Goal: Task Accomplishment & Management: Complete application form

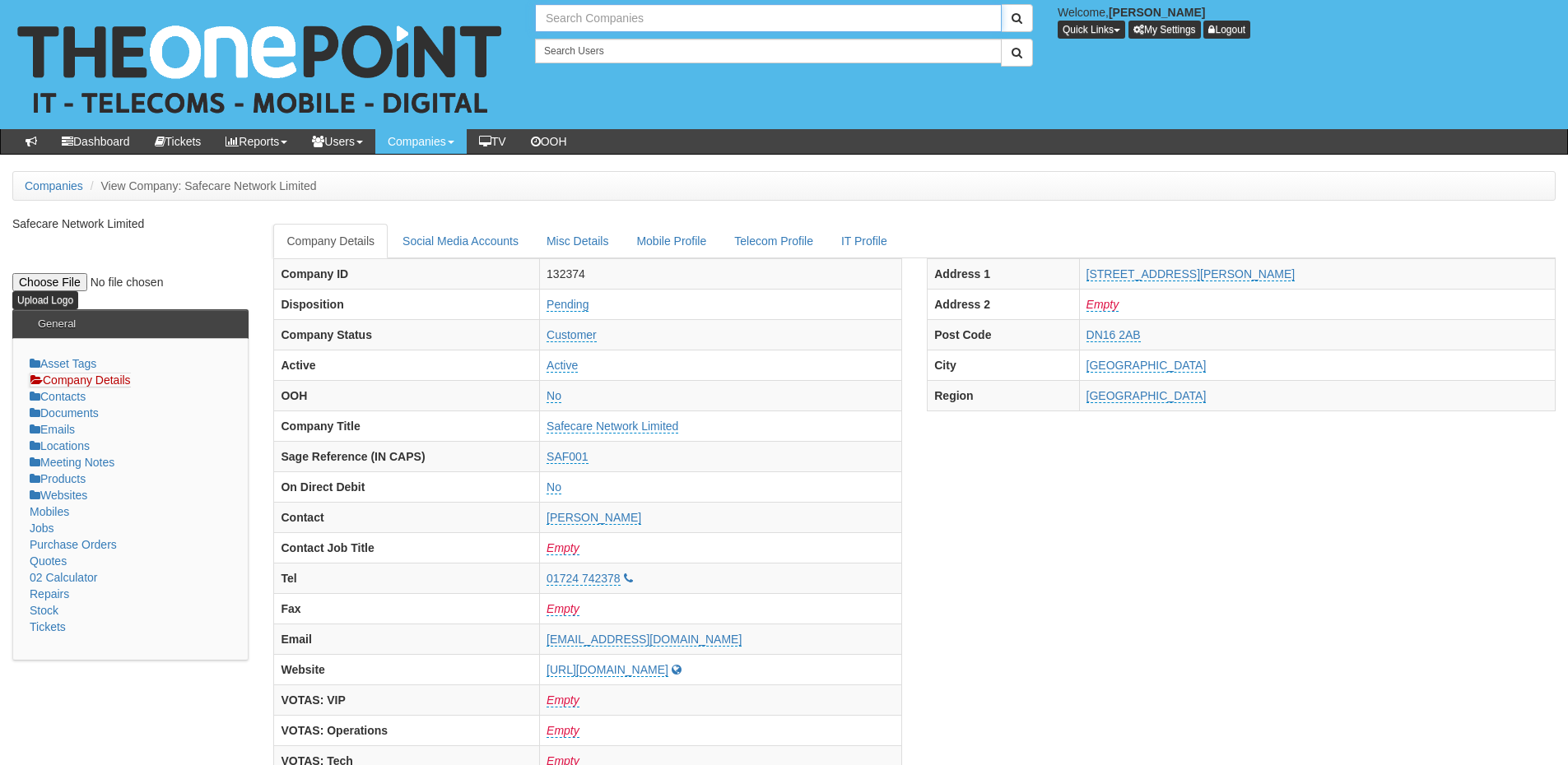
click at [575, 20] on input "text" at bounding box center [768, 18] width 467 height 28
type input "arm sec"
drag, startPoint x: 593, startPoint y: 19, endPoint x: 521, endPoint y: 25, distance: 72.2
click at [522, 25] on div "No search results. arm sec" at bounding box center [783, 18] width 522 height 28
type input "Search Companies"
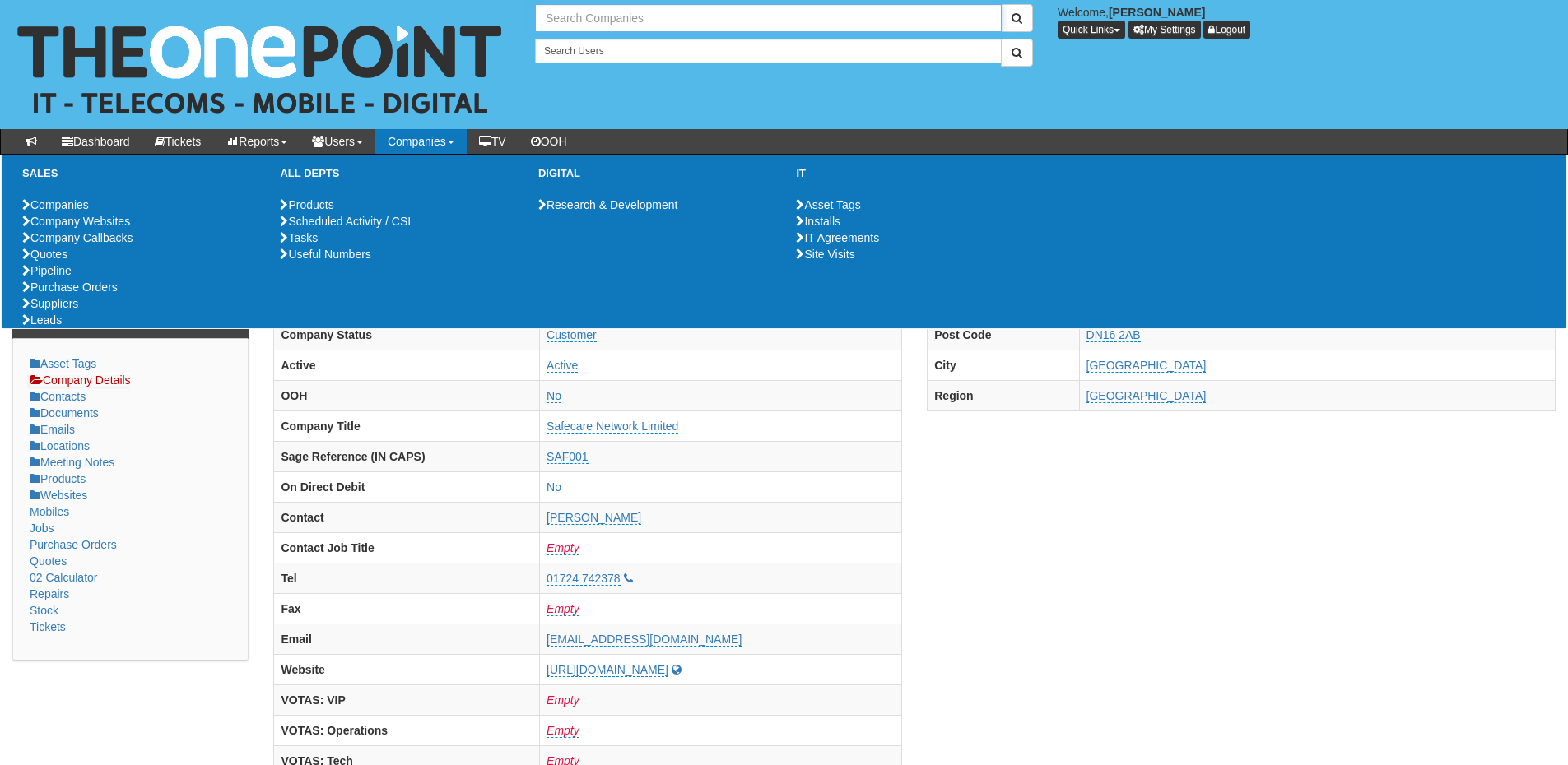
click at [584, 9] on input "text" at bounding box center [768, 18] width 467 height 28
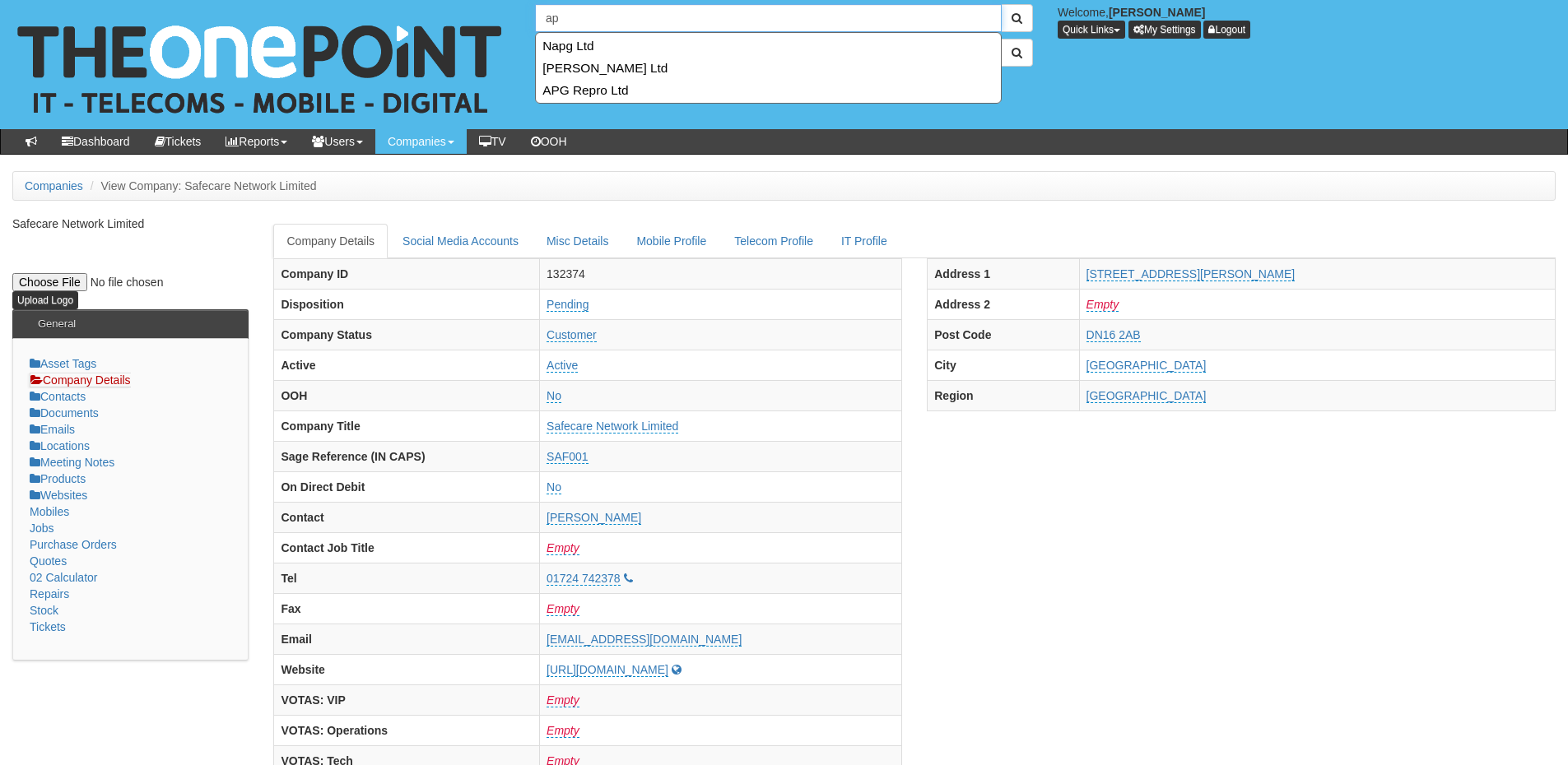
type input "a"
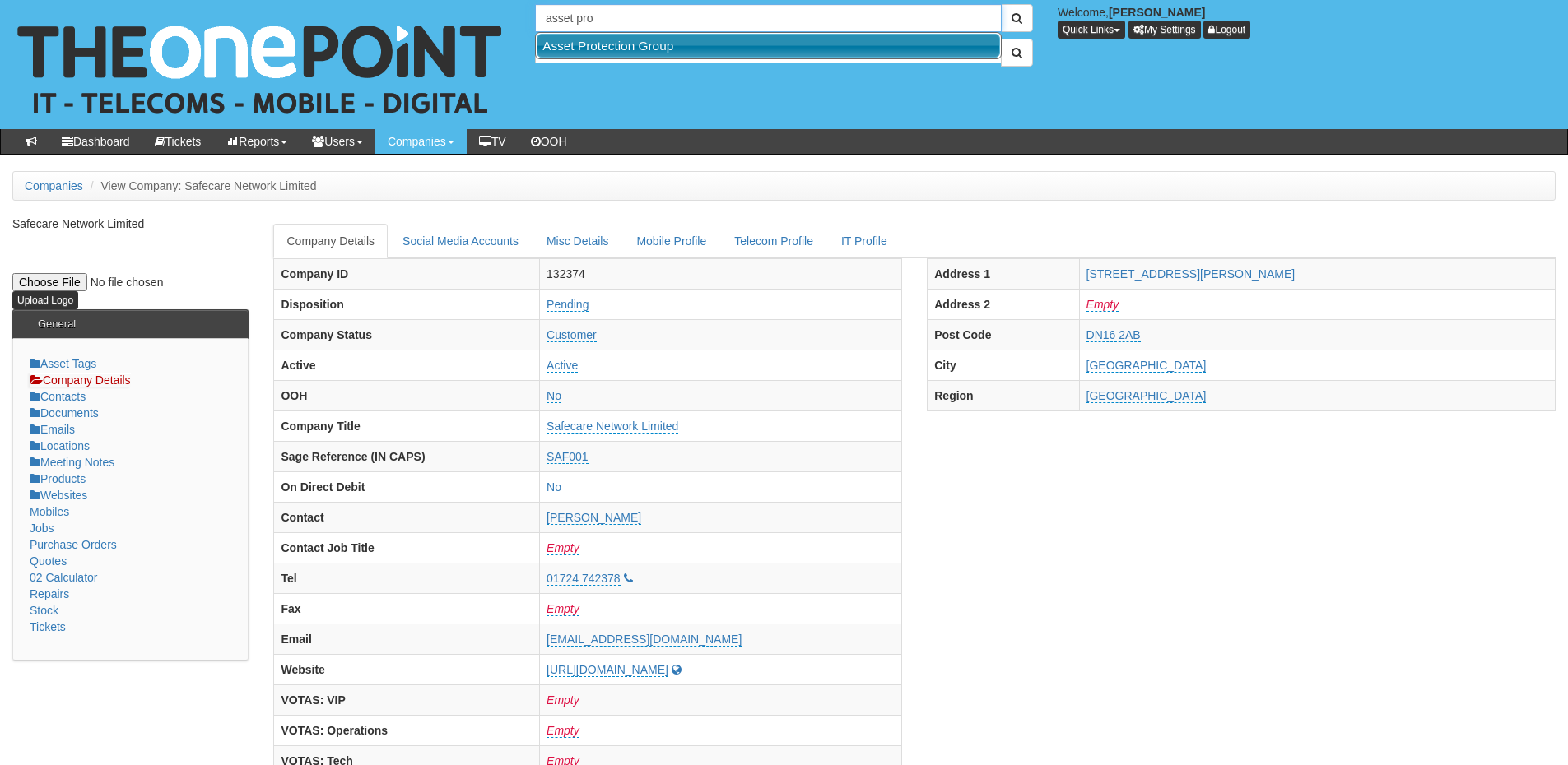
click at [597, 41] on link "Asset Protection Group" at bounding box center [768, 46] width 464 height 24
type input "Asset Protection Group"
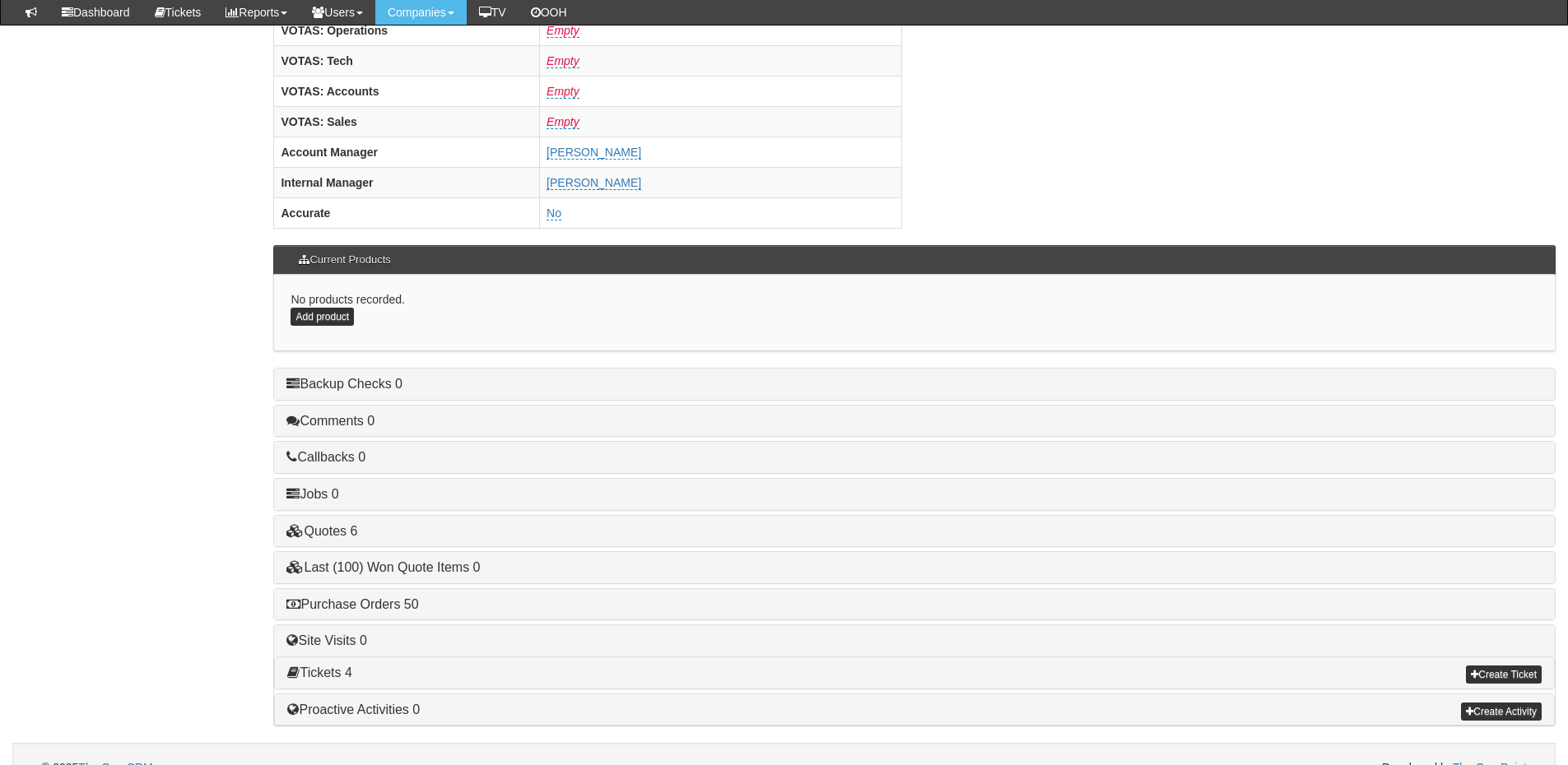
scroll to position [686, 0]
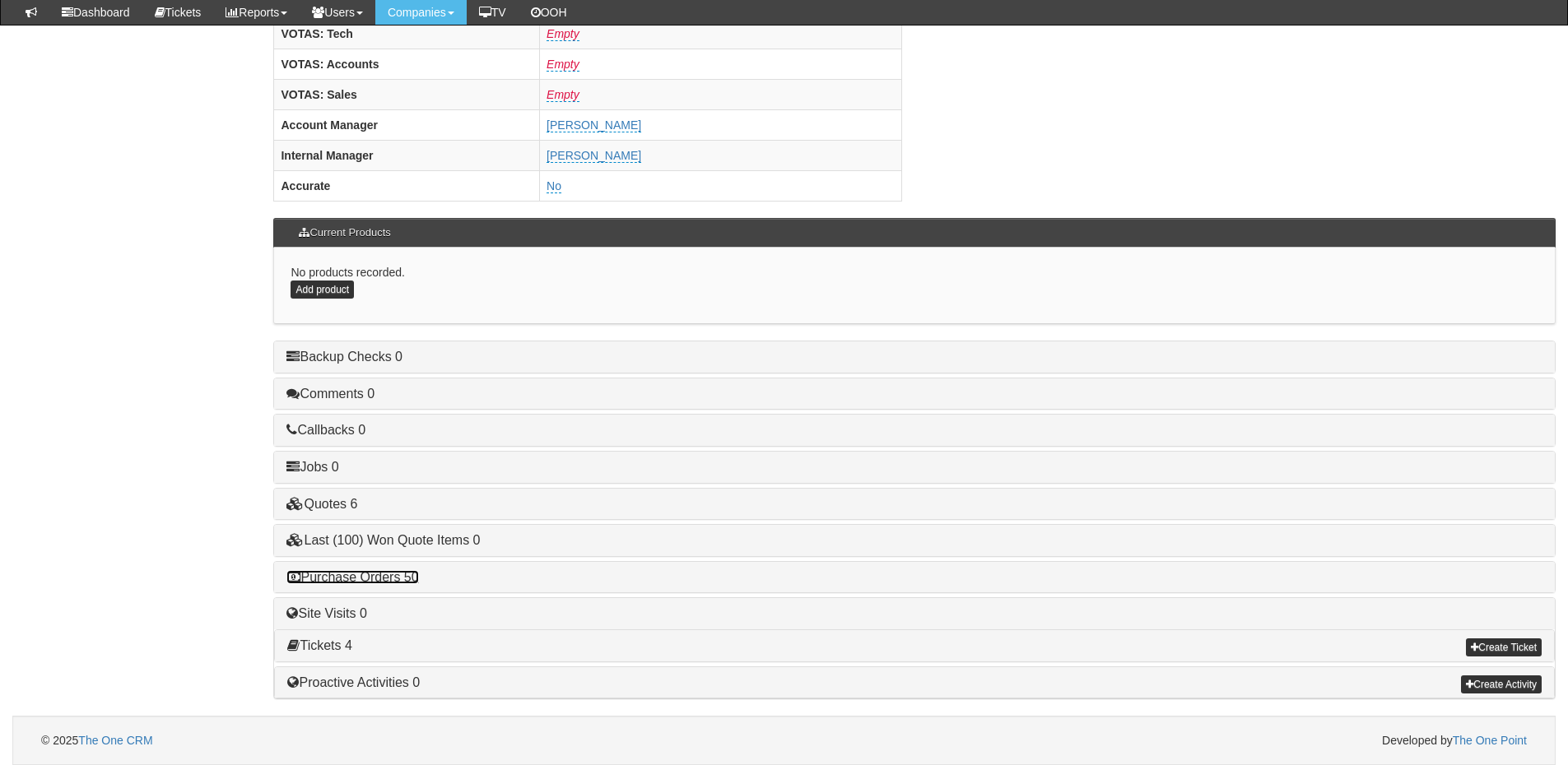
click at [391, 578] on link "Purchase Orders 50" at bounding box center [352, 577] width 132 height 14
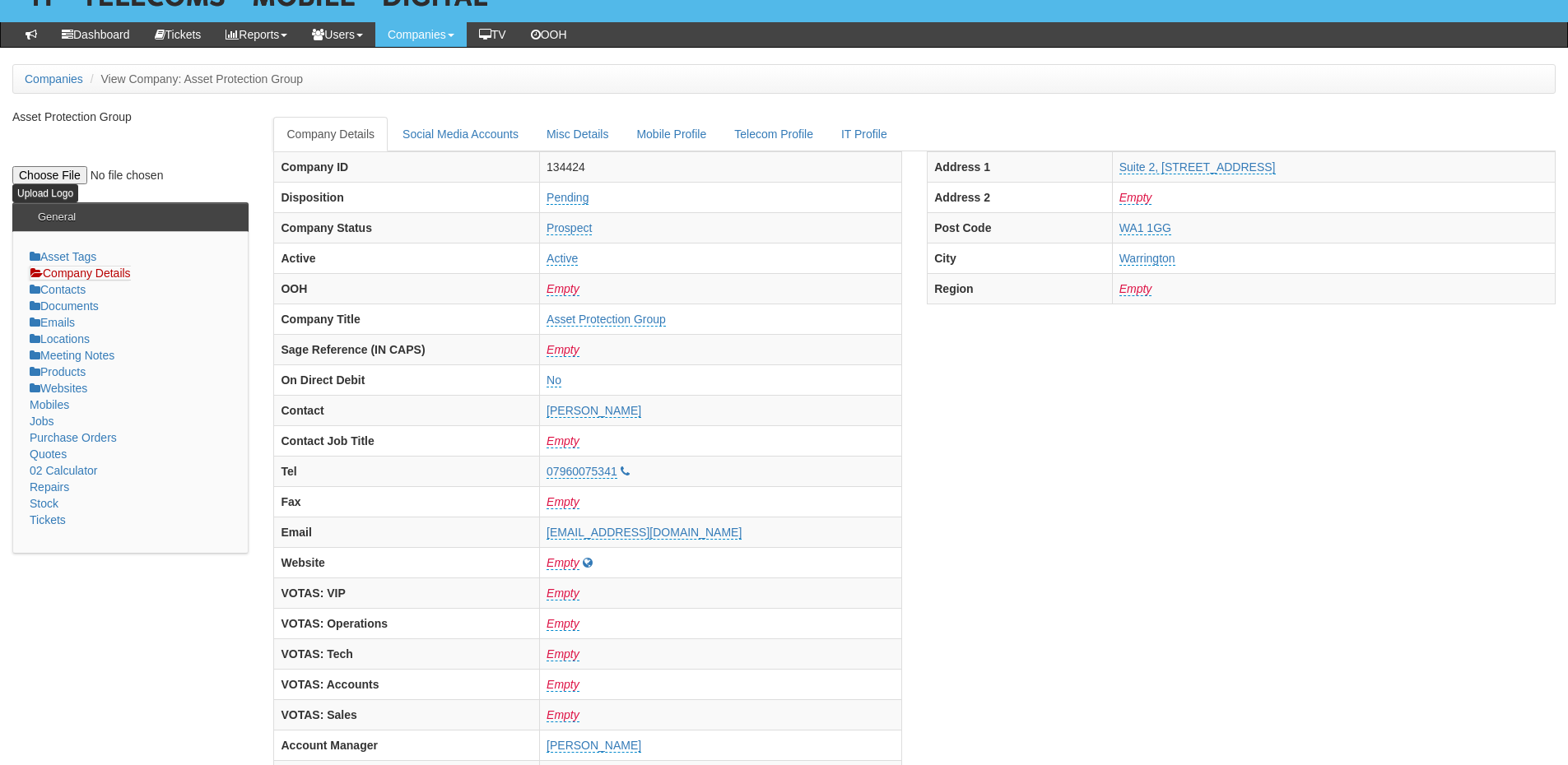
scroll to position [0, 0]
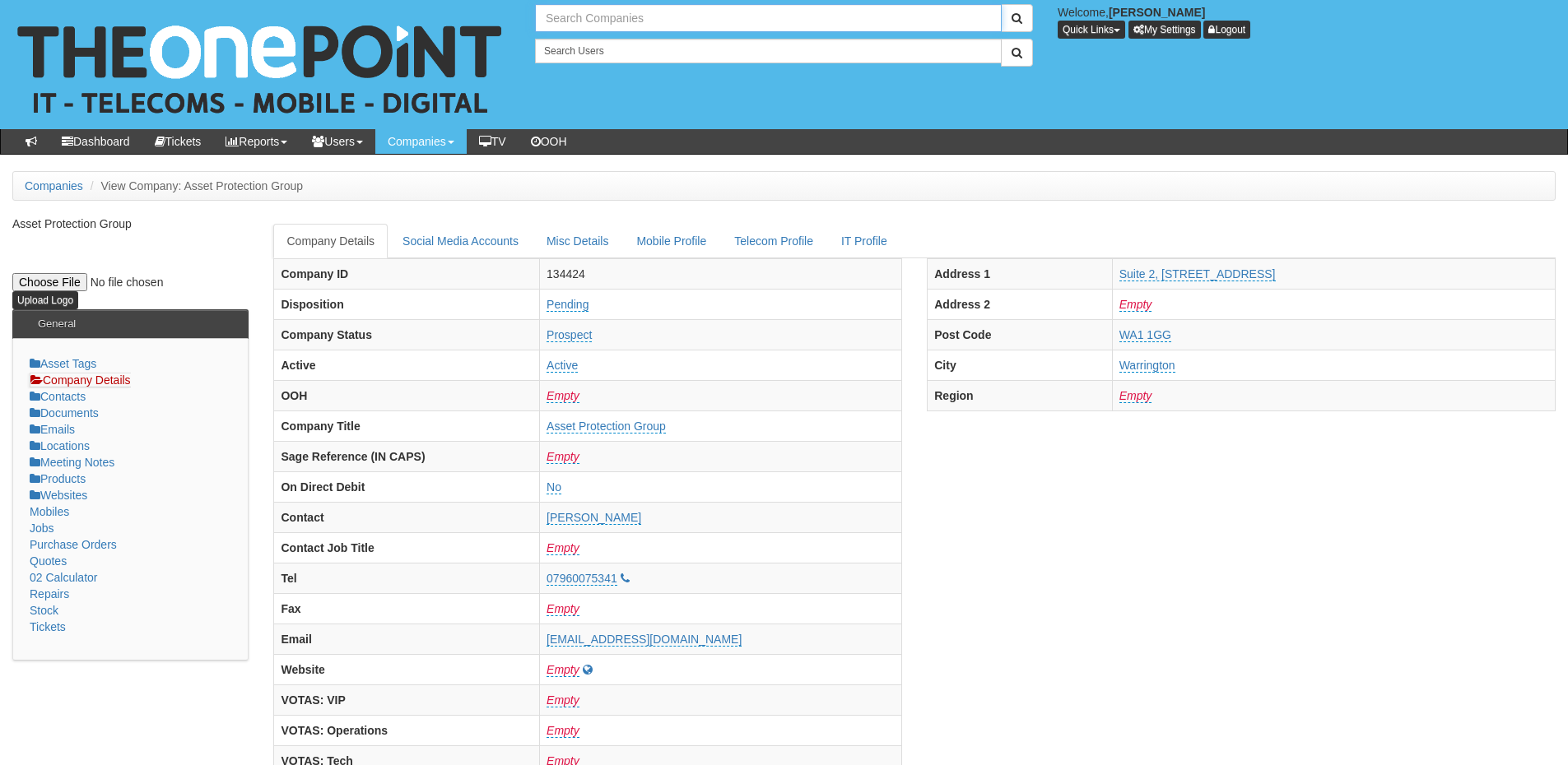
click at [568, 14] on input "text" at bounding box center [768, 18] width 467 height 28
click at [585, 41] on link "NHS City Healthcare Partnership CIC - CHCP" at bounding box center [768, 46] width 464 height 24
type input "NHS City Healthcare Partnership CIC - CHCP"
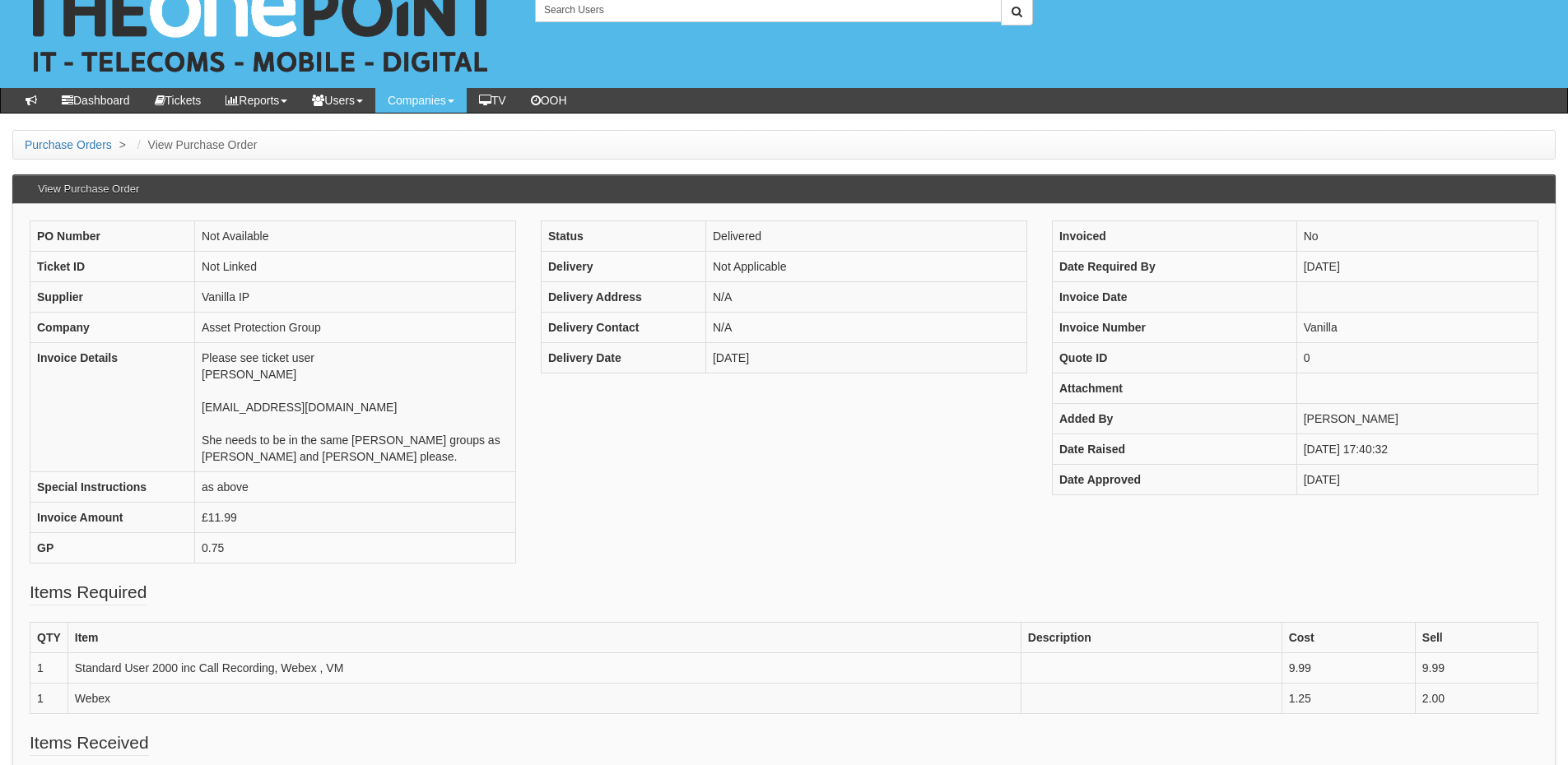
scroll to position [82, 0]
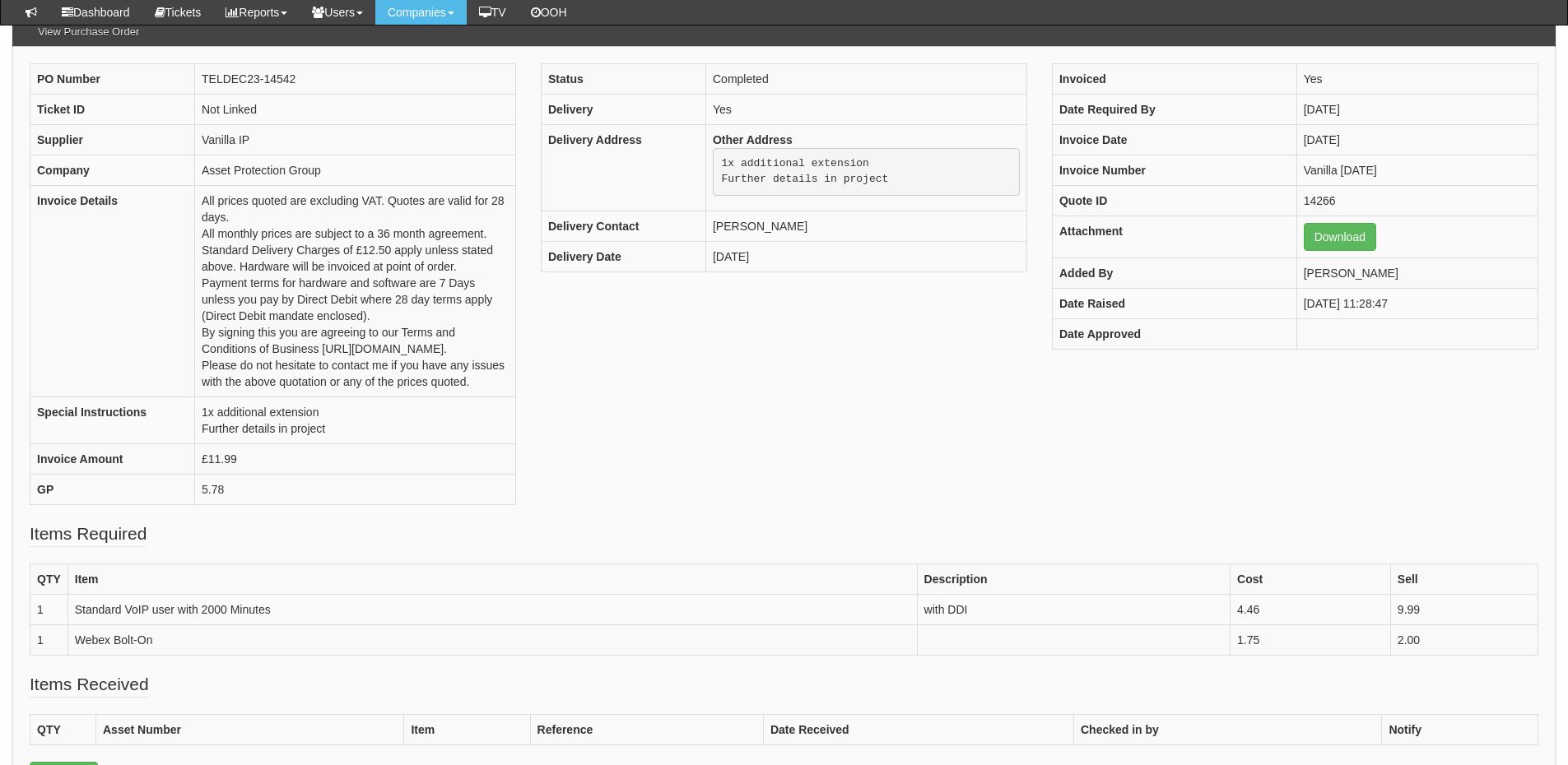
scroll to position [246, 0]
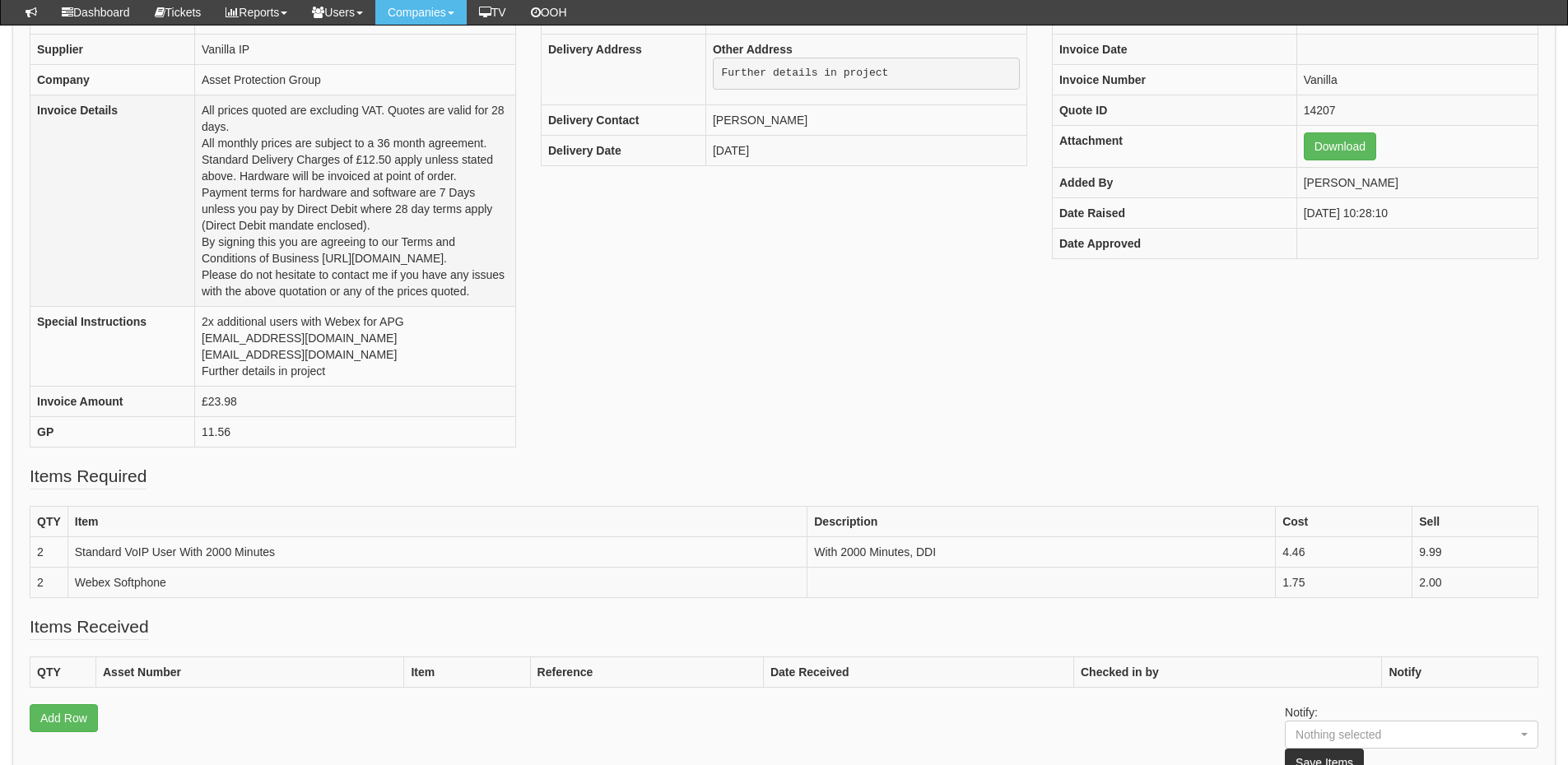
scroll to position [245, 0]
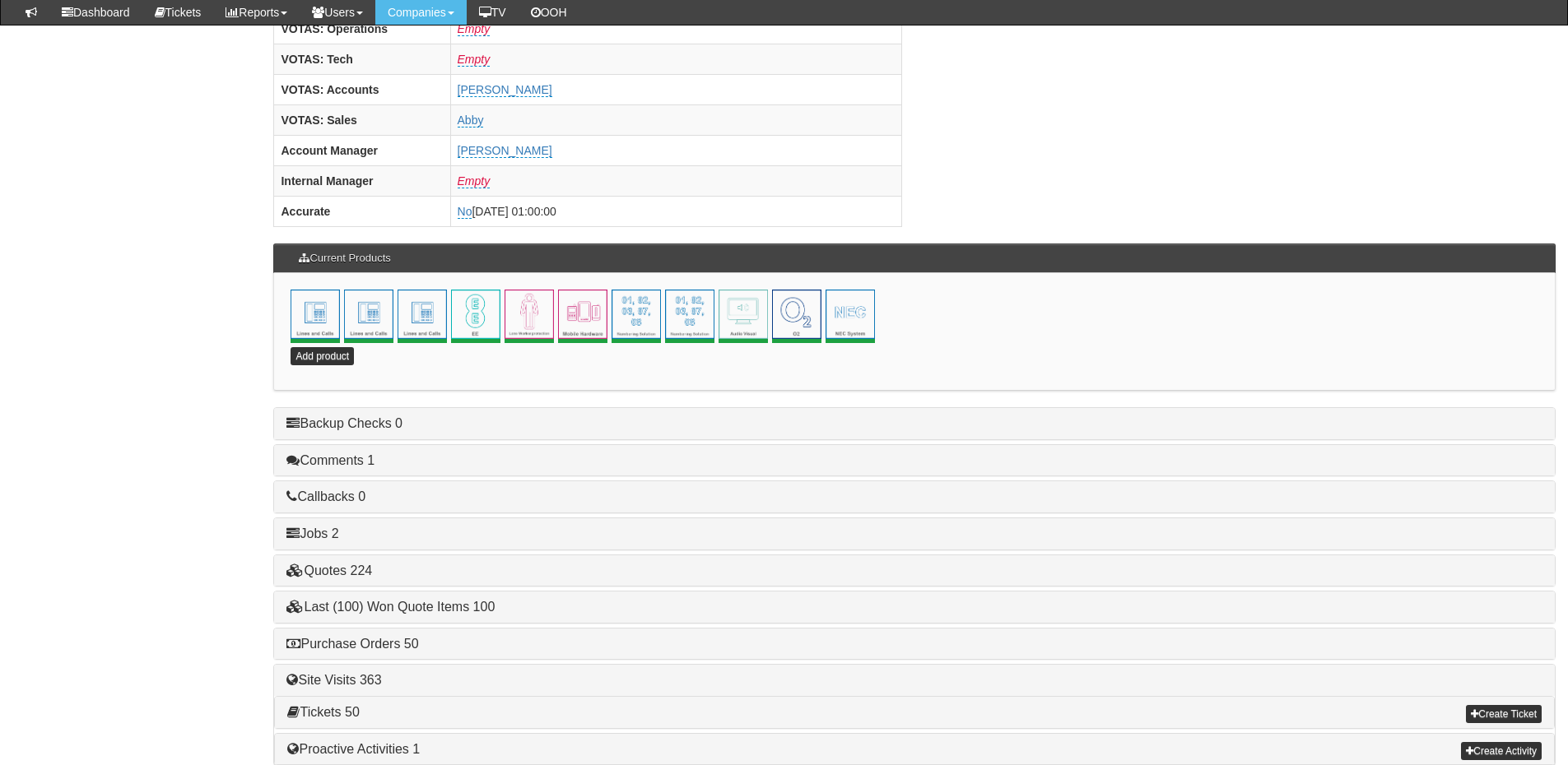
scroll to position [726, 0]
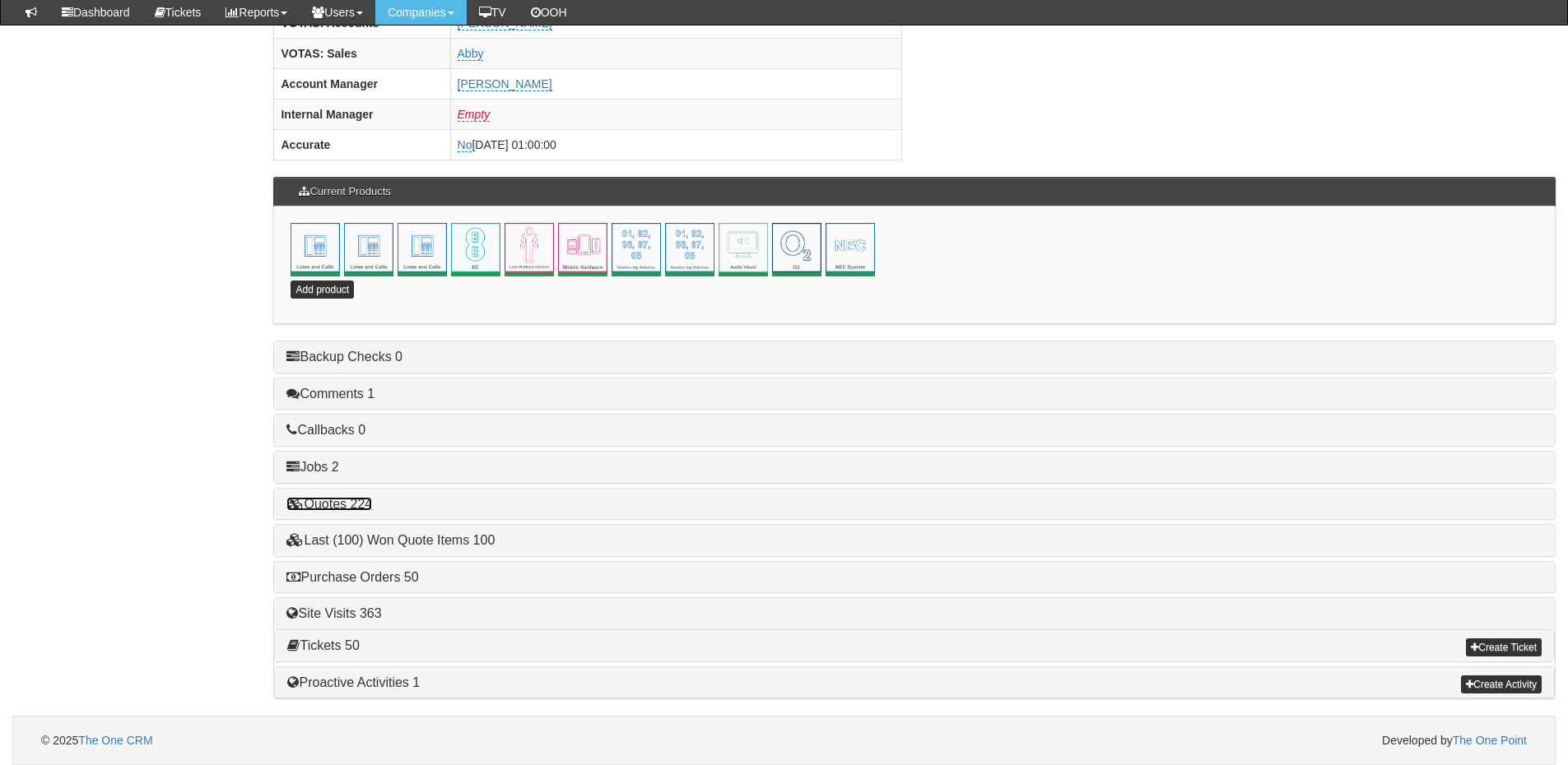
drag, startPoint x: 331, startPoint y: 505, endPoint x: 359, endPoint y: 508, distance: 28.2
click at [331, 505] on link "Quotes 224" at bounding box center [329, 504] width 85 height 14
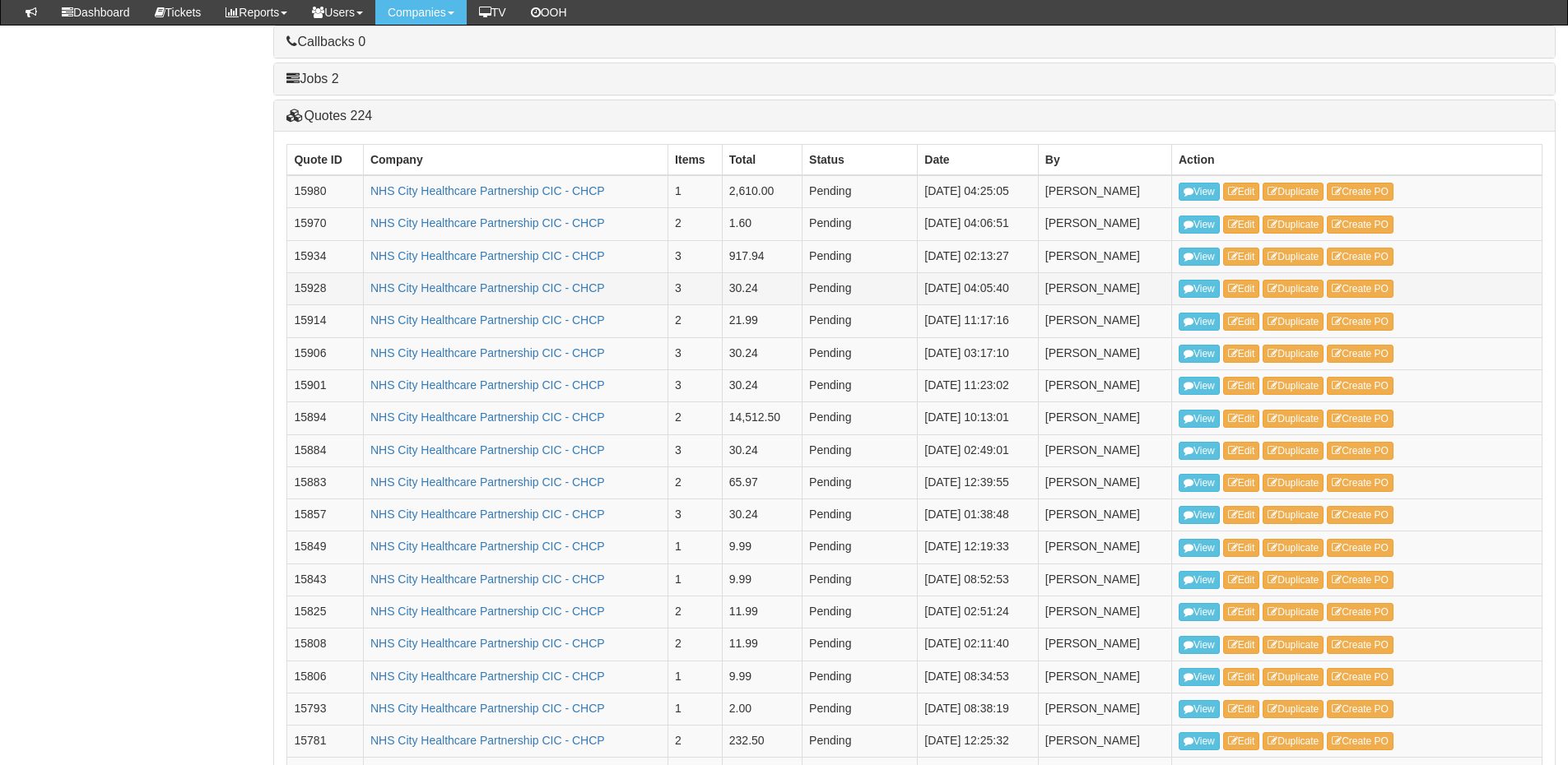
scroll to position [973, 0]
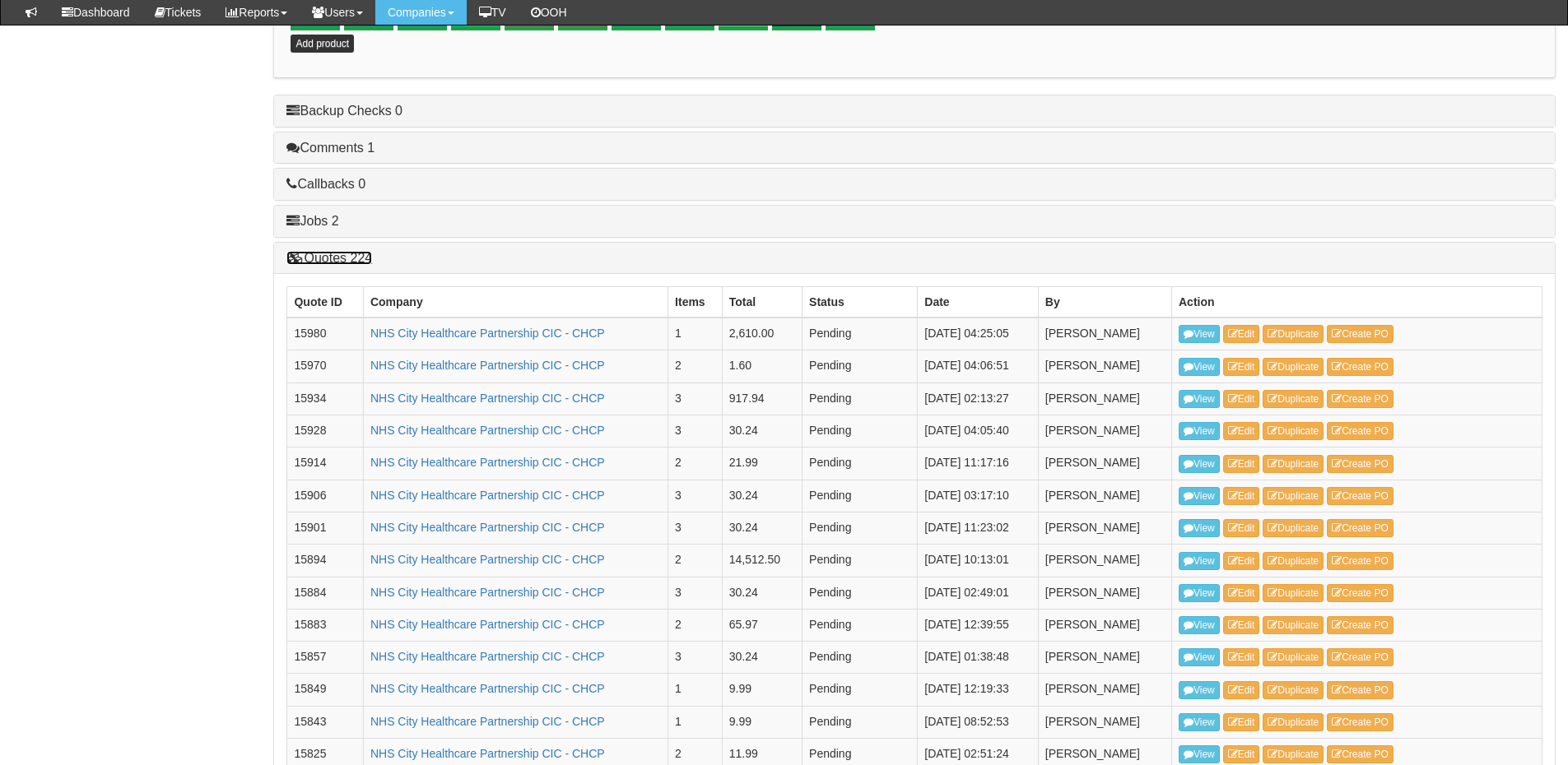
click at [327, 258] on link "Quotes 224" at bounding box center [329, 258] width 85 height 14
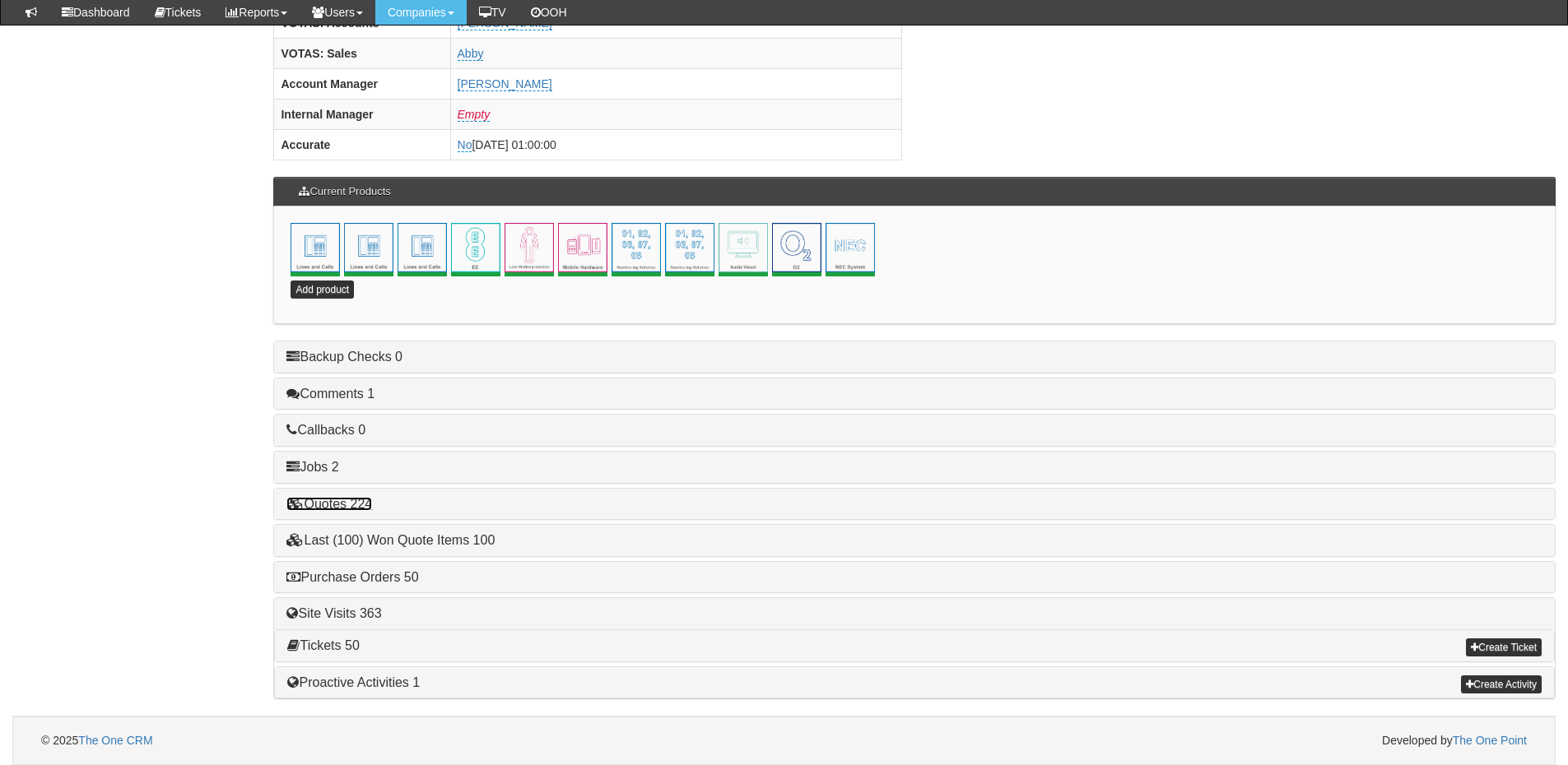
scroll to position [726, 0]
click at [362, 576] on link "Purchase Orders 50" at bounding box center [352, 577] width 132 height 14
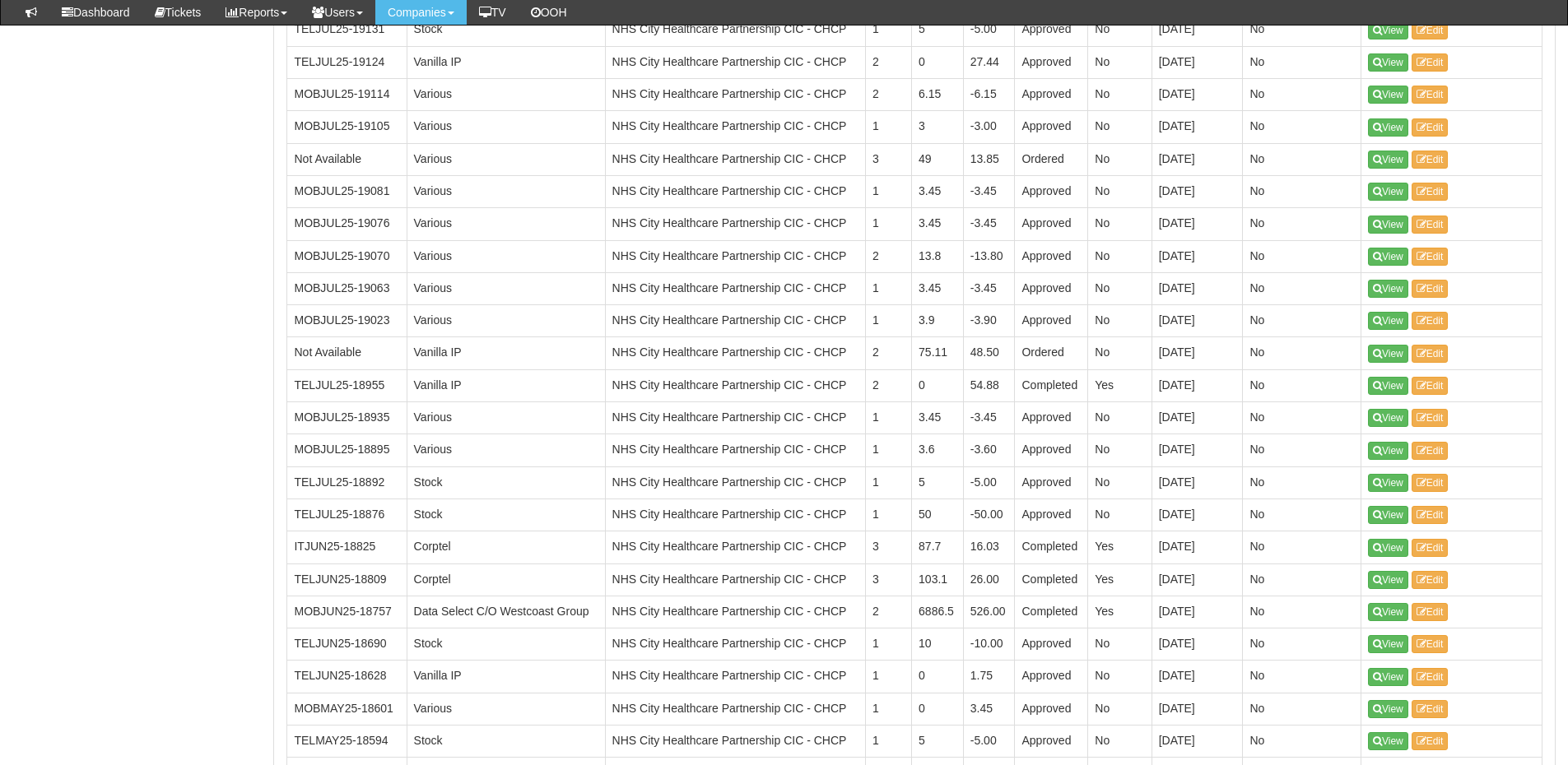
scroll to position [2420, 0]
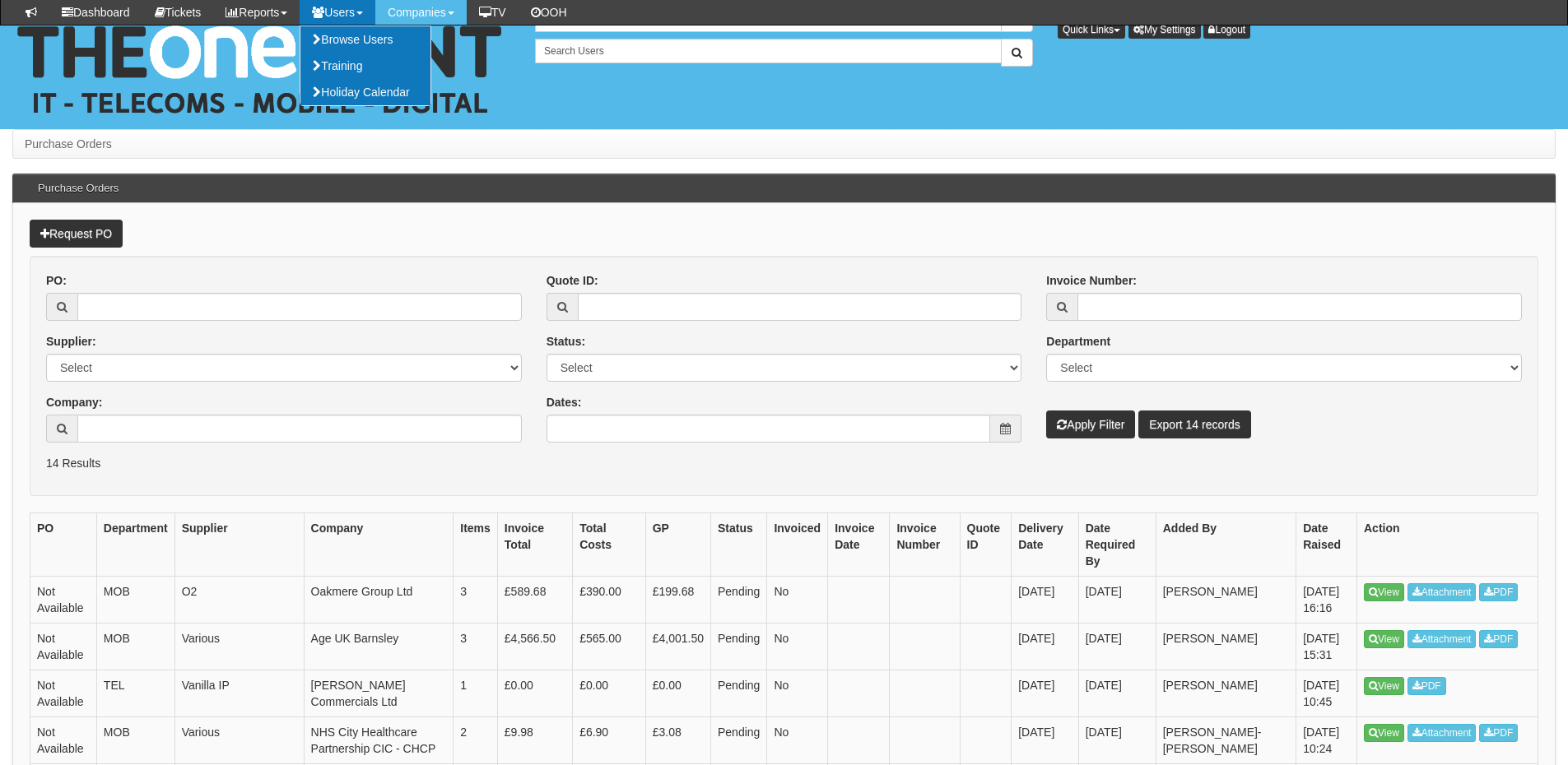
scroll to position [164, 0]
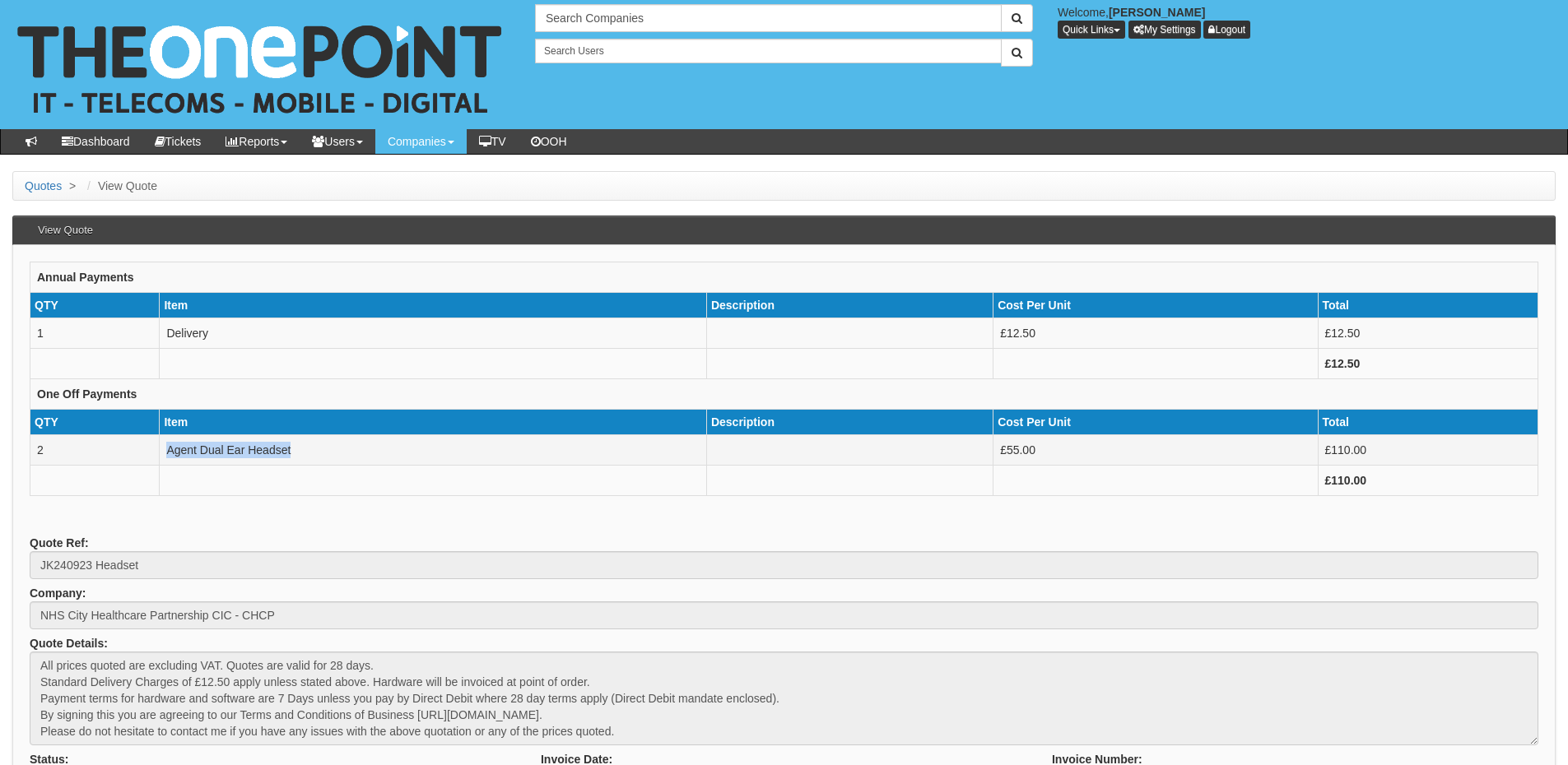
drag, startPoint x: 168, startPoint y: 449, endPoint x: 317, endPoint y: 449, distance: 149.0
click at [317, 449] on td "Agent Dual Ear Headset" at bounding box center [433, 449] width 547 height 31
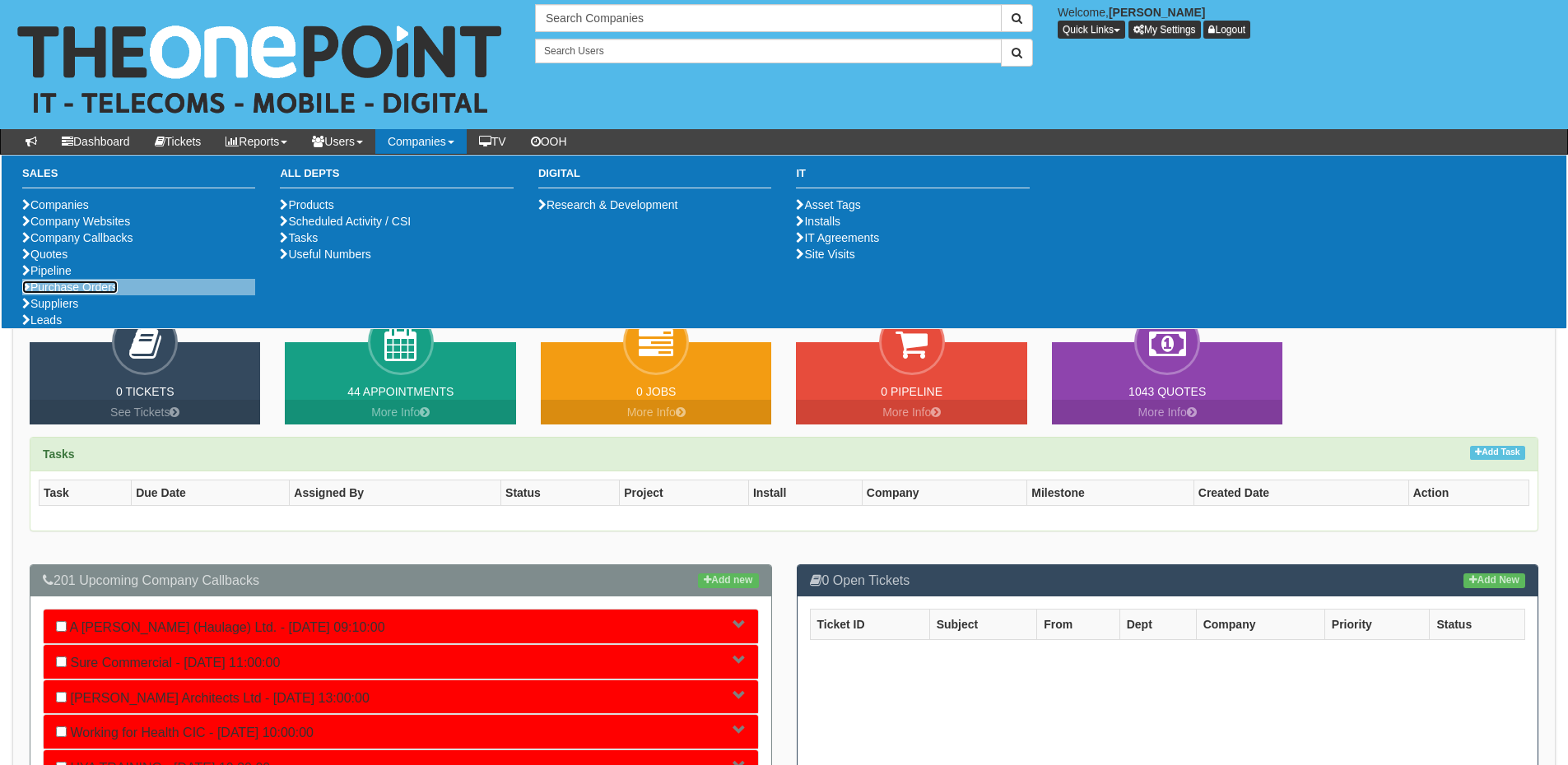
click at [103, 293] on link "Purchase Orders" at bounding box center [69, 286] width 95 height 13
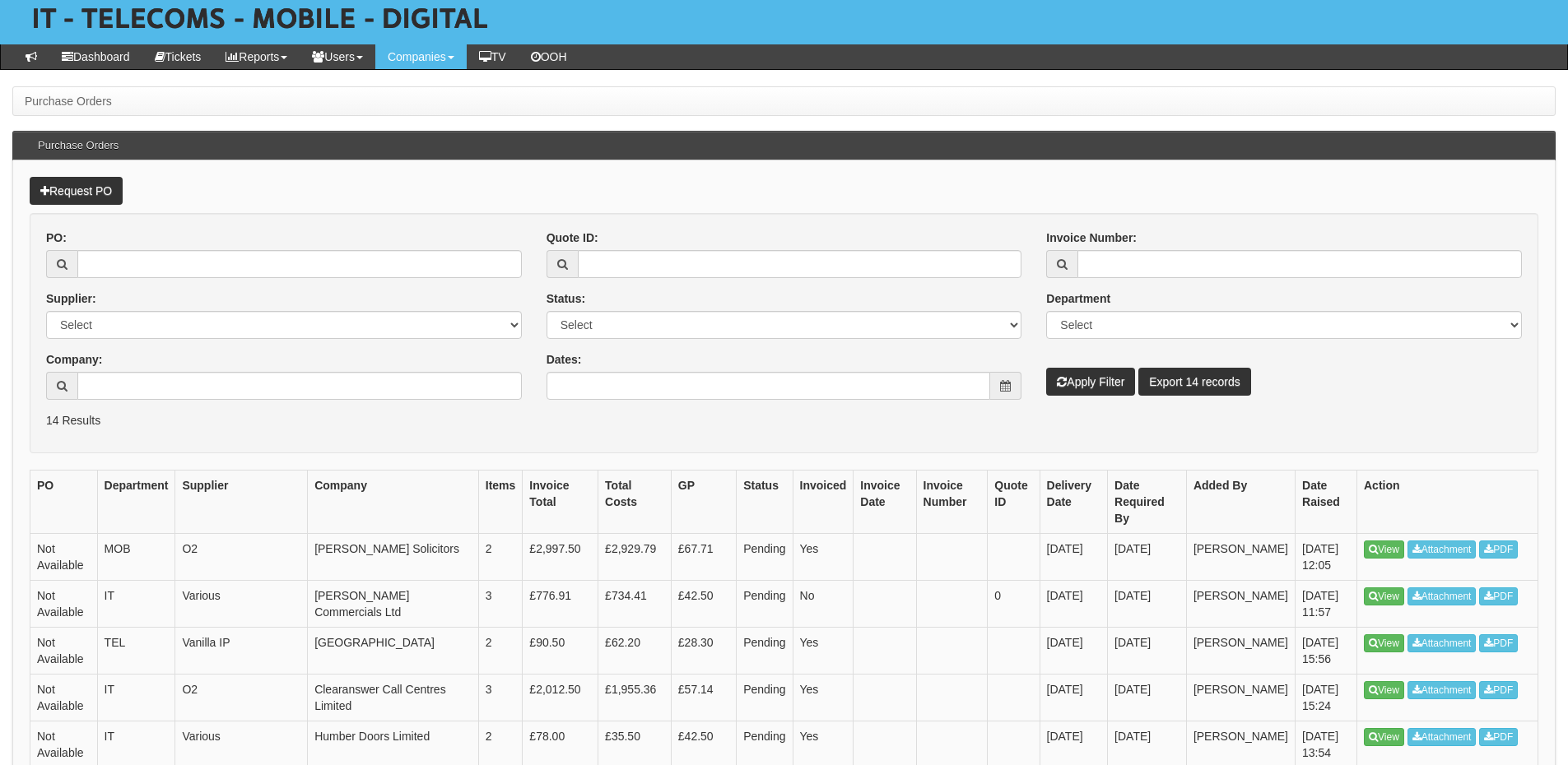
scroll to position [81, 0]
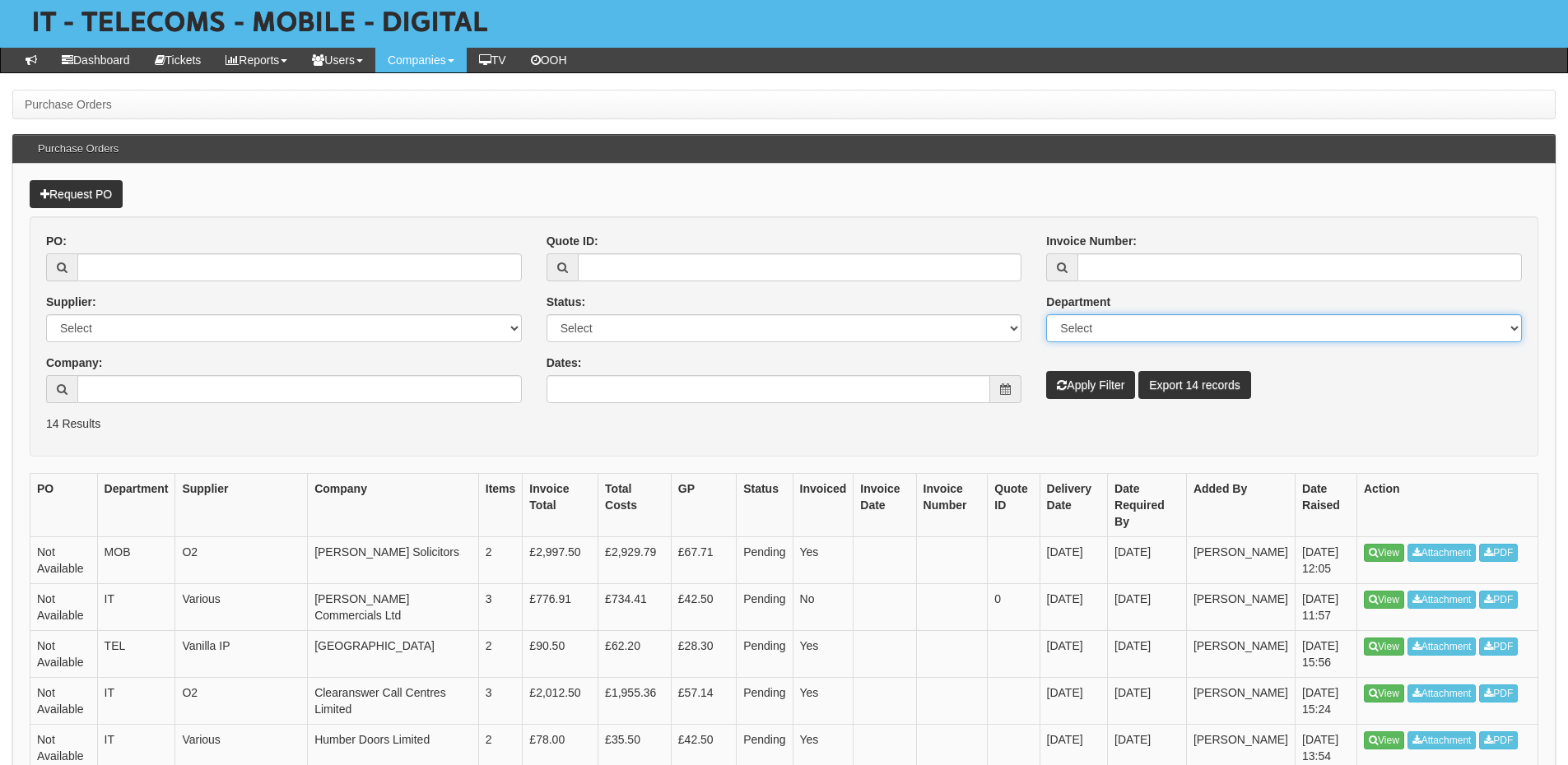
click at [1170, 327] on select "Select Mobiles IT Telecoms Marketing Digital Internal" at bounding box center [1284, 328] width 476 height 28
select select "TEL"
click at [1046, 314] on select "Select Mobiles IT Telecoms Marketing Digital Internal" at bounding box center [1284, 328] width 476 height 28
click at [211, 394] on input "Company:" at bounding box center [299, 389] width 444 height 28
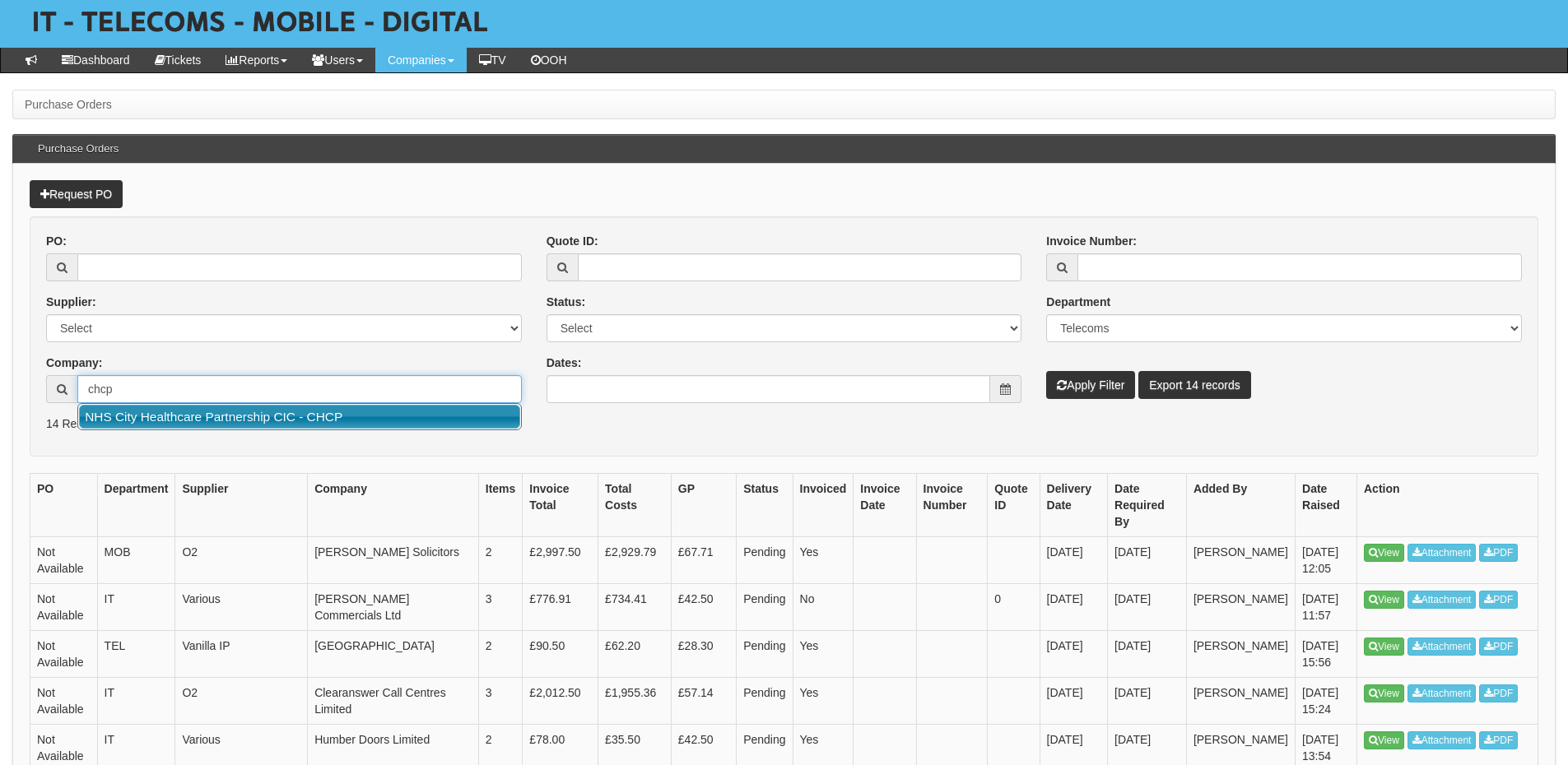
click at [216, 419] on link "NHS City Healthcare Partnership CIC - CHCP" at bounding box center [299, 417] width 441 height 24
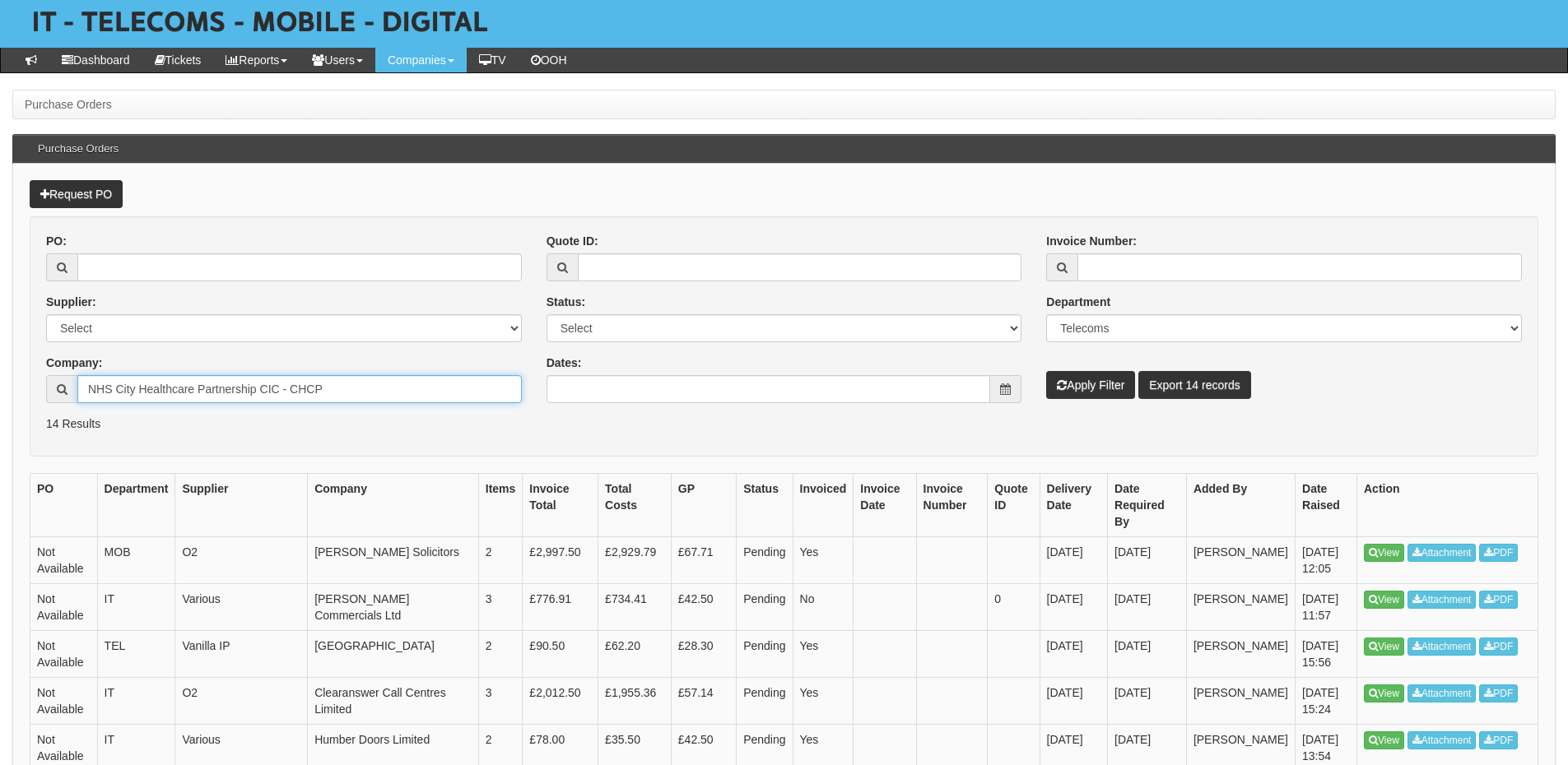
type input "NHS City Healthcare Partnership CIC - CHCP"
click at [1091, 373] on button "Apply Filter" at bounding box center [1090, 385] width 89 height 28
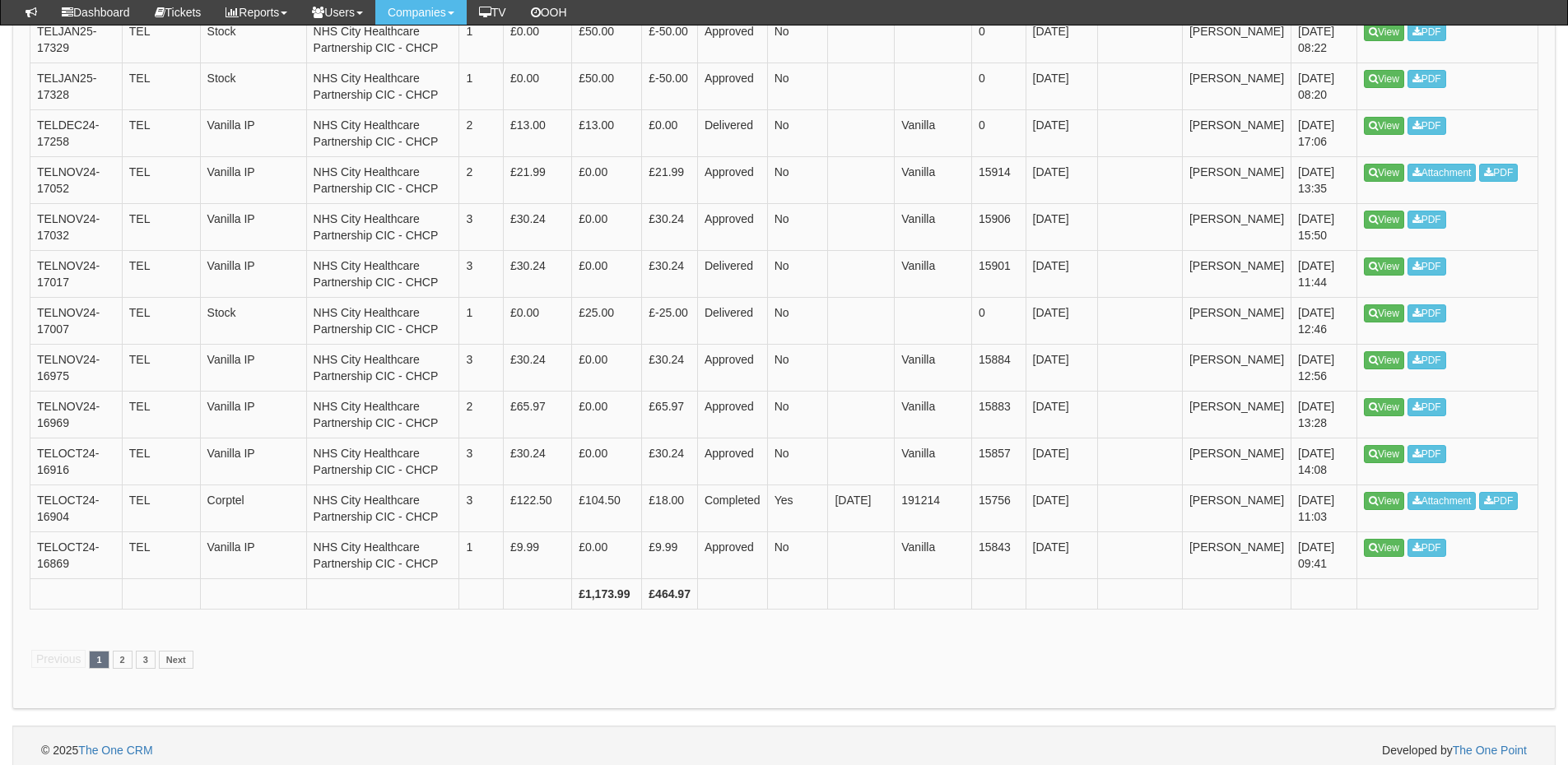
scroll to position [2336, 0]
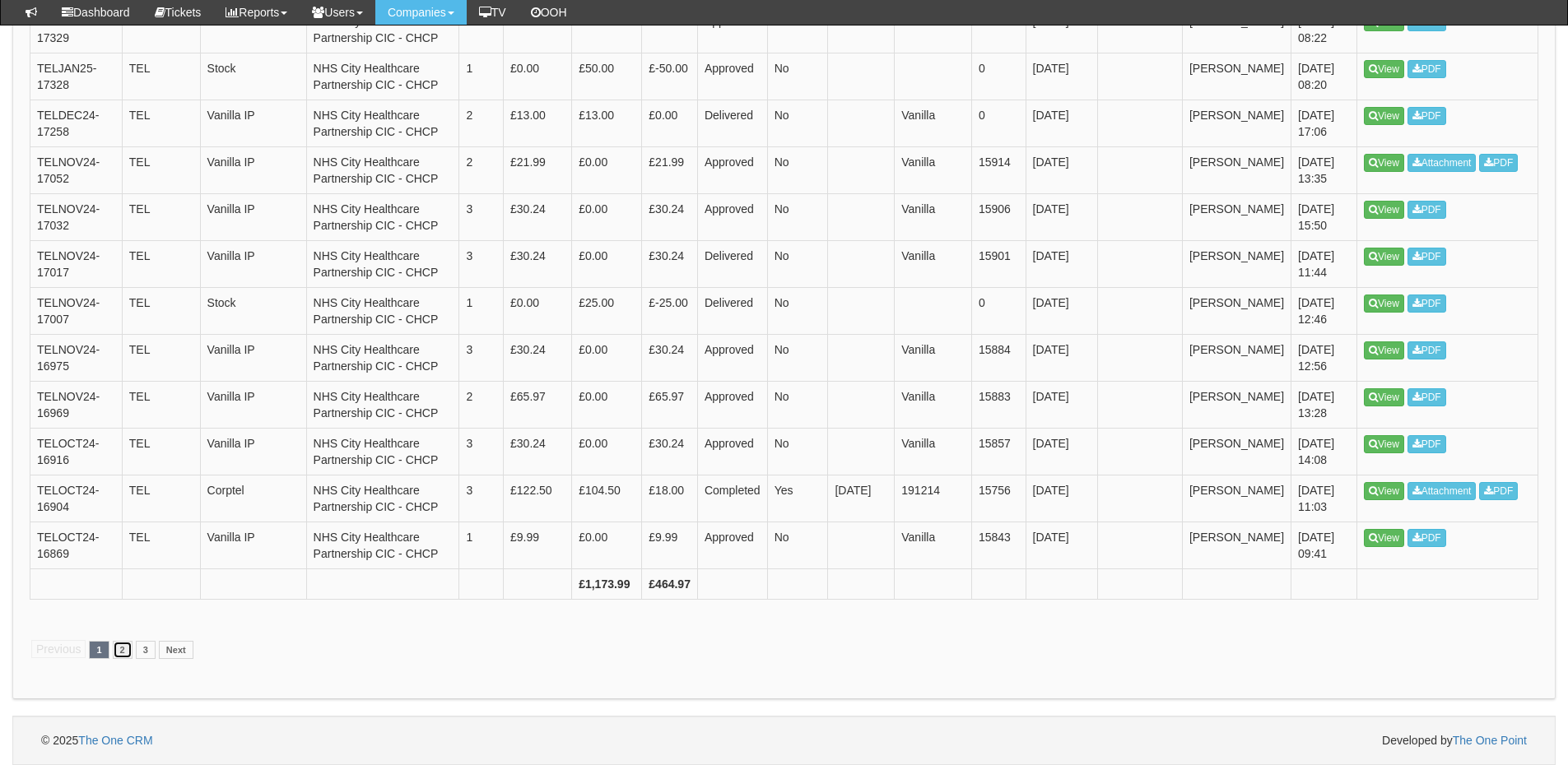
click at [114, 652] on link "2" at bounding box center [123, 650] width 20 height 18
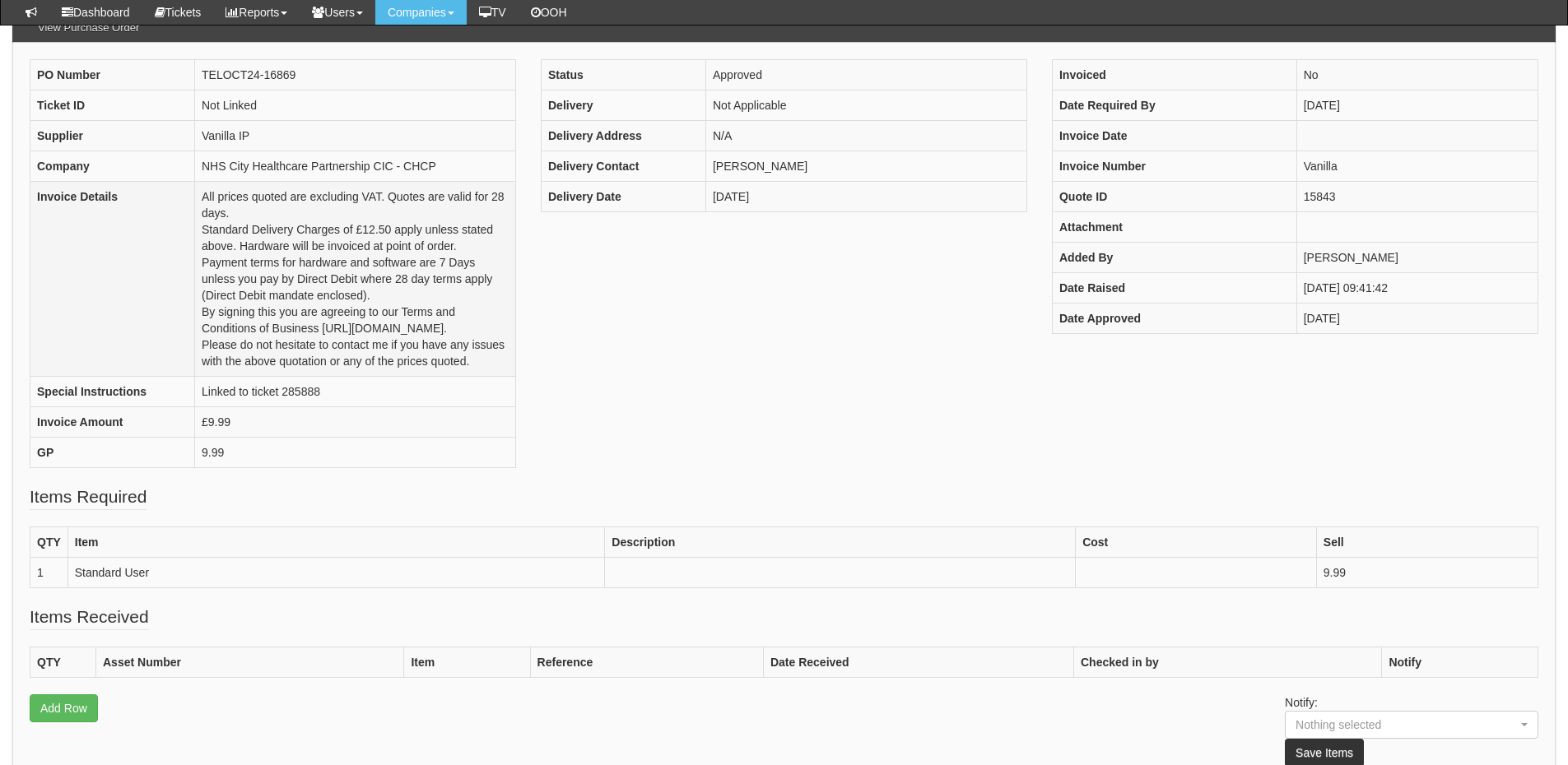
scroll to position [164, 0]
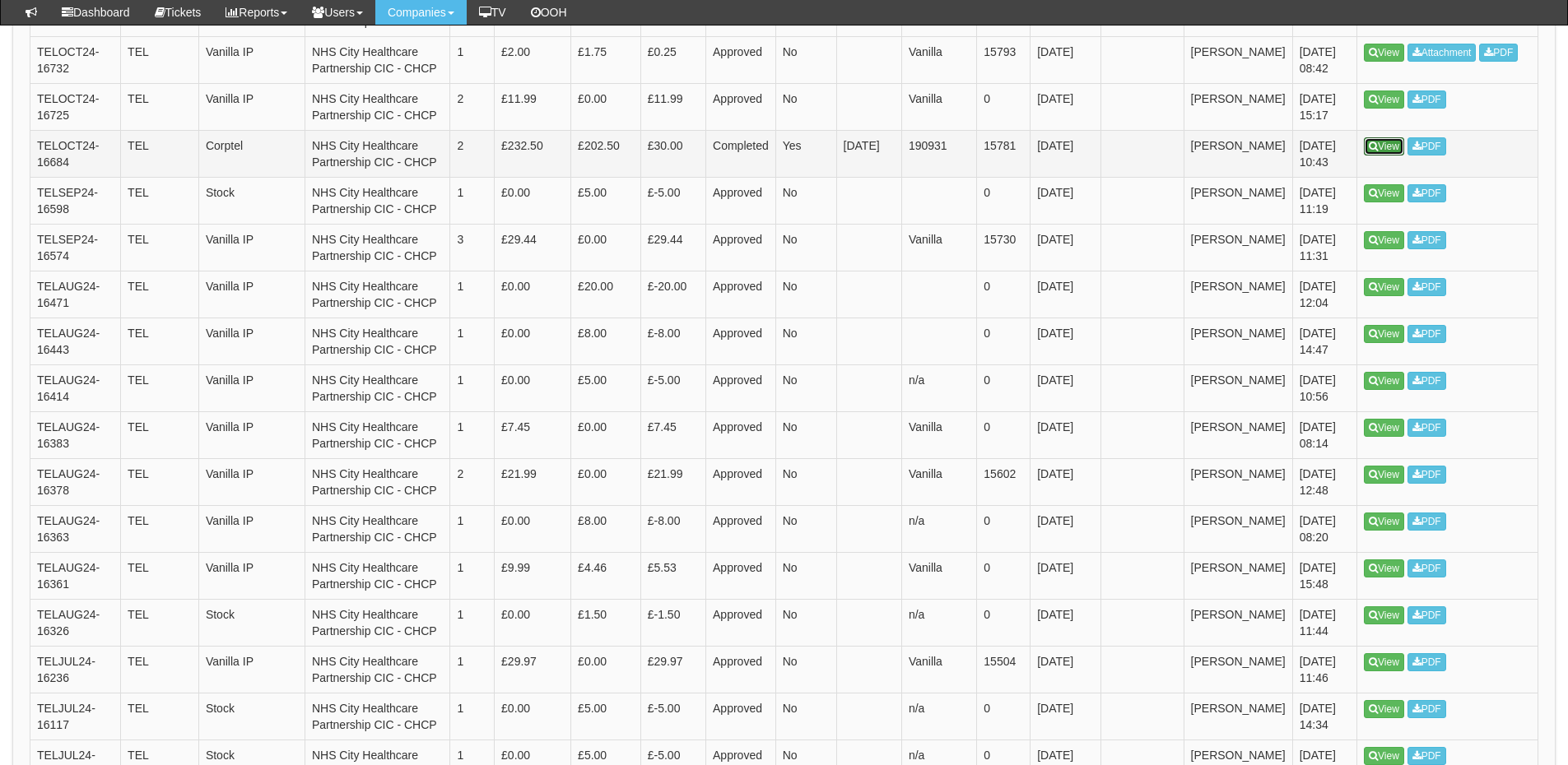
scroll to position [740, 0]
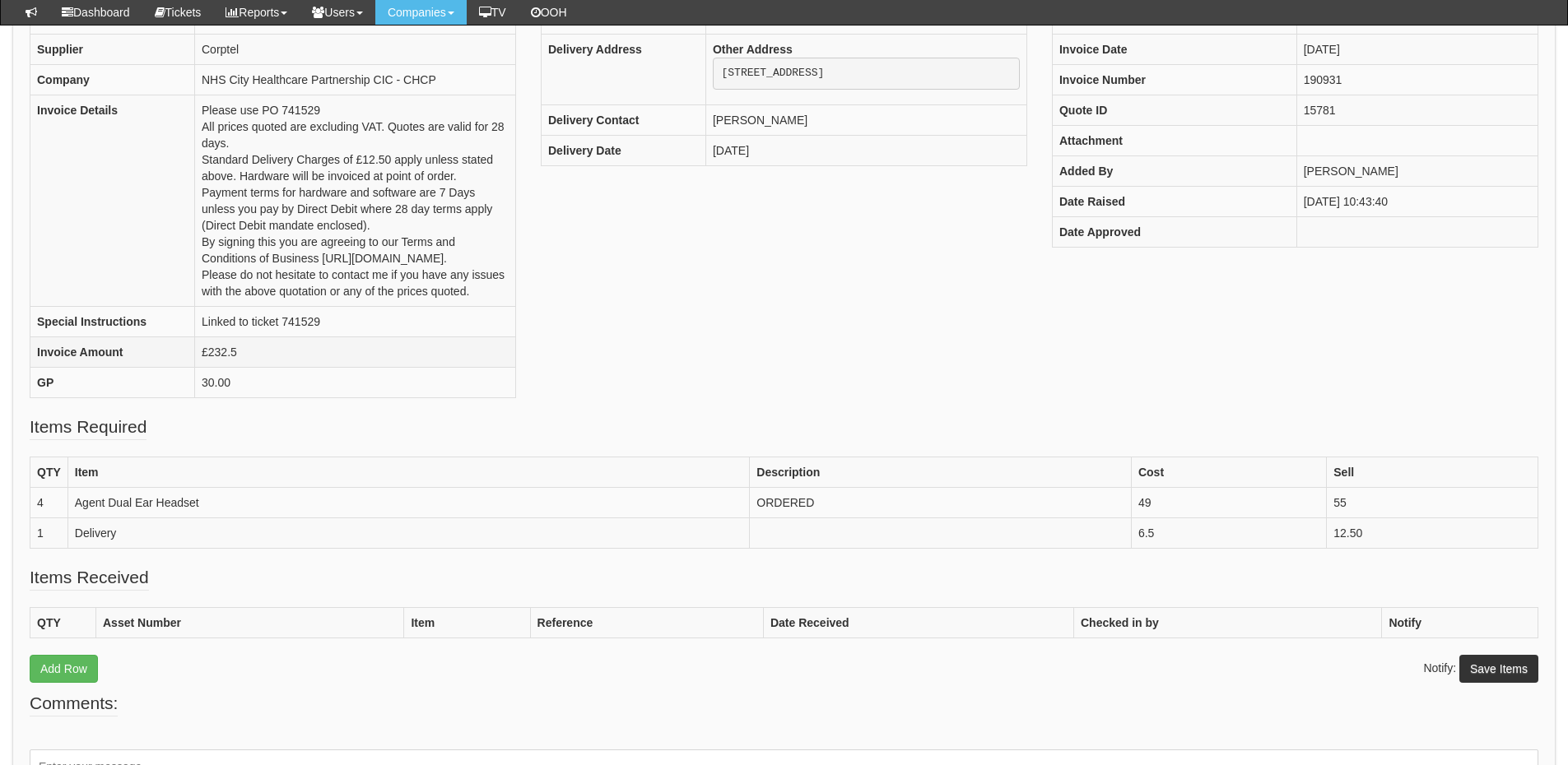
scroll to position [245, 0]
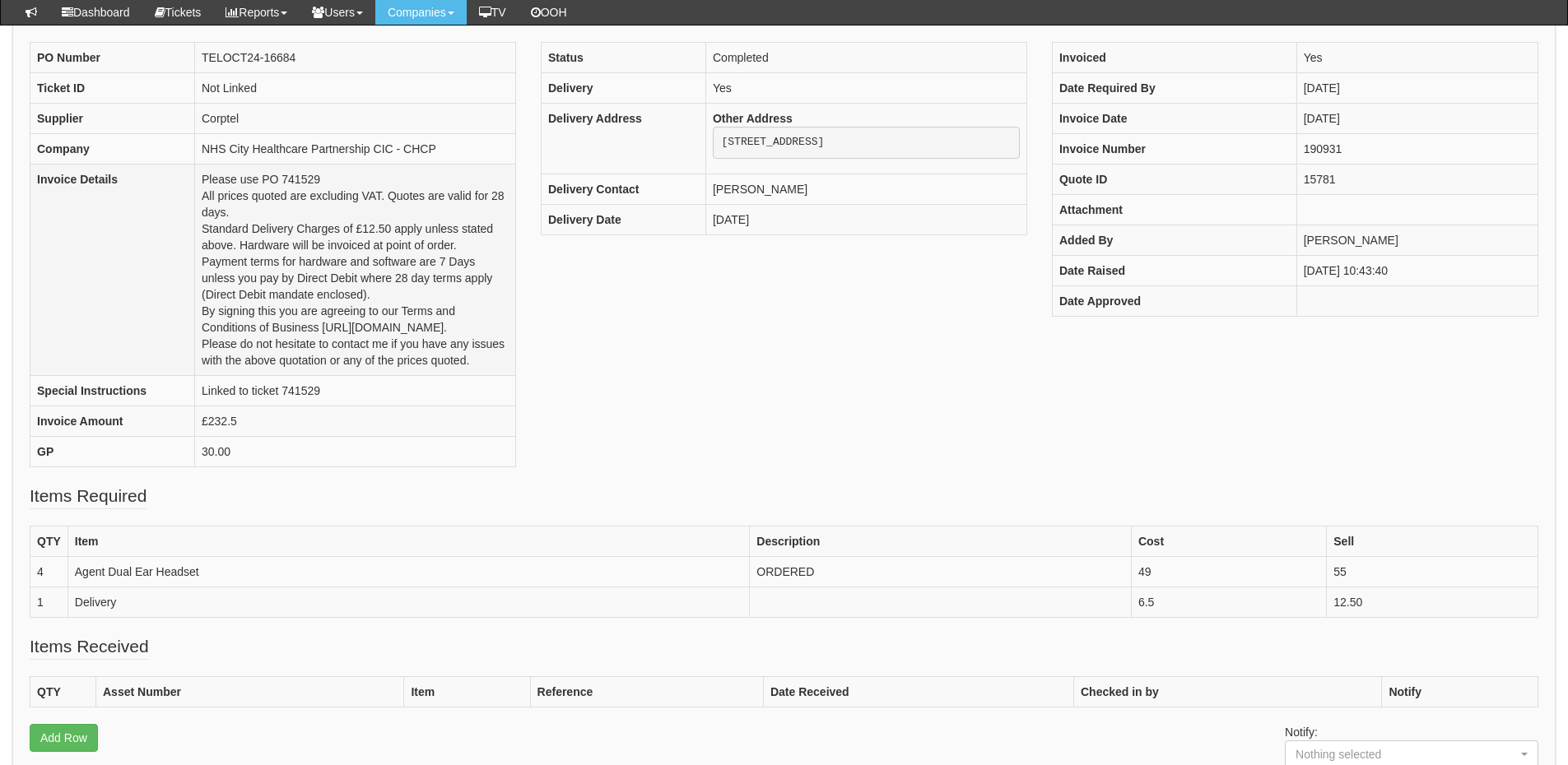
scroll to position [164, 0]
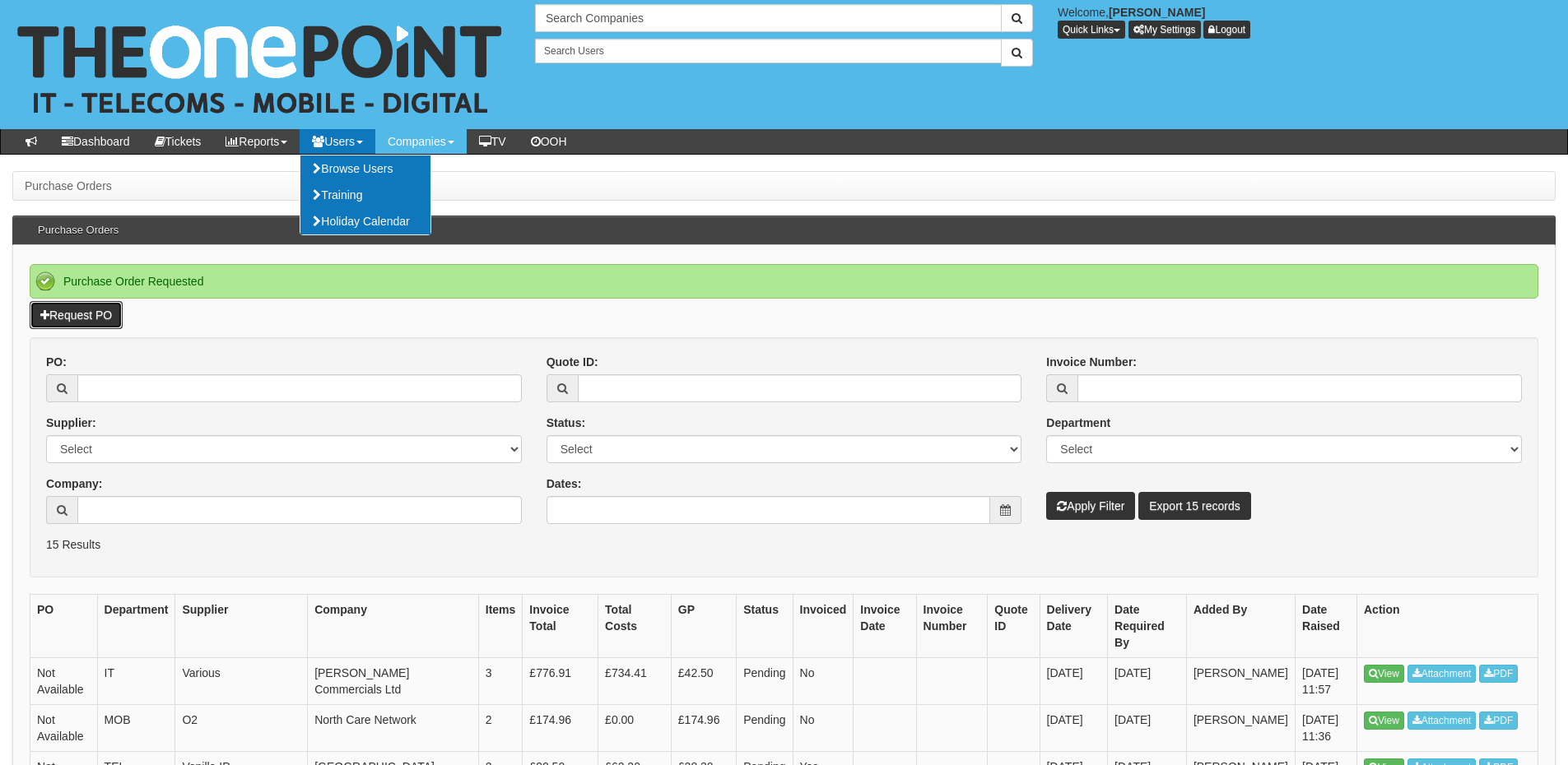
click at [106, 317] on link "Request PO" at bounding box center [76, 315] width 93 height 28
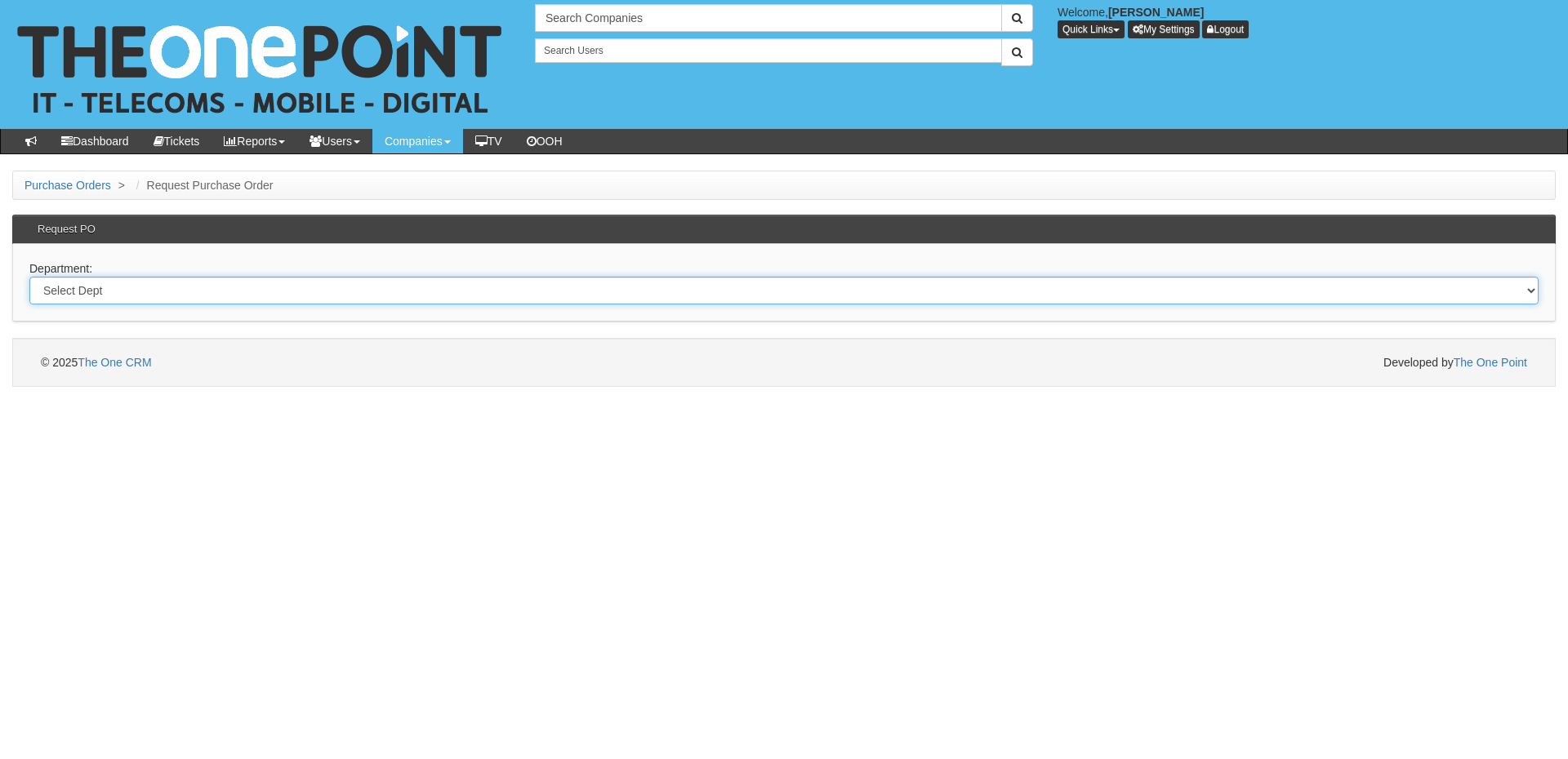
click at [230, 288] on select "Select Dept Digital Internal IT Mobiles Marketing Telecoms" at bounding box center [784, 290] width 1510 height 28
select select "?pipeID=&dept=TEL"
click at [30, 276] on select "Select Dept Digital Internal IT Mobiles Marketing Telecoms" at bounding box center [784, 290] width 1510 height 28
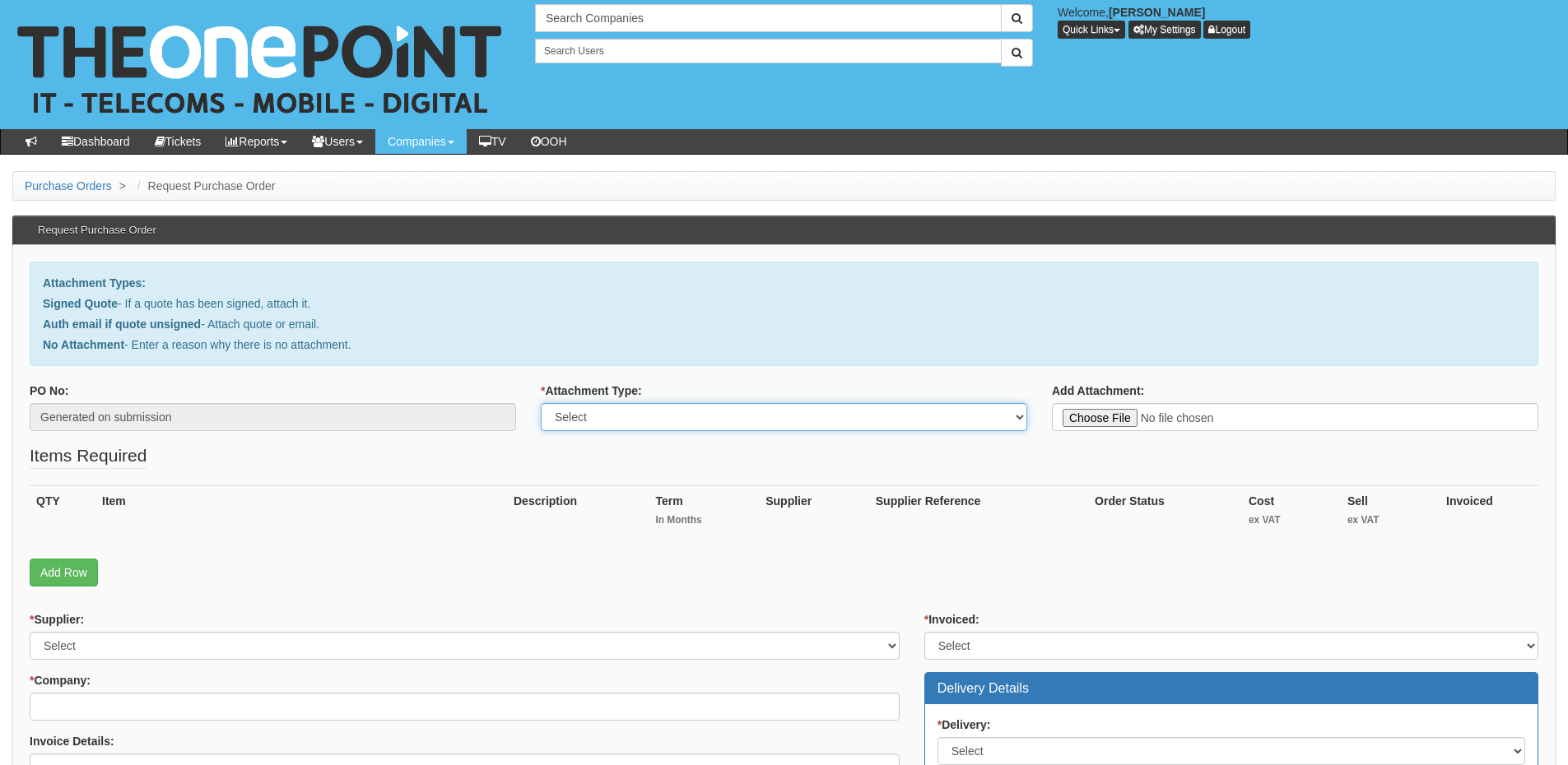
click at [607, 412] on select "Select Signed Quote Auth email with quote if unsigned No Attachment" at bounding box center [784, 417] width 487 height 28
select select "No Attachment"
click at [541, 403] on select "Select Signed Quote Auth email with quote if unsigned No Attachment" at bounding box center [784, 417] width 487 height 28
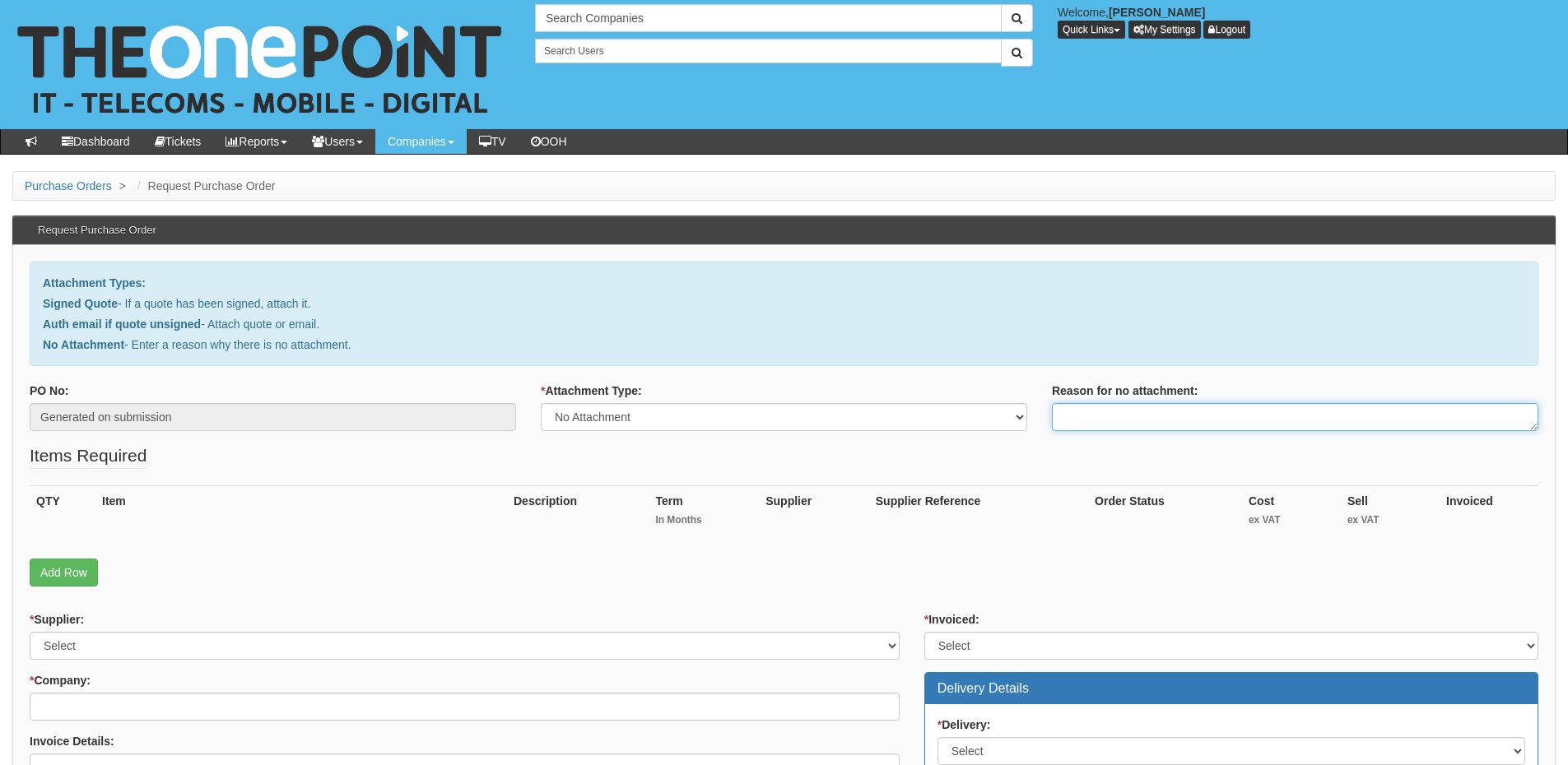
click at [1077, 408] on textarea "Reason for no attachment:" at bounding box center [1294, 417] width 487 height 28
click at [1197, 415] on textarea "Linked to ticket 430653" at bounding box center [1294, 417] width 487 height 28
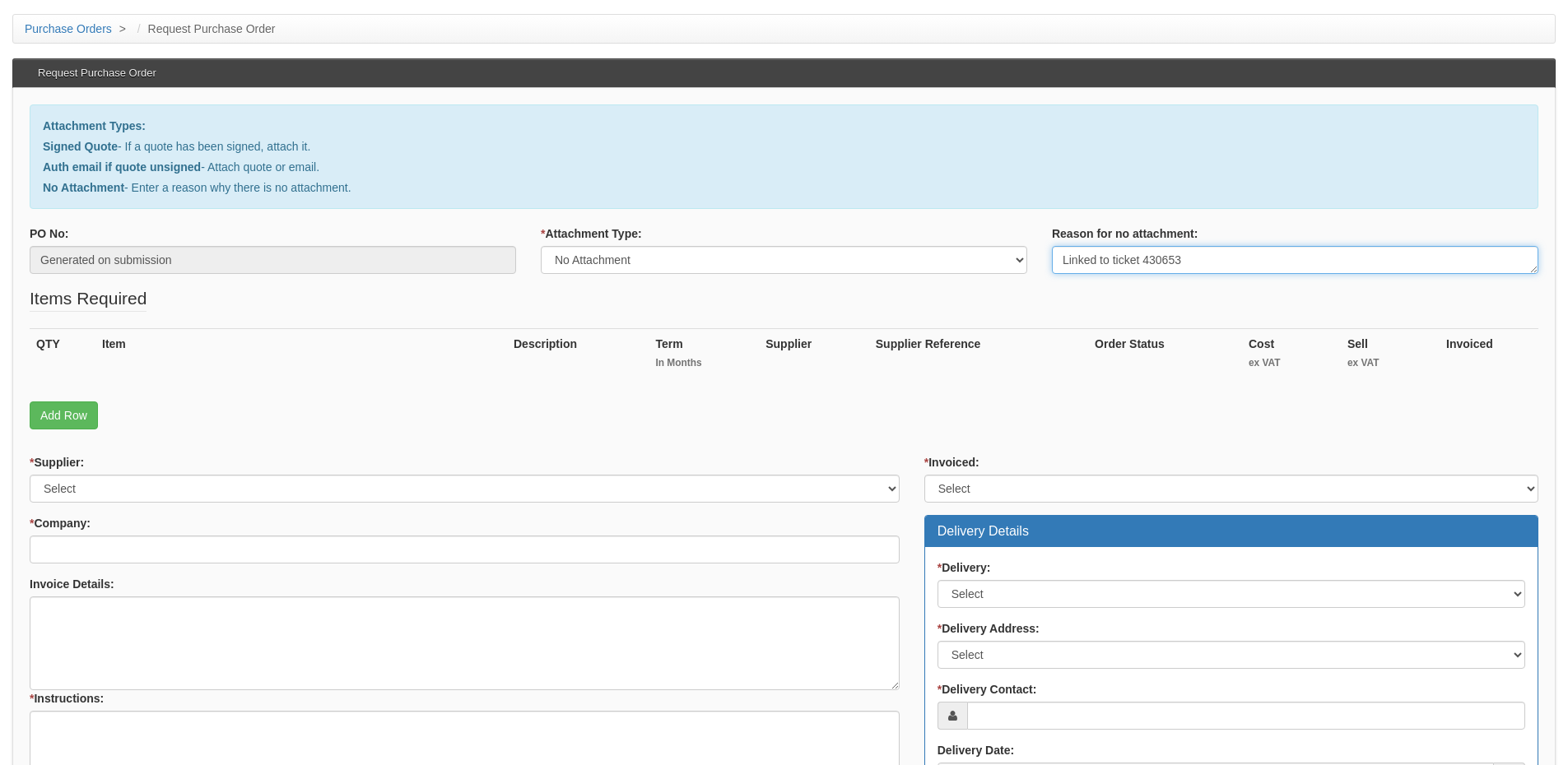
scroll to position [164, 0]
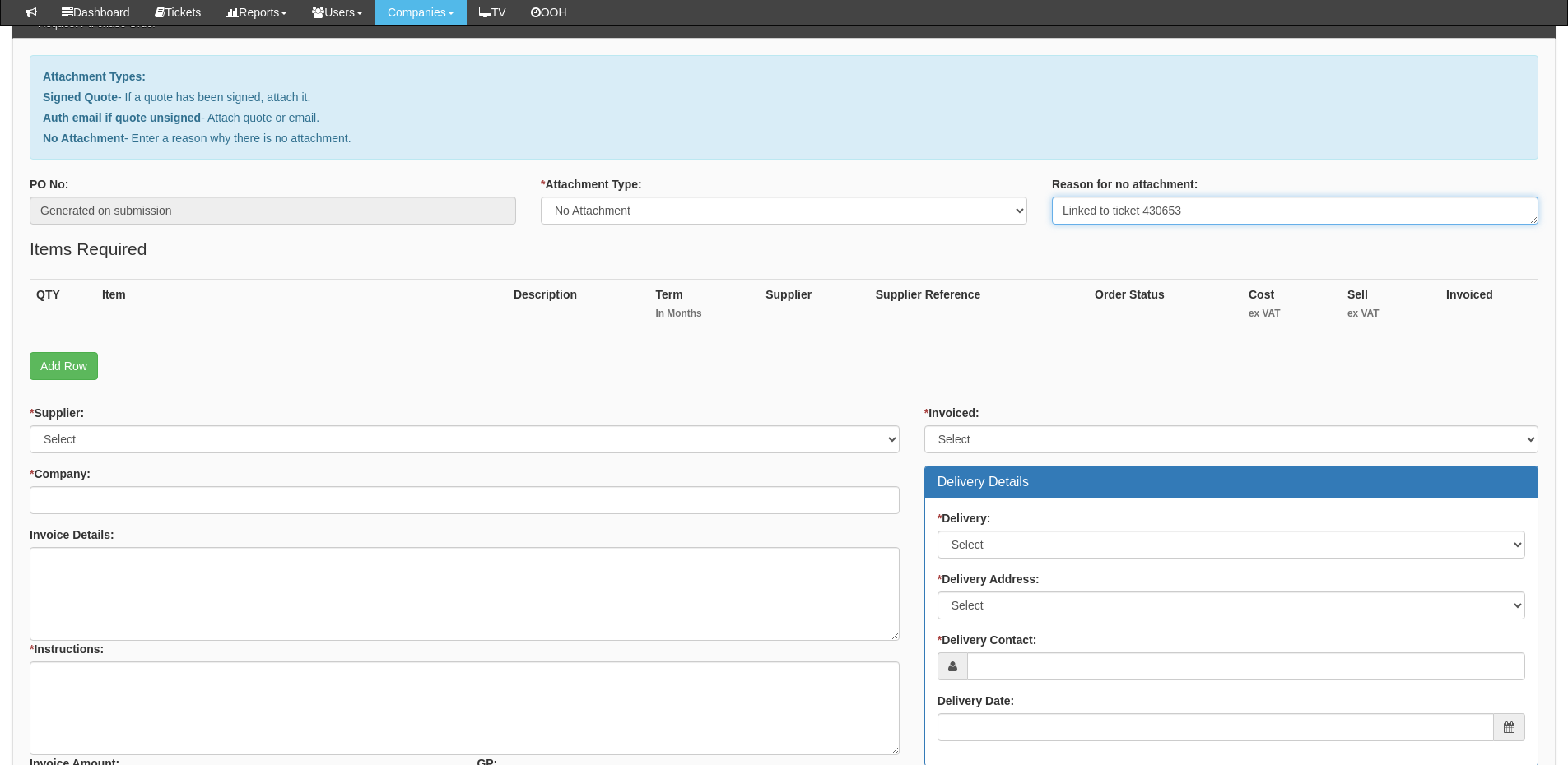
type textarea "Linked to ticket 430653"
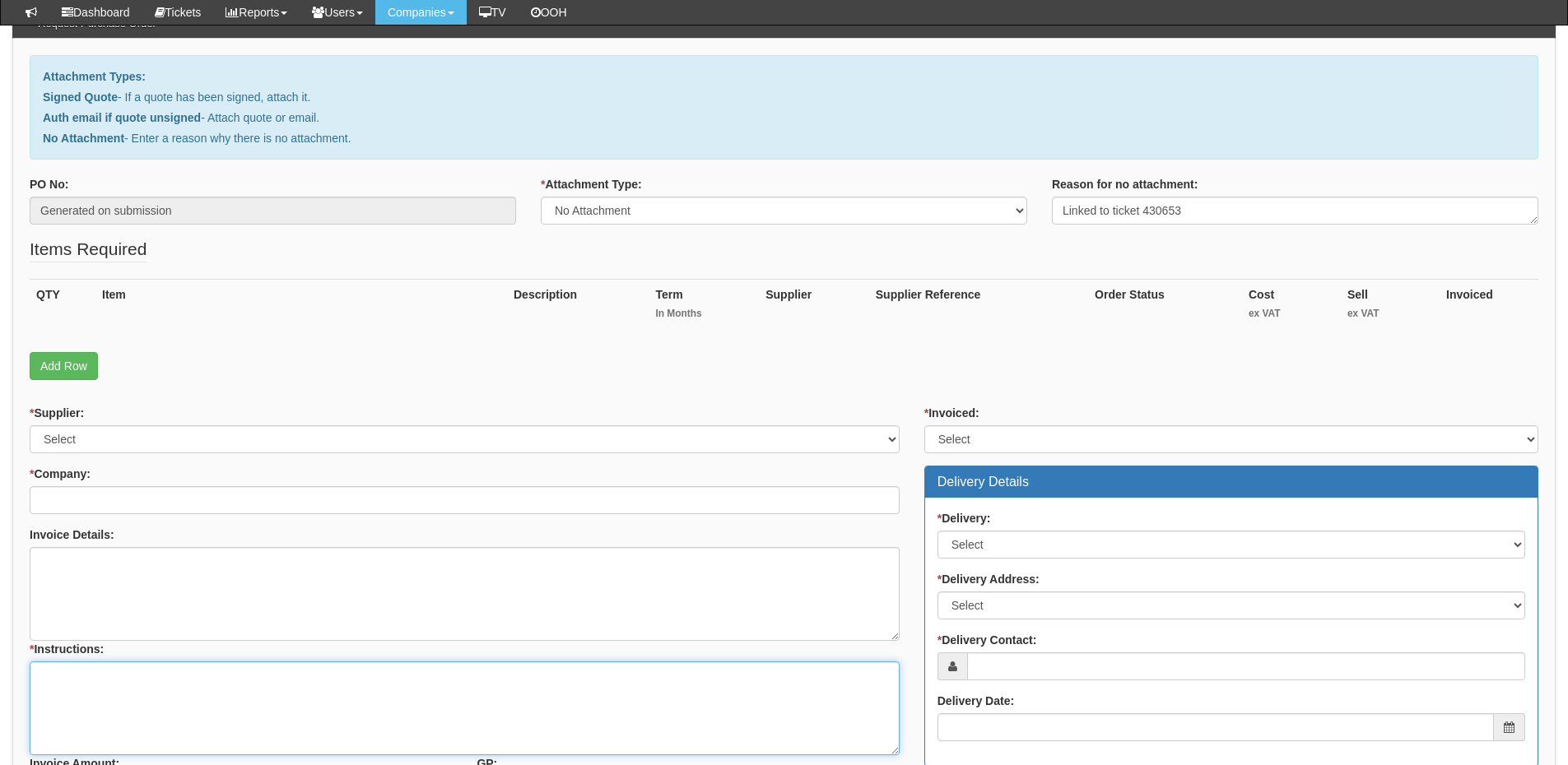
click at [201, 711] on textarea "* Instructions:" at bounding box center [465, 709] width 870 height 94
paste textarea "Linked to ticket 430653"
type textarea "Linked to ticket 430653"
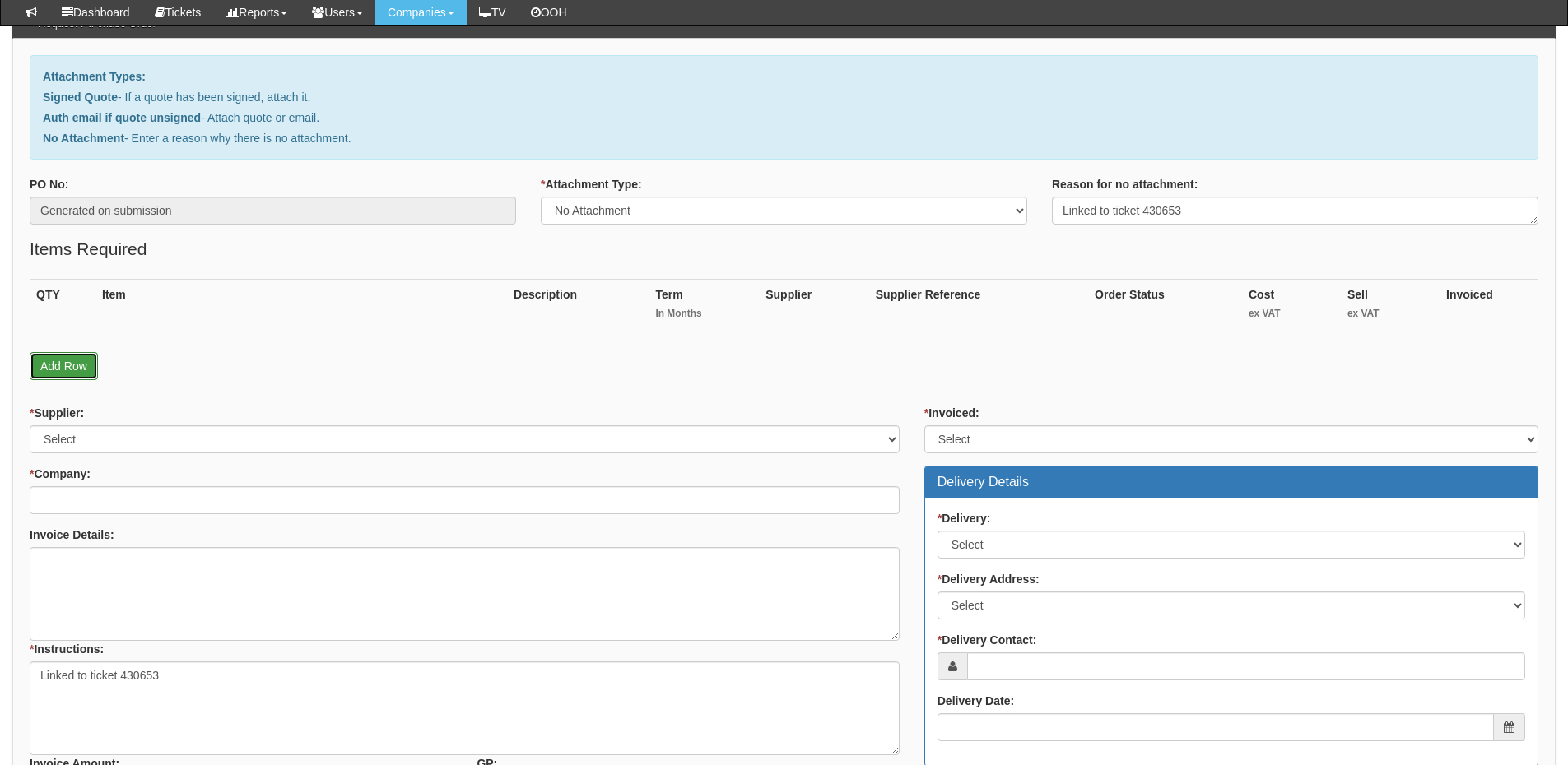
click at [71, 352] on link "Add Row" at bounding box center [63, 366] width 68 height 28
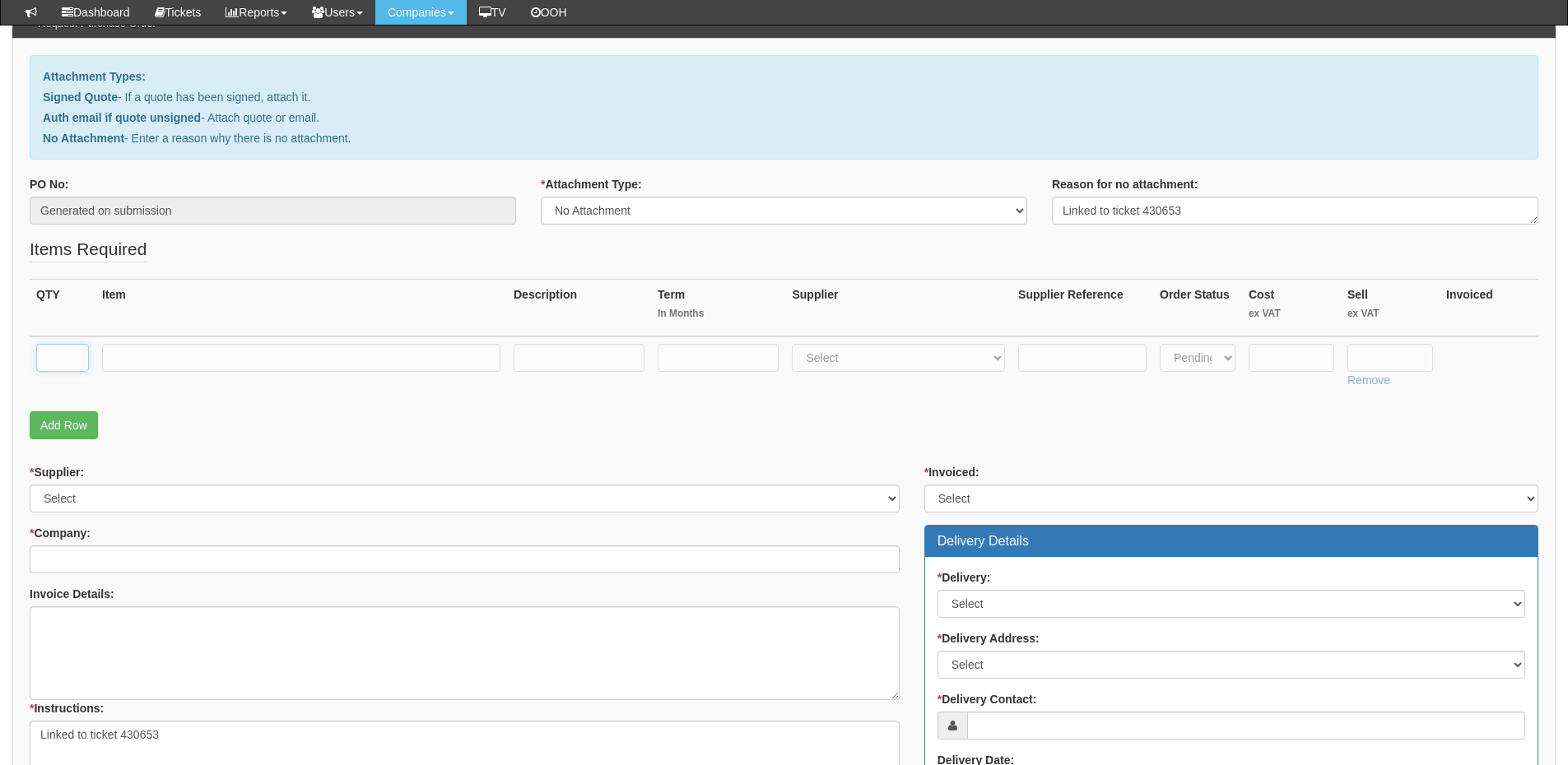
click at [60, 357] on input "text" at bounding box center [62, 358] width 53 height 28
type input "1"
click at [186, 365] on input "text" at bounding box center [301, 358] width 398 height 28
type input "Standard User to Call Centre Upgrade"
click at [836, 354] on select "Select 123 REG.co.uk 1Password 3 4Gon AA Jones Electric Ltd Abzorb Access Group…" at bounding box center [898, 358] width 213 height 28
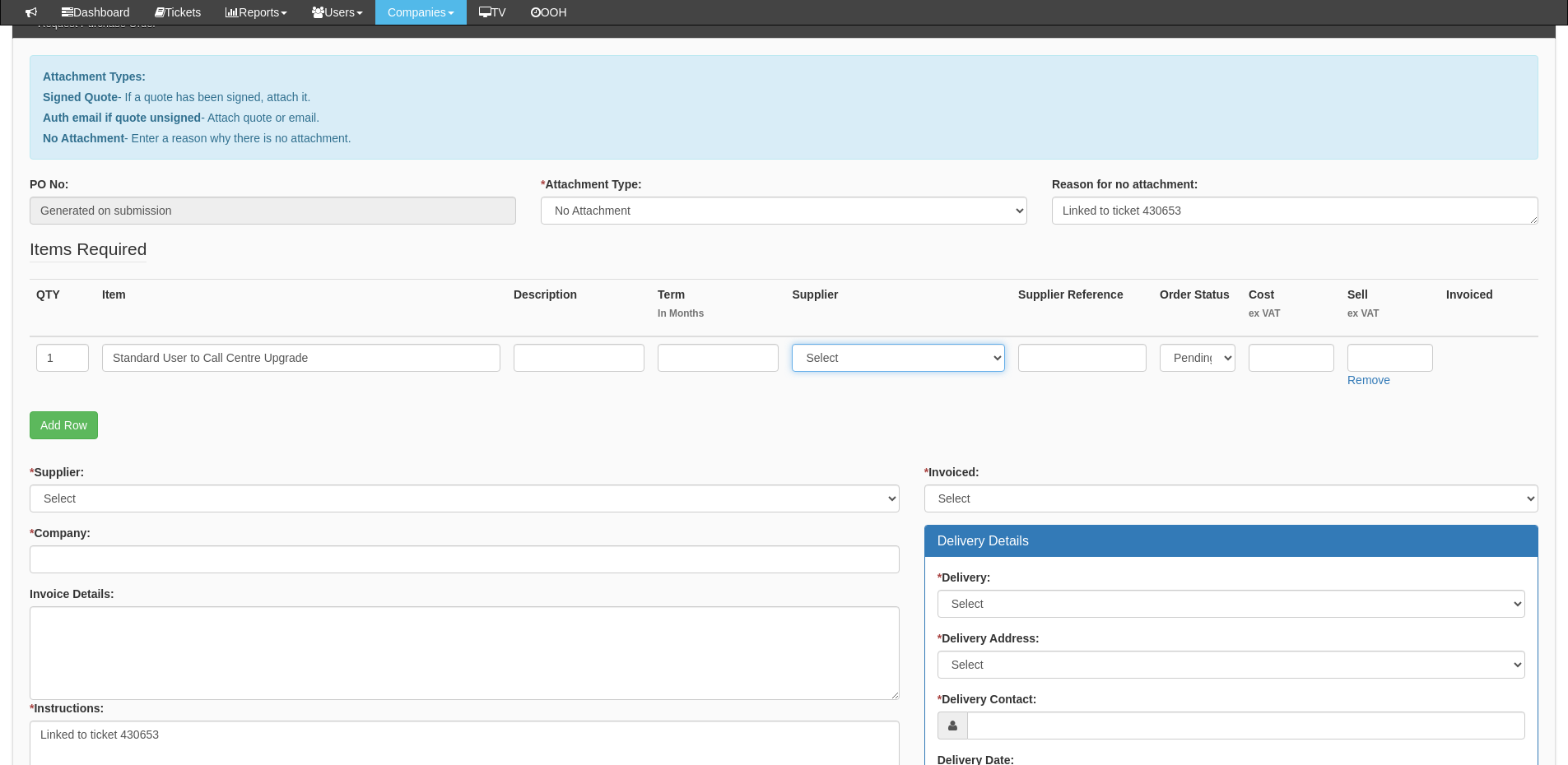
select select "72"
click at [796, 344] on select "Select 123 REG.co.uk 1Password 3 4Gon AA Jones Electric Ltd Abzorb Access Group…" at bounding box center [898, 358] width 213 height 28
click at [1372, 355] on input "text" at bounding box center [1390, 358] width 85 height 28
type input "14.99"
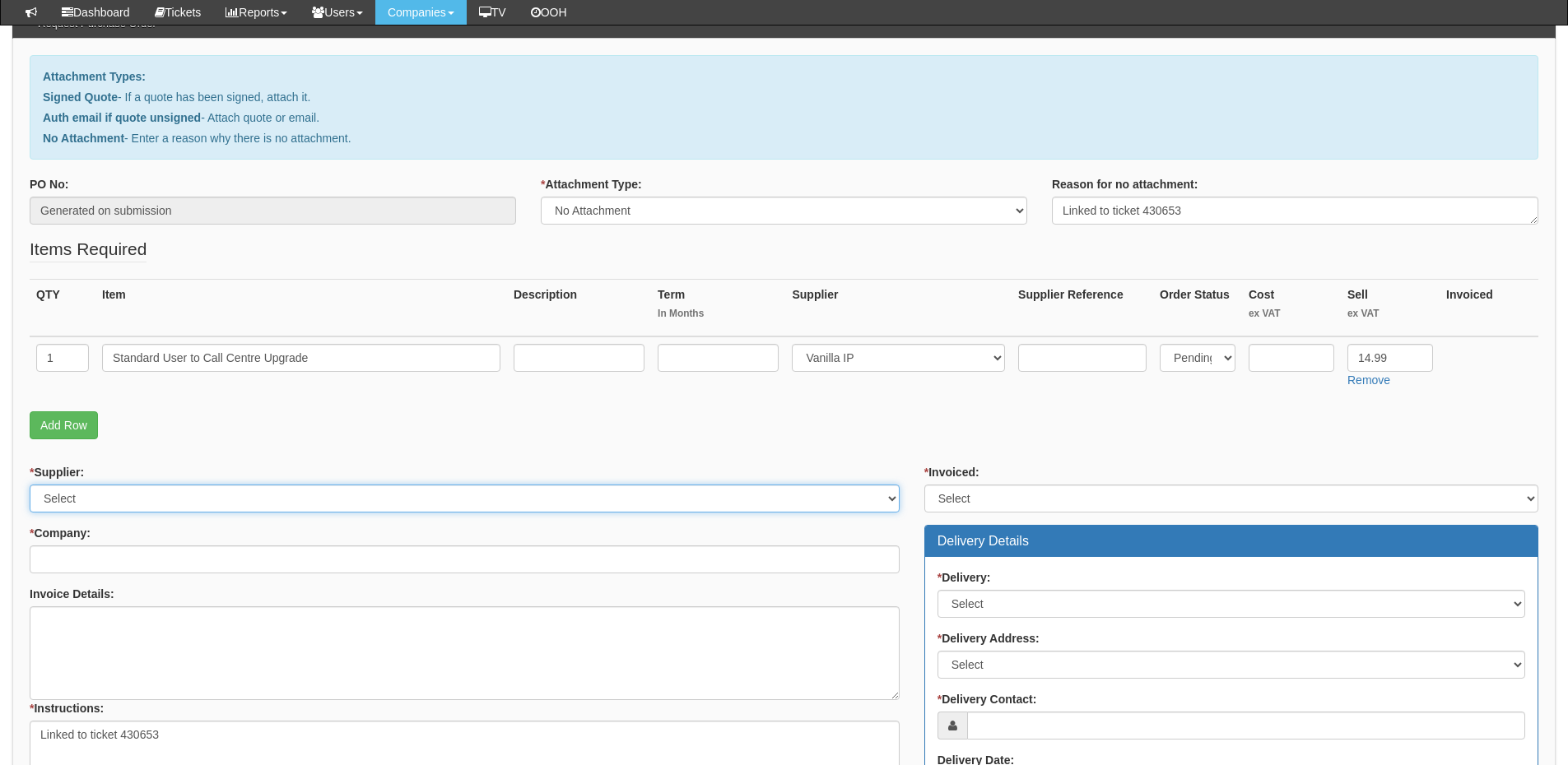
click at [165, 506] on select "Select 123 REG.co.uk 1Password 3 4Gon AA Jones Electric Ltd Abzorb Access Group…" at bounding box center [465, 498] width 870 height 28
select select "72"
click at [30, 485] on select "Select 123 REG.co.uk 1Password 3 4Gon AA Jones Electric Ltd Abzorb Access Group…" at bounding box center [465, 498] width 870 height 28
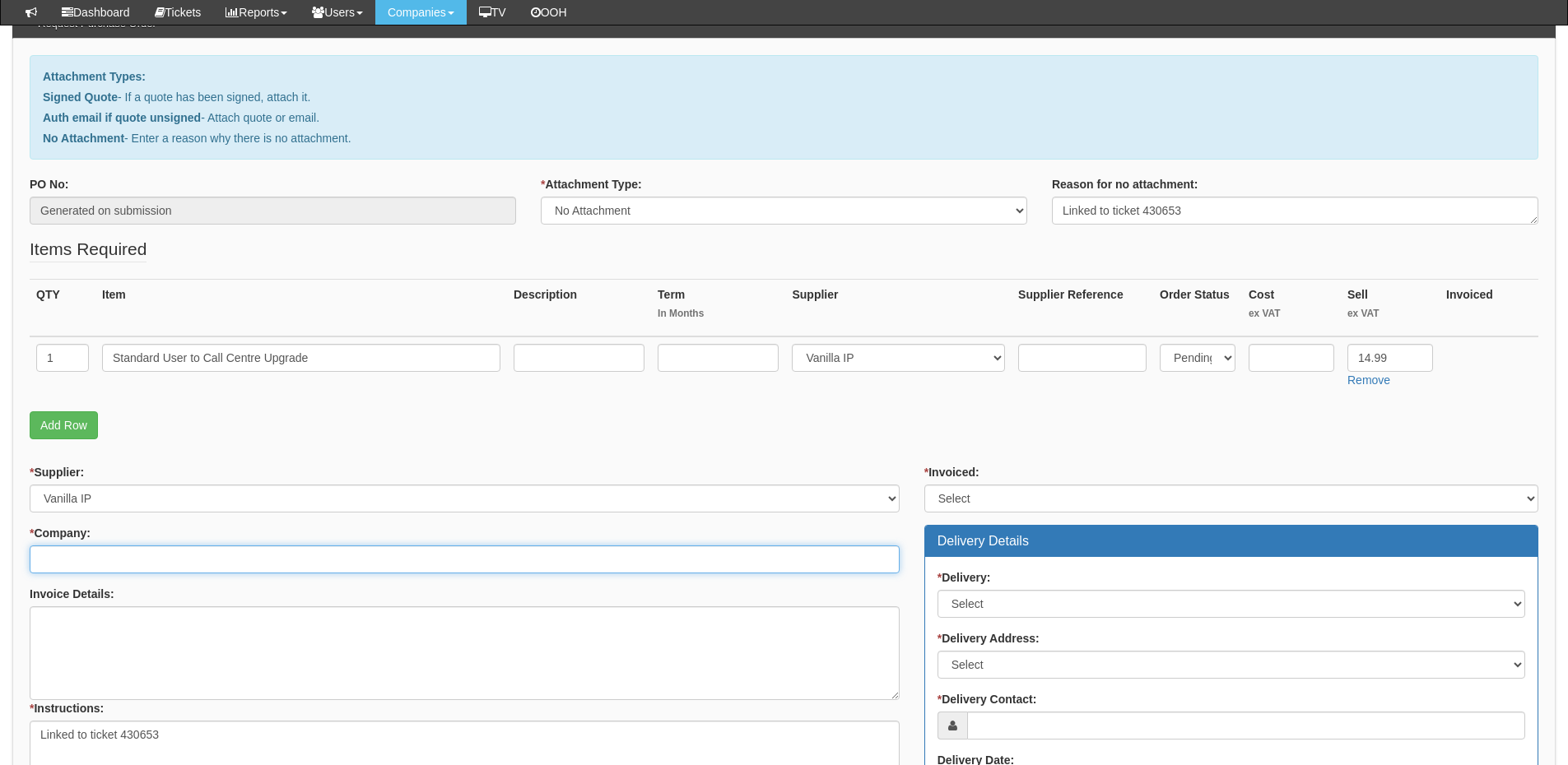
click at [137, 551] on input "* Company:" at bounding box center [465, 560] width 870 height 28
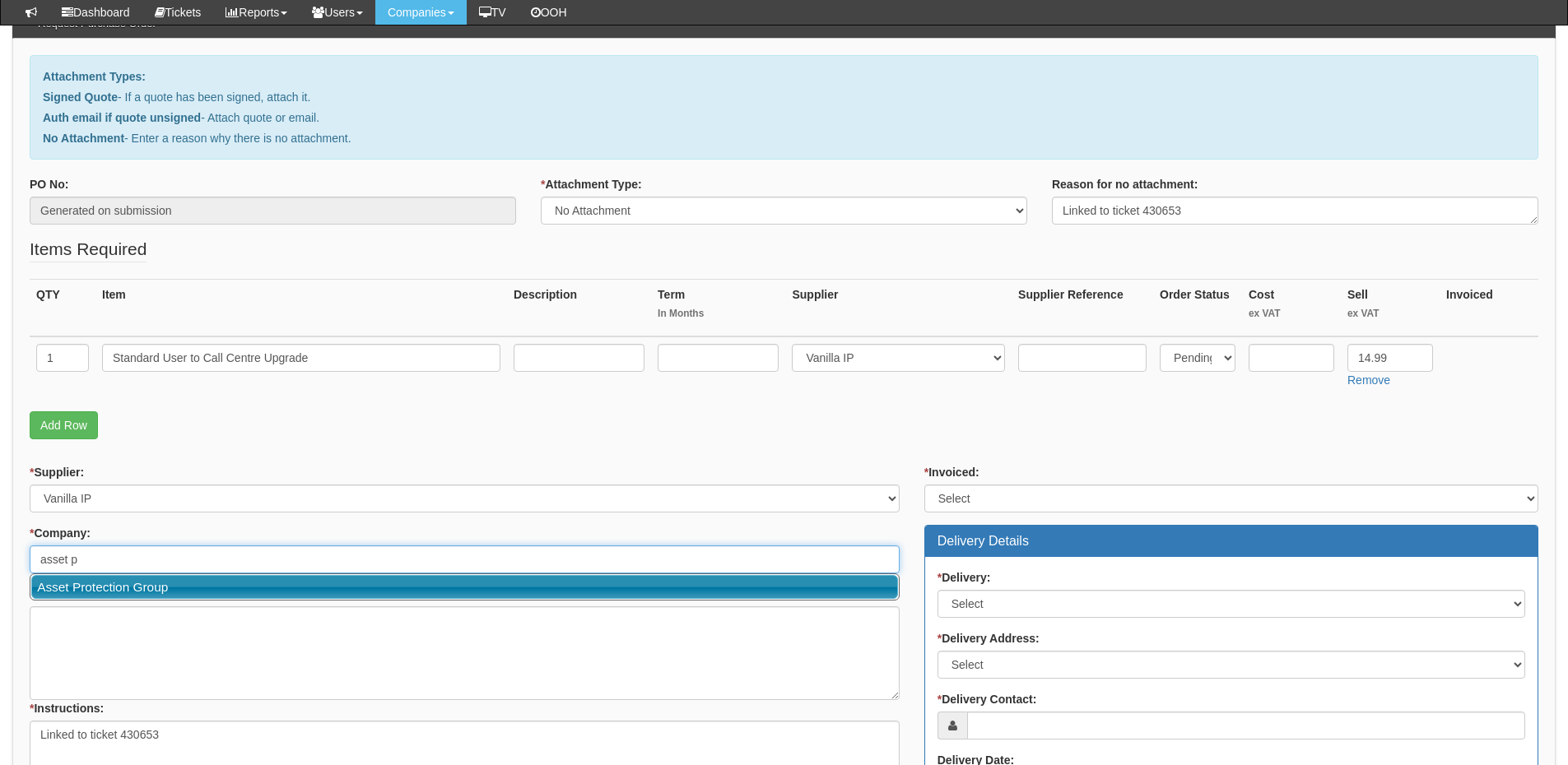
click at [135, 590] on link "Asset Protection Group" at bounding box center [465, 587] width 866 height 24
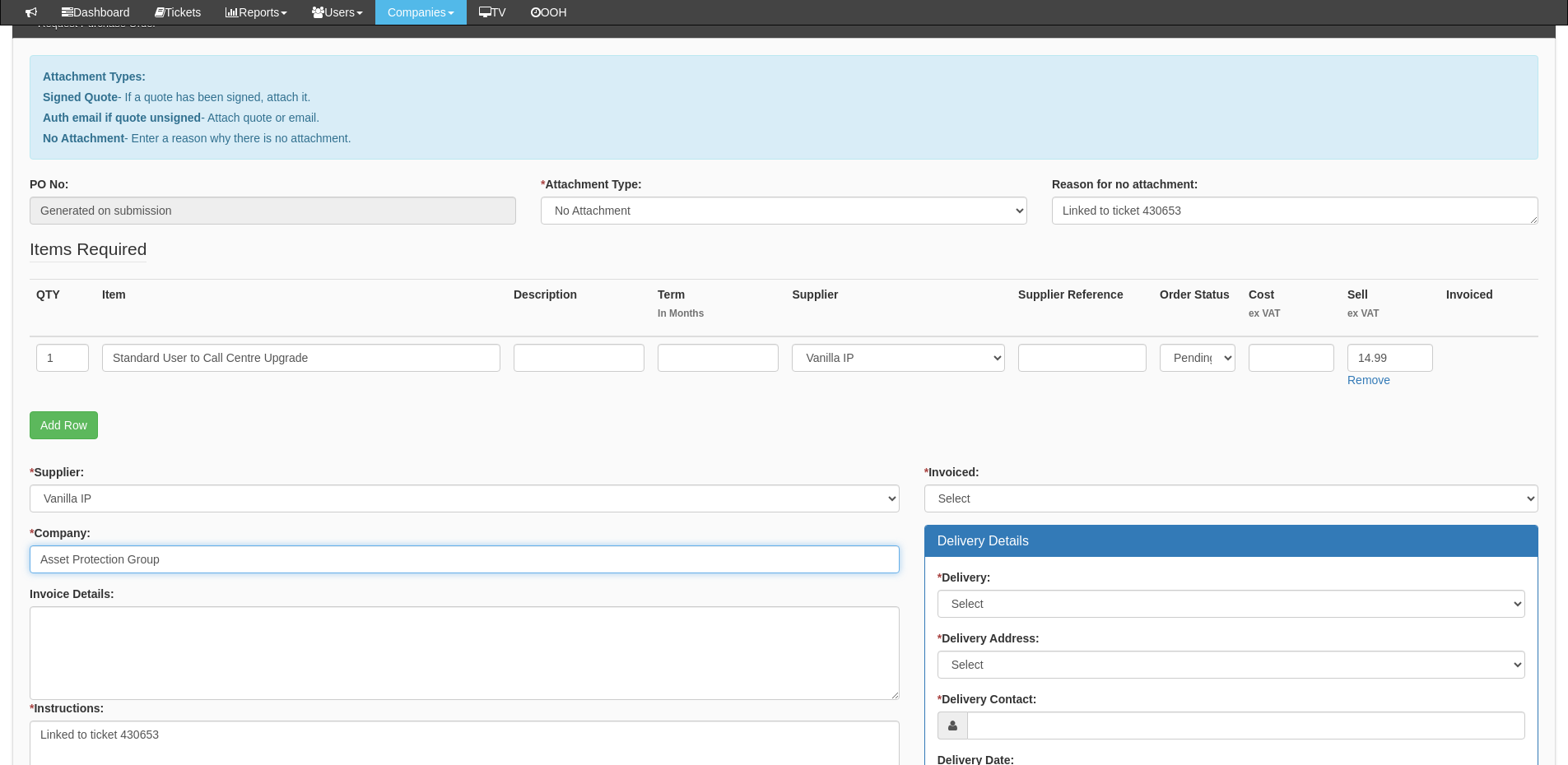
type input "Asset Protection Group"
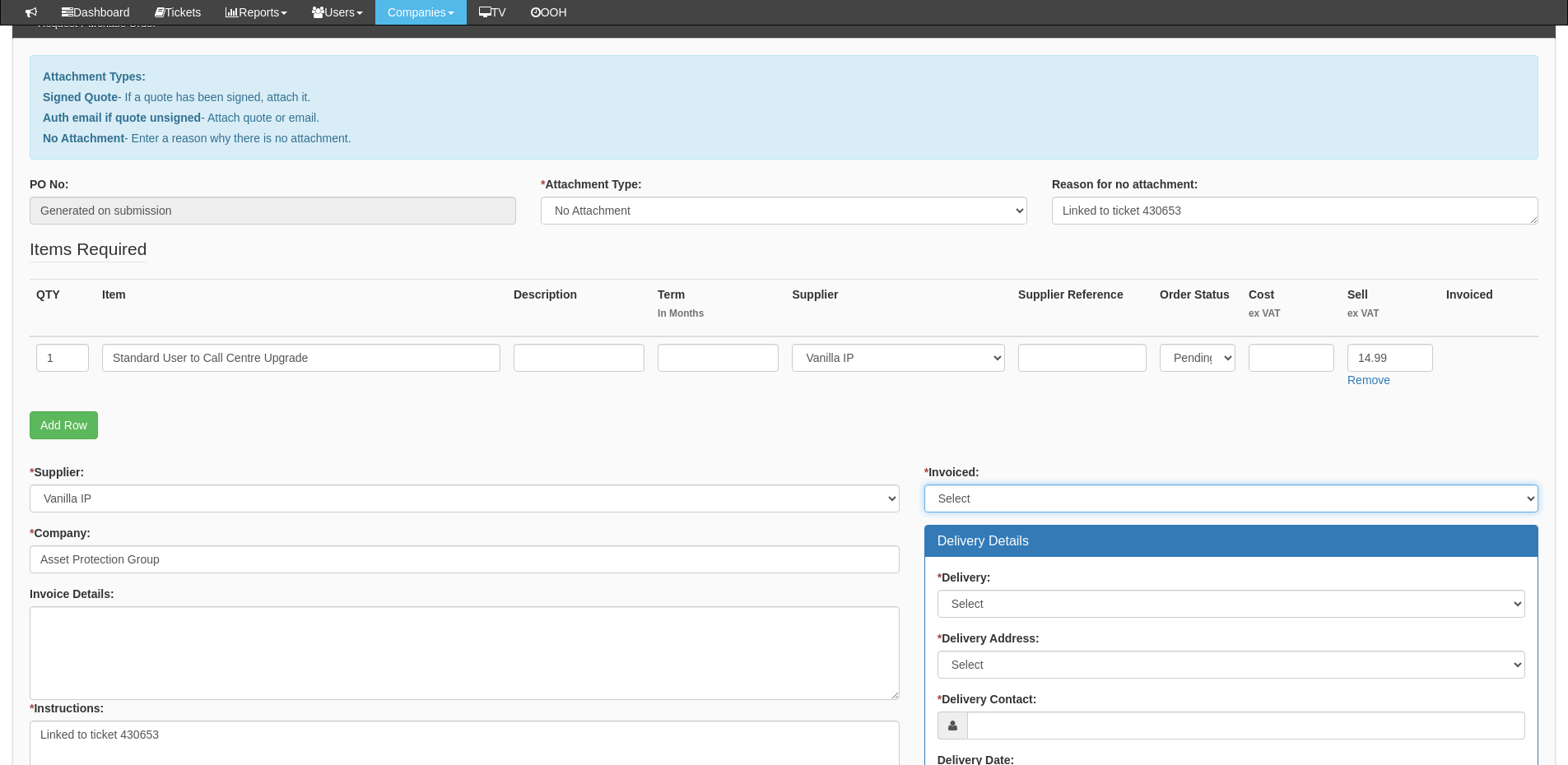
click at [979, 492] on select "Select Yes No N/A STB (part of order)" at bounding box center [1231, 498] width 614 height 28
select select "2"
click at [925, 485] on select "Select Yes No N/A STB (part of order)" at bounding box center [1231, 498] width 614 height 28
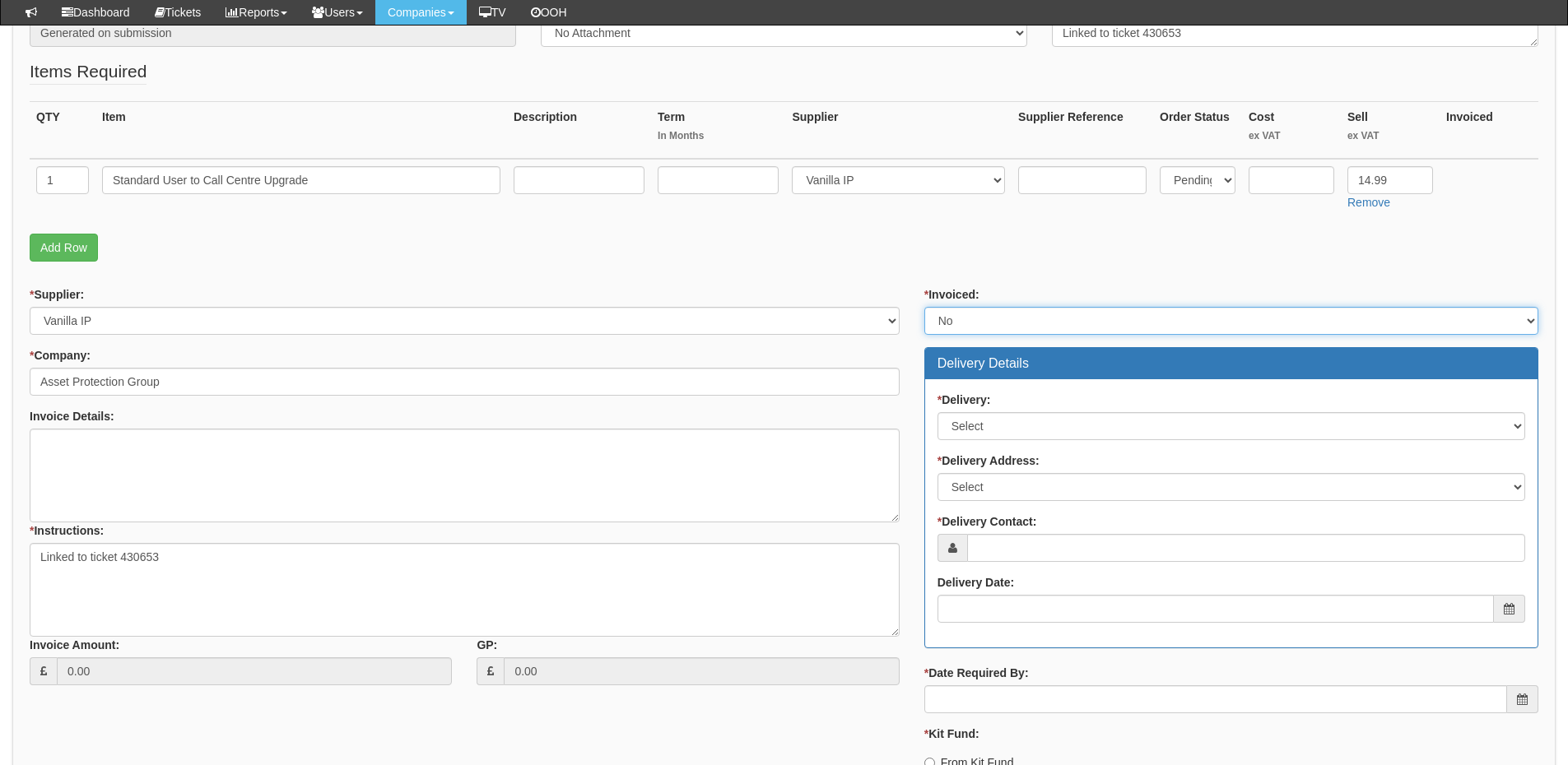
scroll to position [493, 0]
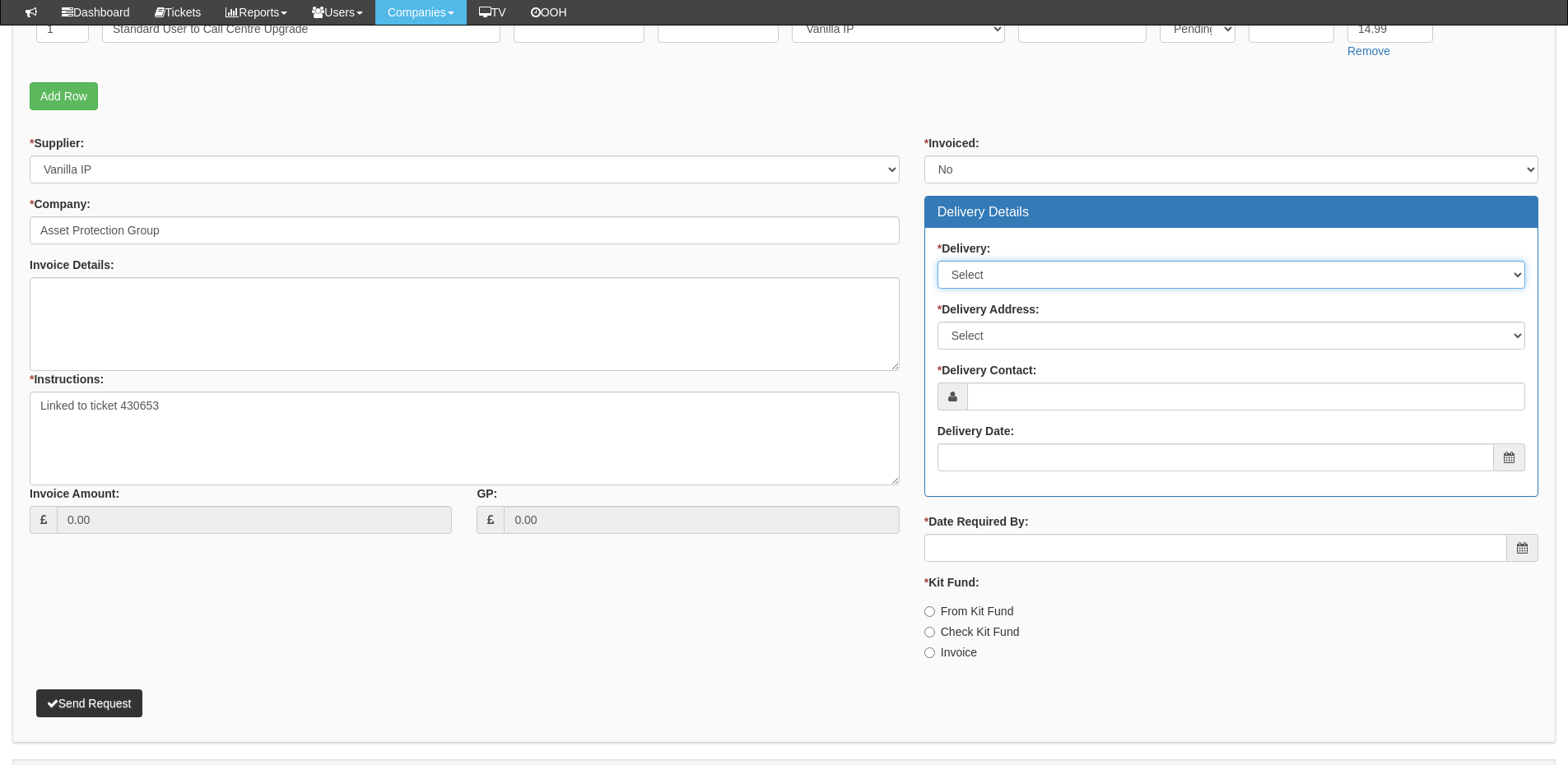
click at [1017, 277] on select "Select No Not Applicable Yes" at bounding box center [1231, 274] width 588 height 28
select select "3"
click at [938, 261] on select "Select No Not Applicable Yes" at bounding box center [1231, 274] width 588 height 28
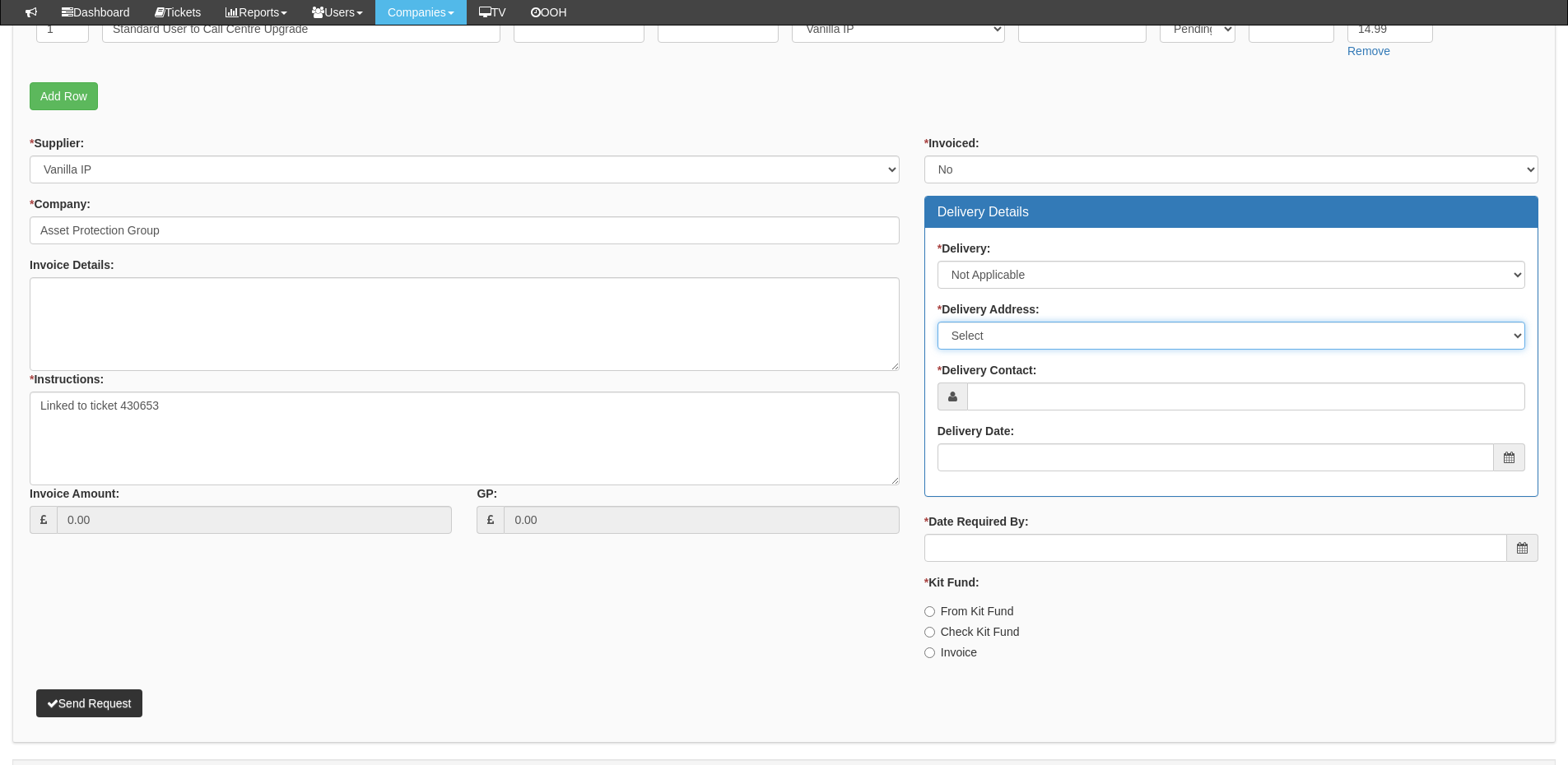
click at [1008, 339] on select "Select Not Applicable Main Address - WA1 1GG Other" at bounding box center [1231, 336] width 588 height 28
select select "N/A"
click at [938, 322] on select "Select Not Applicable Main Address - WA1 1GG Other" at bounding box center [1231, 336] width 588 height 28
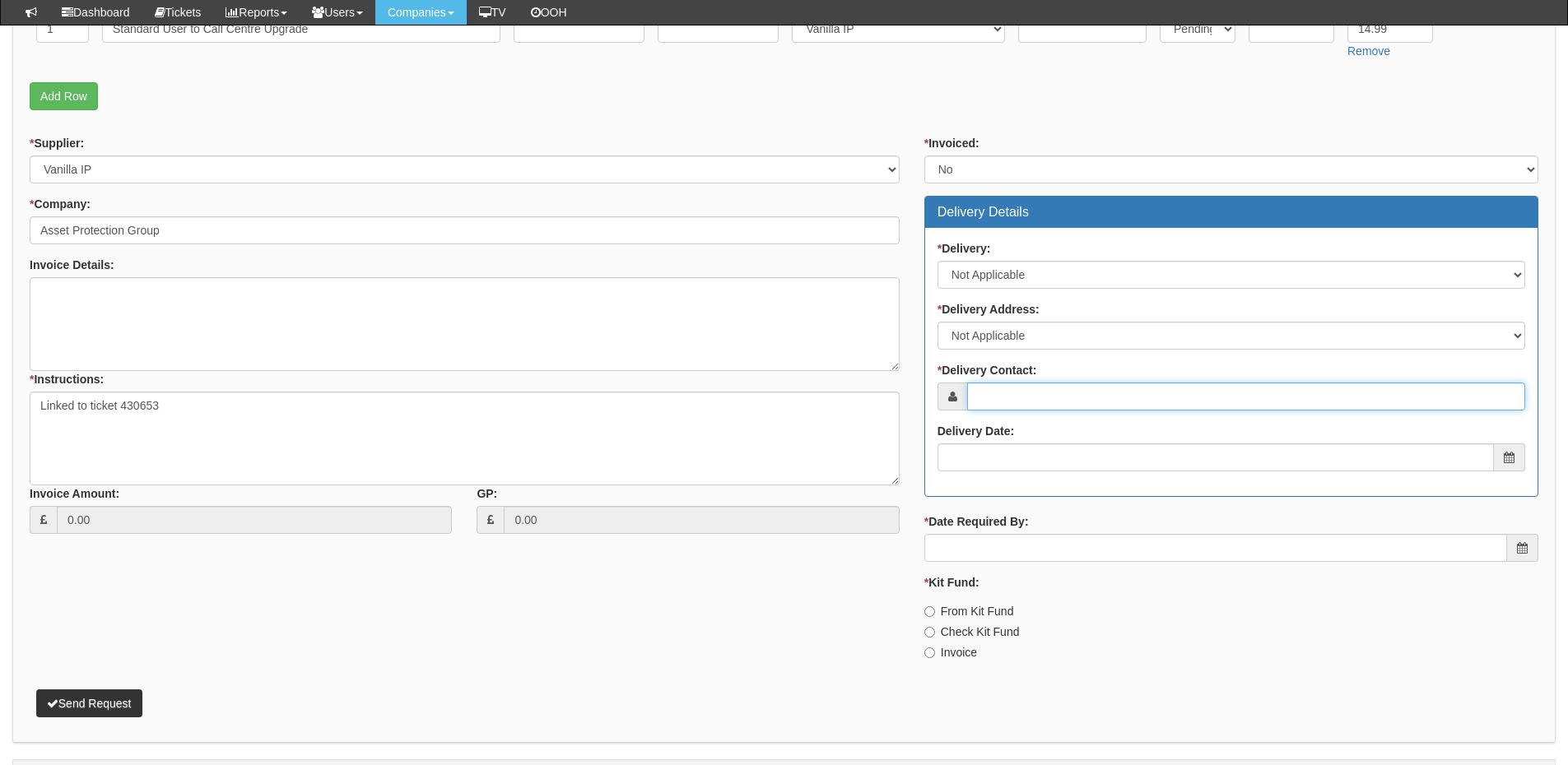
click at [1003, 395] on input "* Delivery Contact:" at bounding box center [1246, 396] width 558 height 28
click at [1055, 405] on input "* Delivery Contact:" at bounding box center [1246, 396] width 558 height 28
paste input "Simon Owen"
type input "Simon Owen"
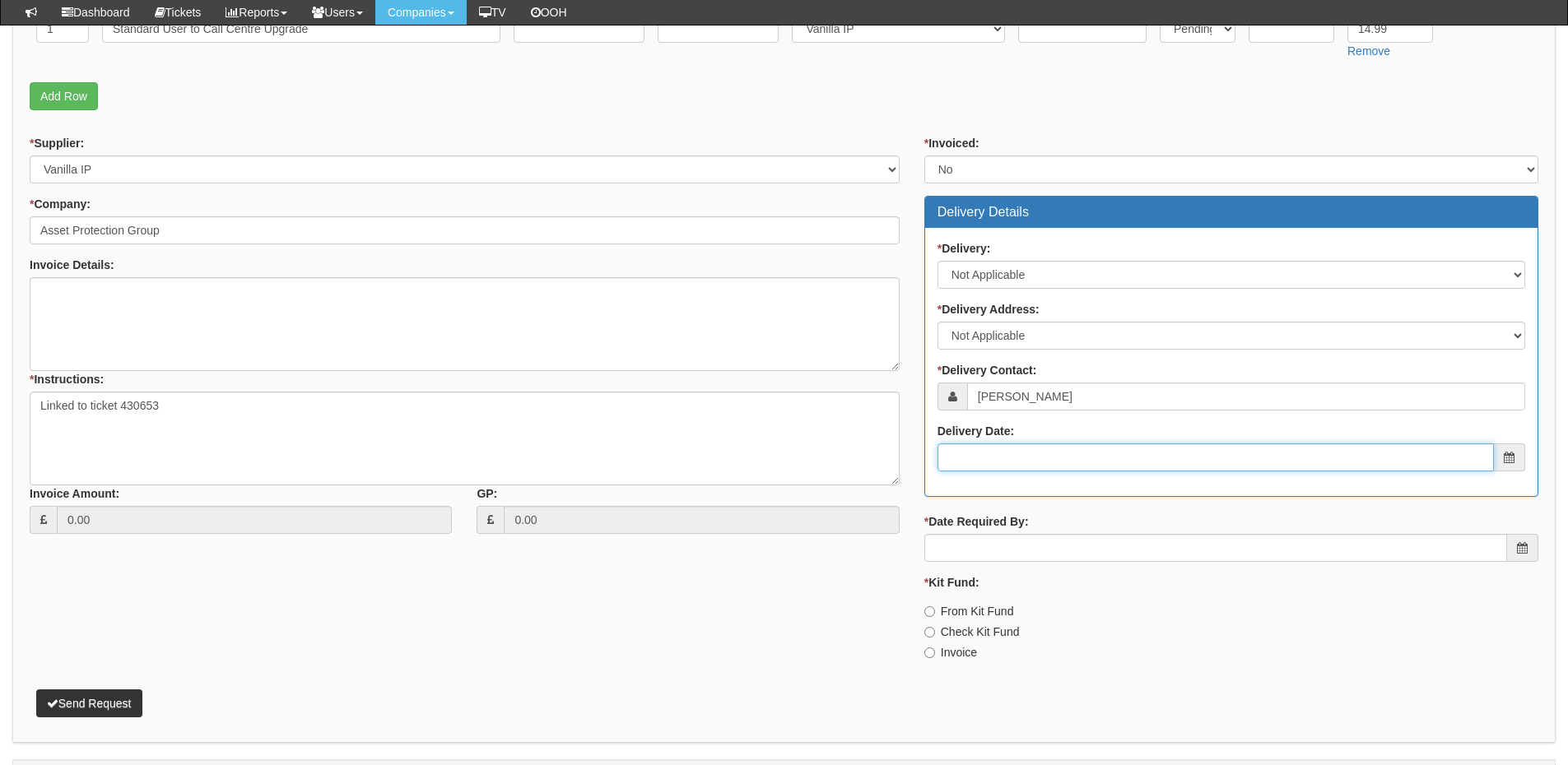
click at [1023, 464] on input "Delivery Date:" at bounding box center [1215, 458] width 556 height 28
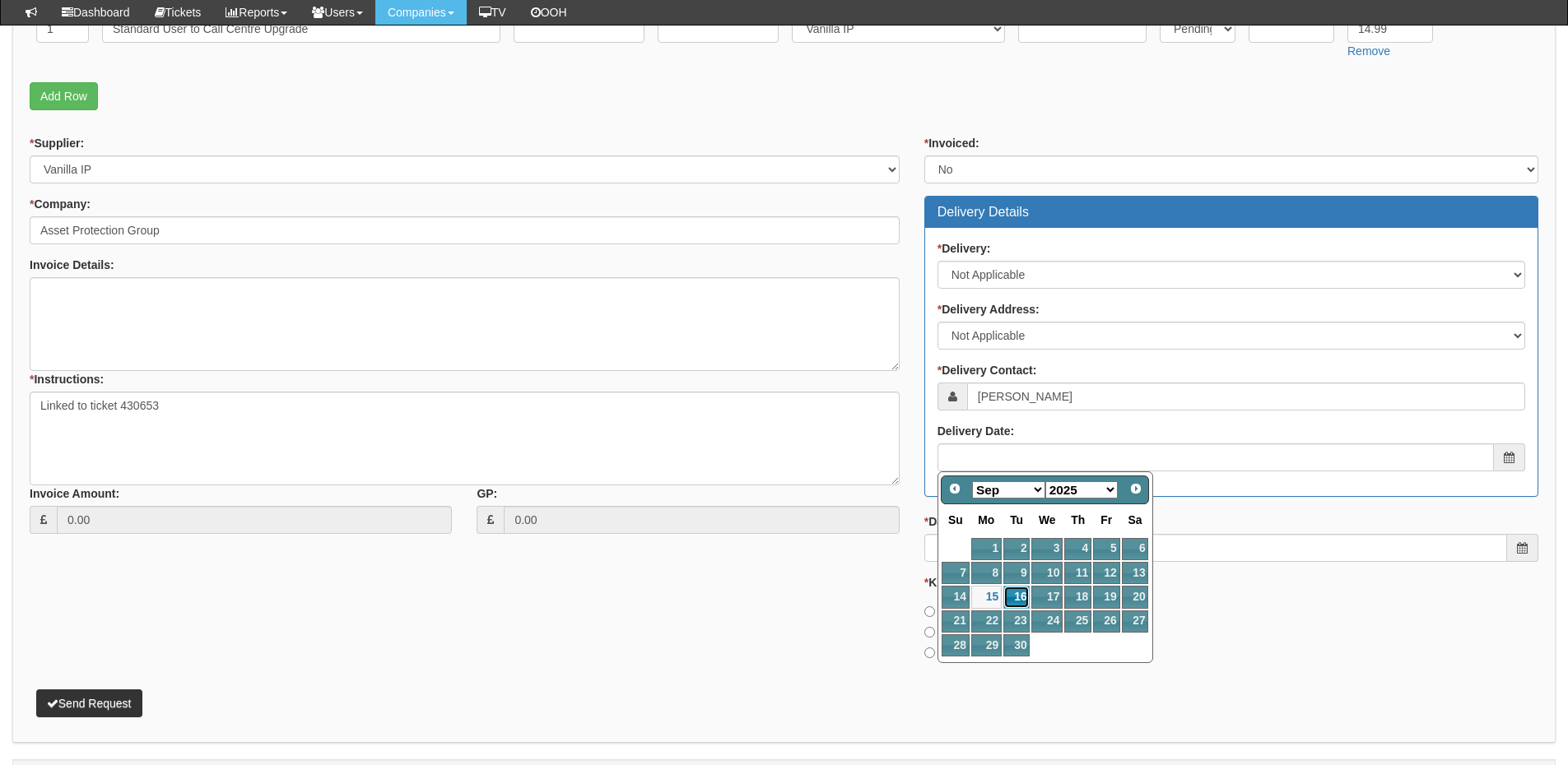
click at [1025, 598] on link "16" at bounding box center [1016, 597] width 27 height 22
type input "2025-09-16"
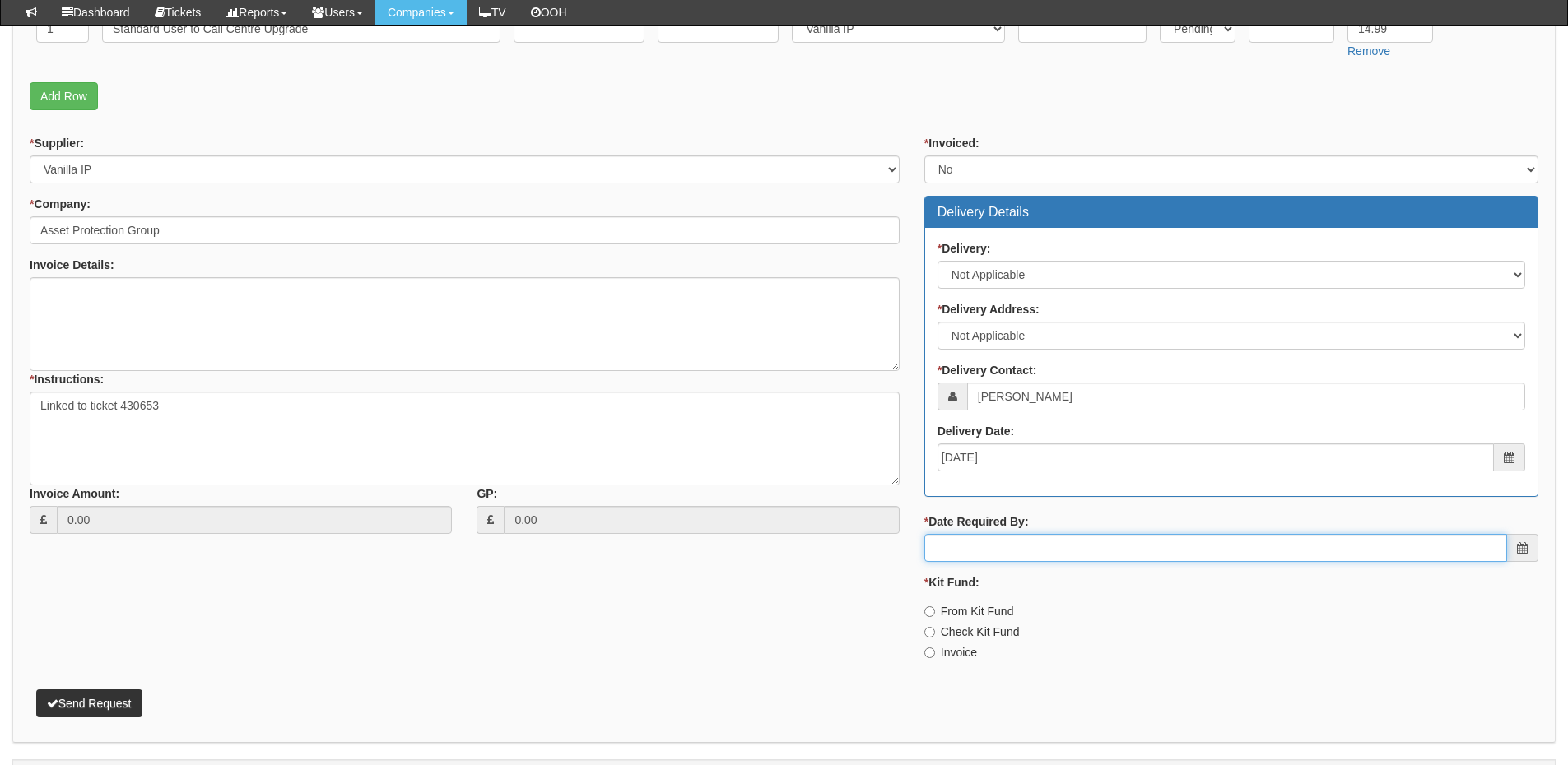
click at [1022, 549] on input "* Date Required By:" at bounding box center [1216, 548] width 583 height 28
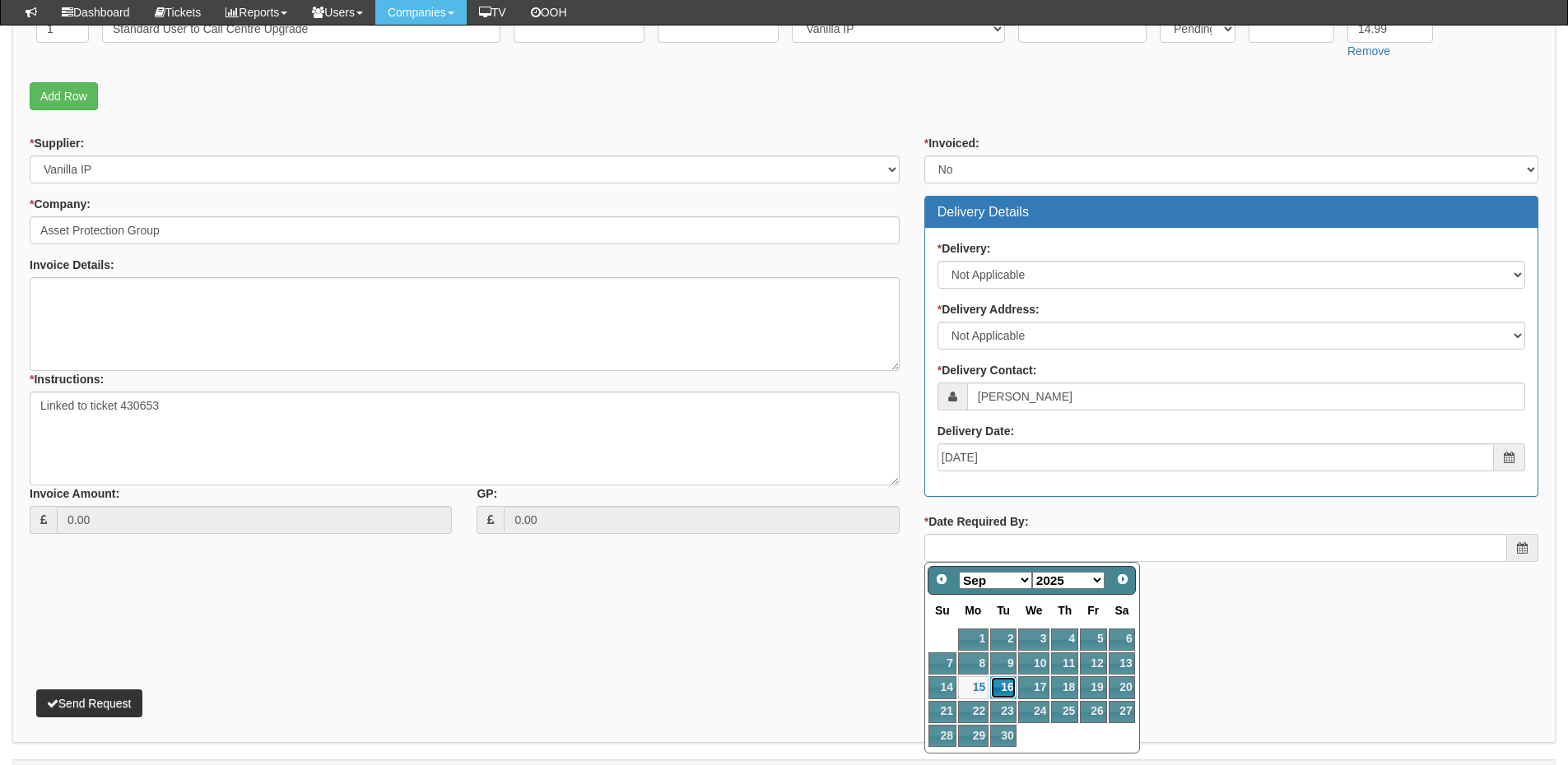
click at [1002, 686] on link "16" at bounding box center [1003, 688] width 27 height 22
type input "2025-09-16"
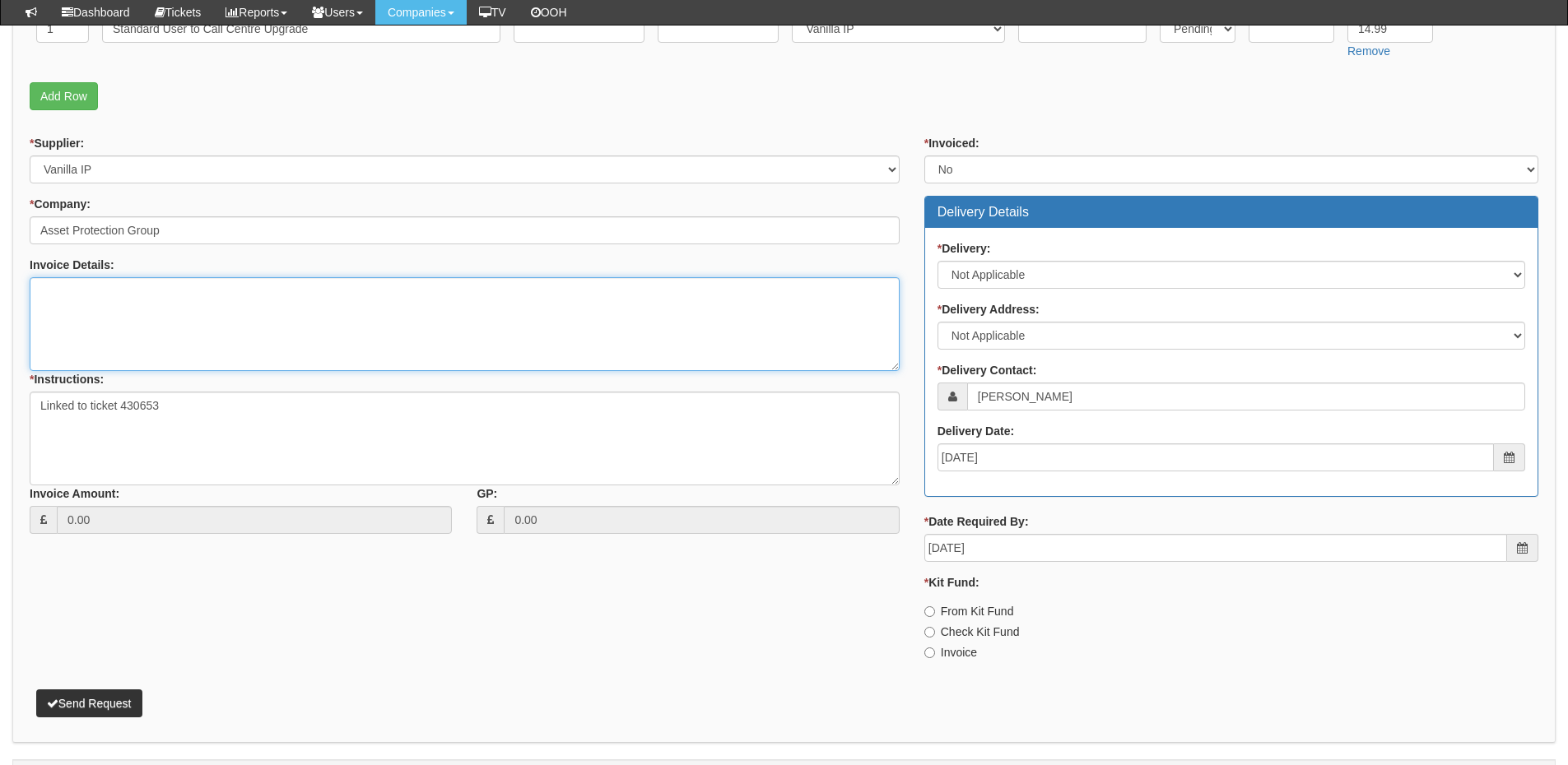
click at [155, 313] on textarea "Invoice Details:" at bounding box center [465, 324] width 870 height 94
type textarea "Upgrade from Standard @£9.99"
click at [949, 655] on label "Invoice" at bounding box center [951, 652] width 53 height 17
click at [935, 655] on input "Invoice" at bounding box center [930, 653] width 11 height 11
radio input "true"
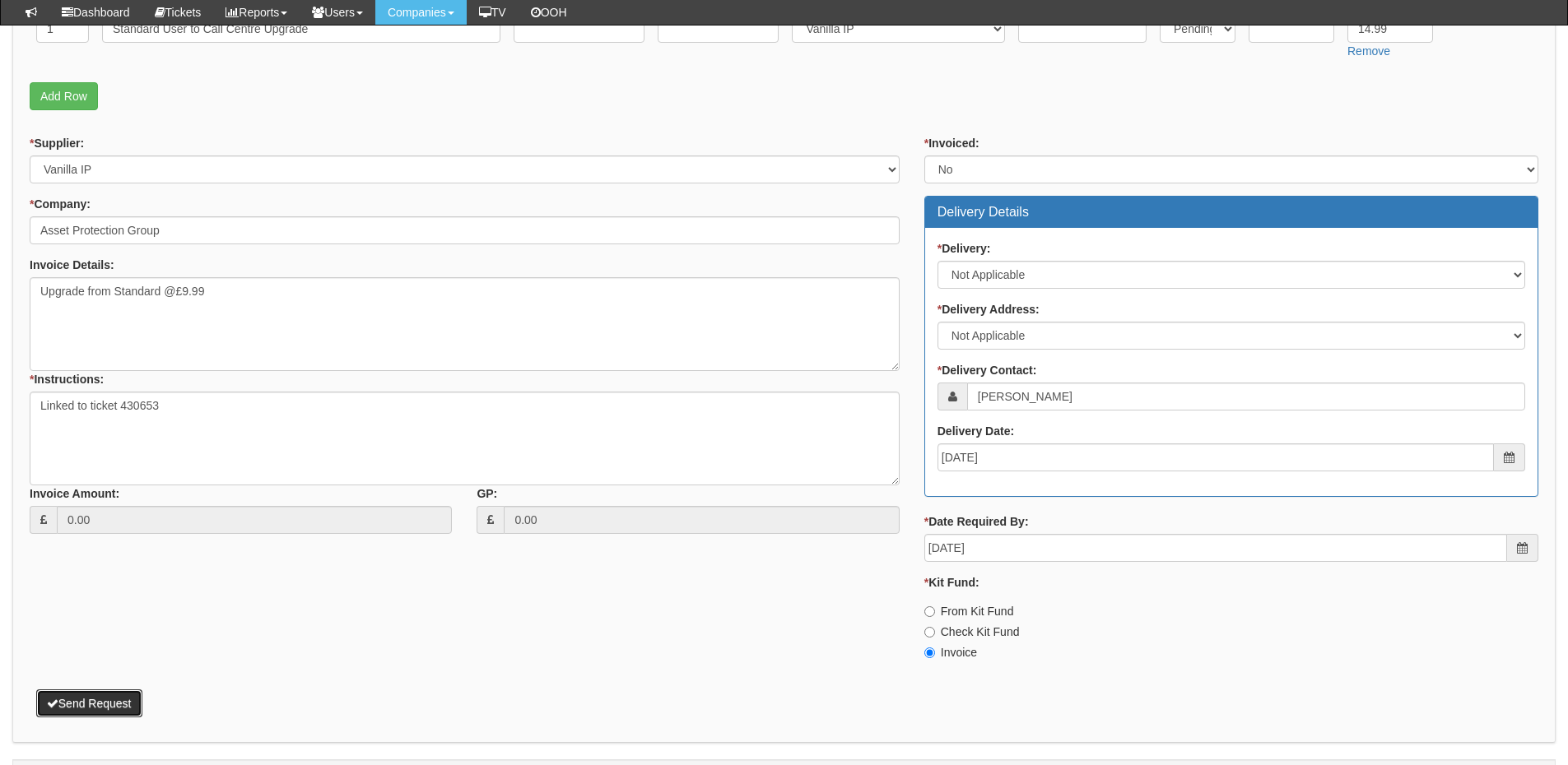
click at [134, 702] on button "Send Request" at bounding box center [89, 704] width 106 height 28
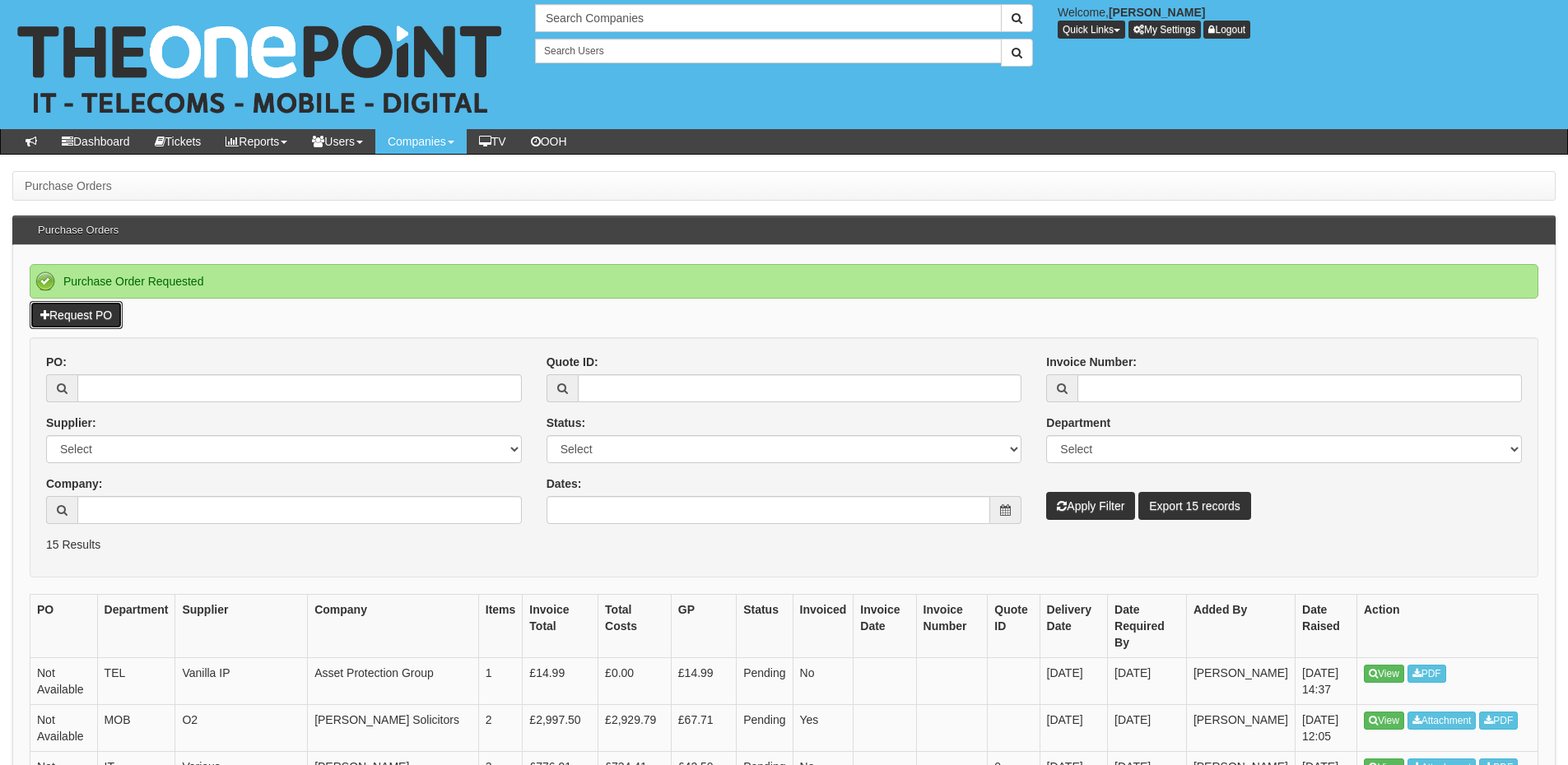
click at [80, 320] on link "Request PO" at bounding box center [76, 315] width 93 height 28
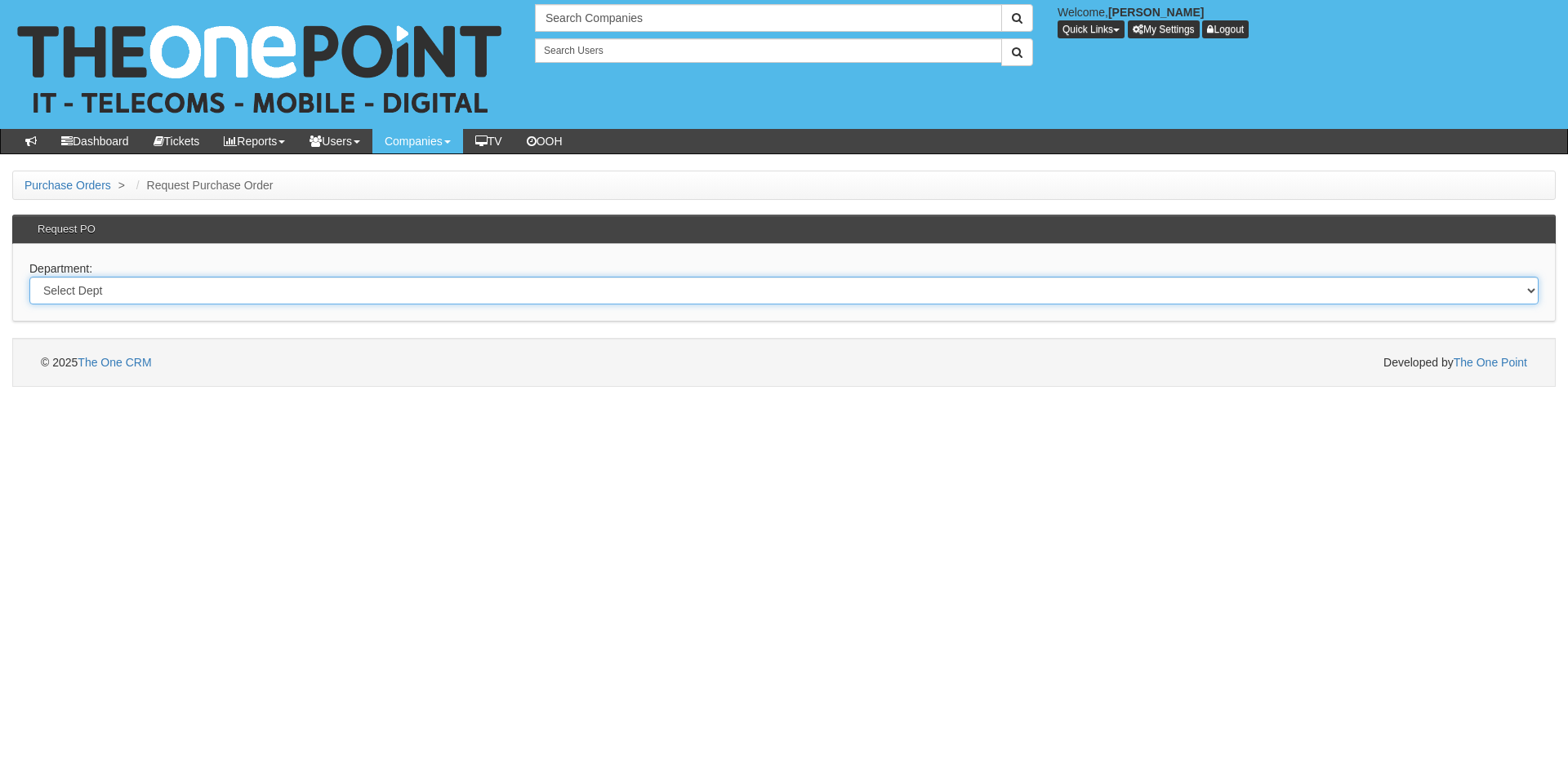
click at [147, 296] on select "Select Dept Digital Internal IT Mobiles Marketing Telecoms" at bounding box center [784, 290] width 1510 height 28
select select "?pipeID=&dept=IT"
click at [30, 276] on select "Select Dept Digital Internal IT Mobiles Marketing Telecoms" at bounding box center [784, 290] width 1510 height 28
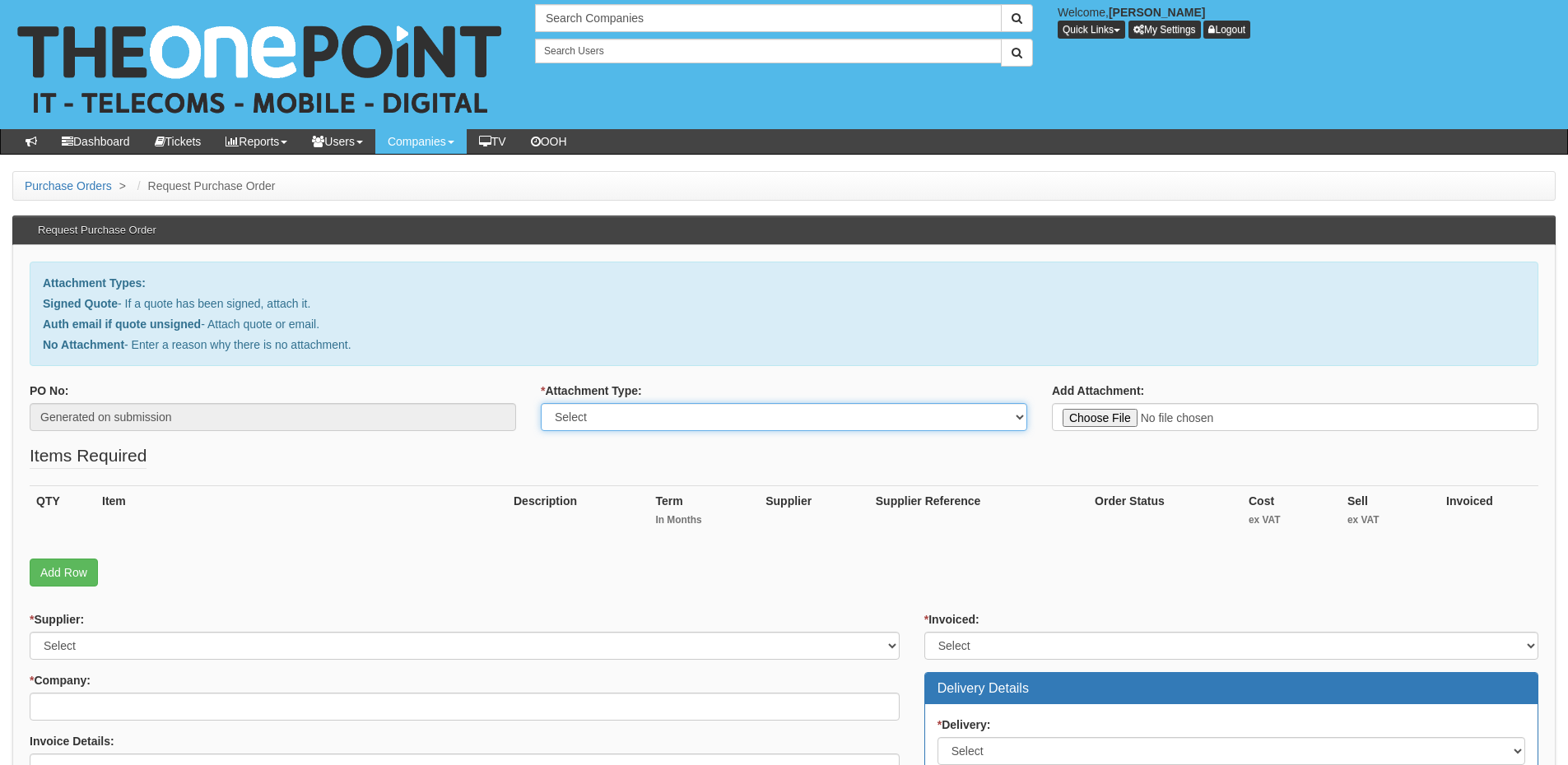
click at [597, 421] on select "Select Signed Quote Auth email with quote if unsigned No Attachment" at bounding box center [784, 417] width 487 height 28
select select "Auth email if quote unsigned"
click at [541, 403] on select "Select Signed Quote Auth email with quote if unsigned No Attachment" at bounding box center [784, 417] width 487 height 28
type input "C:\fakepath\Fw_ UPS Battery (1).msg"
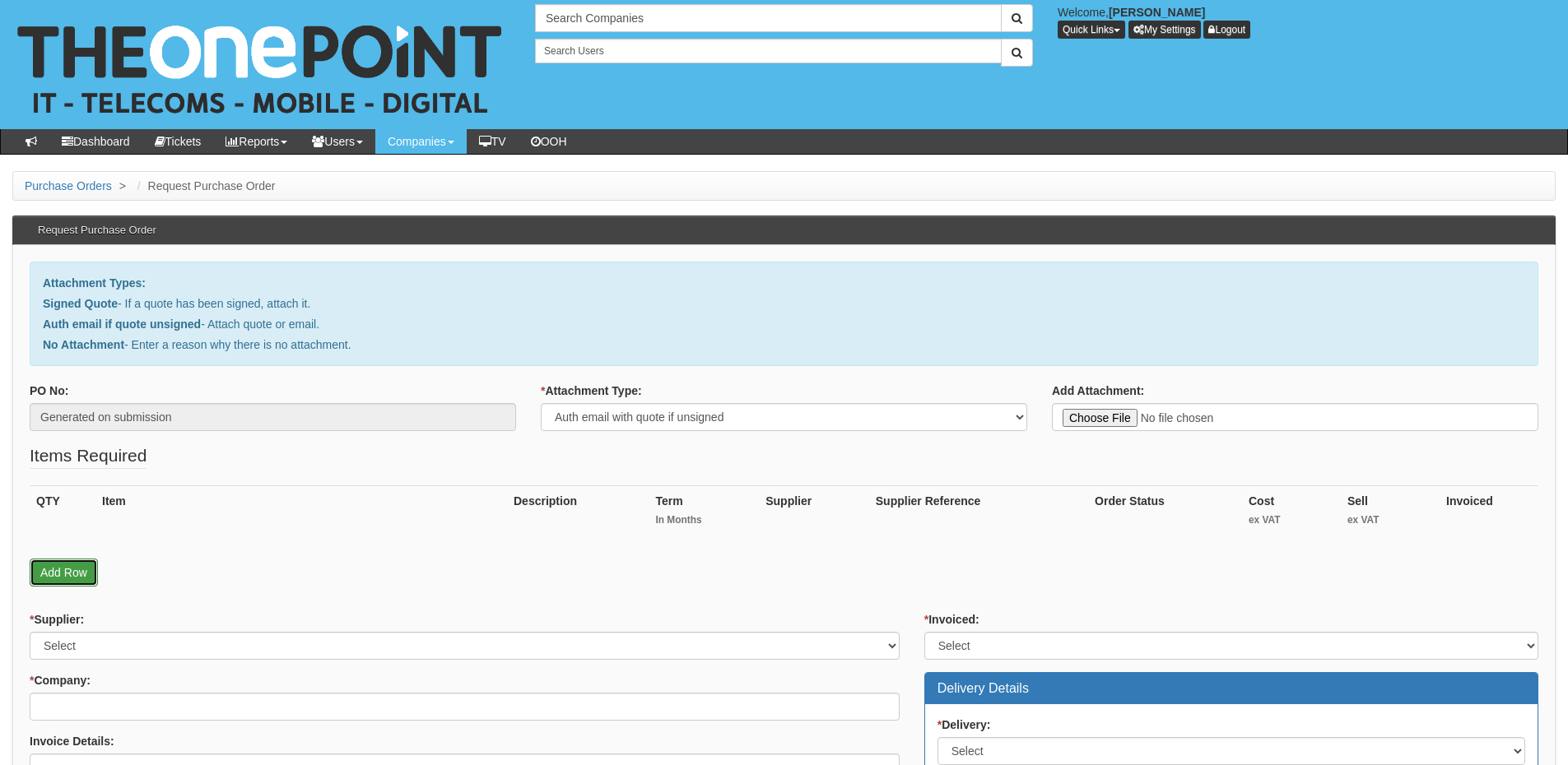
click at [75, 566] on link "Add Row" at bounding box center [63, 573] width 68 height 28
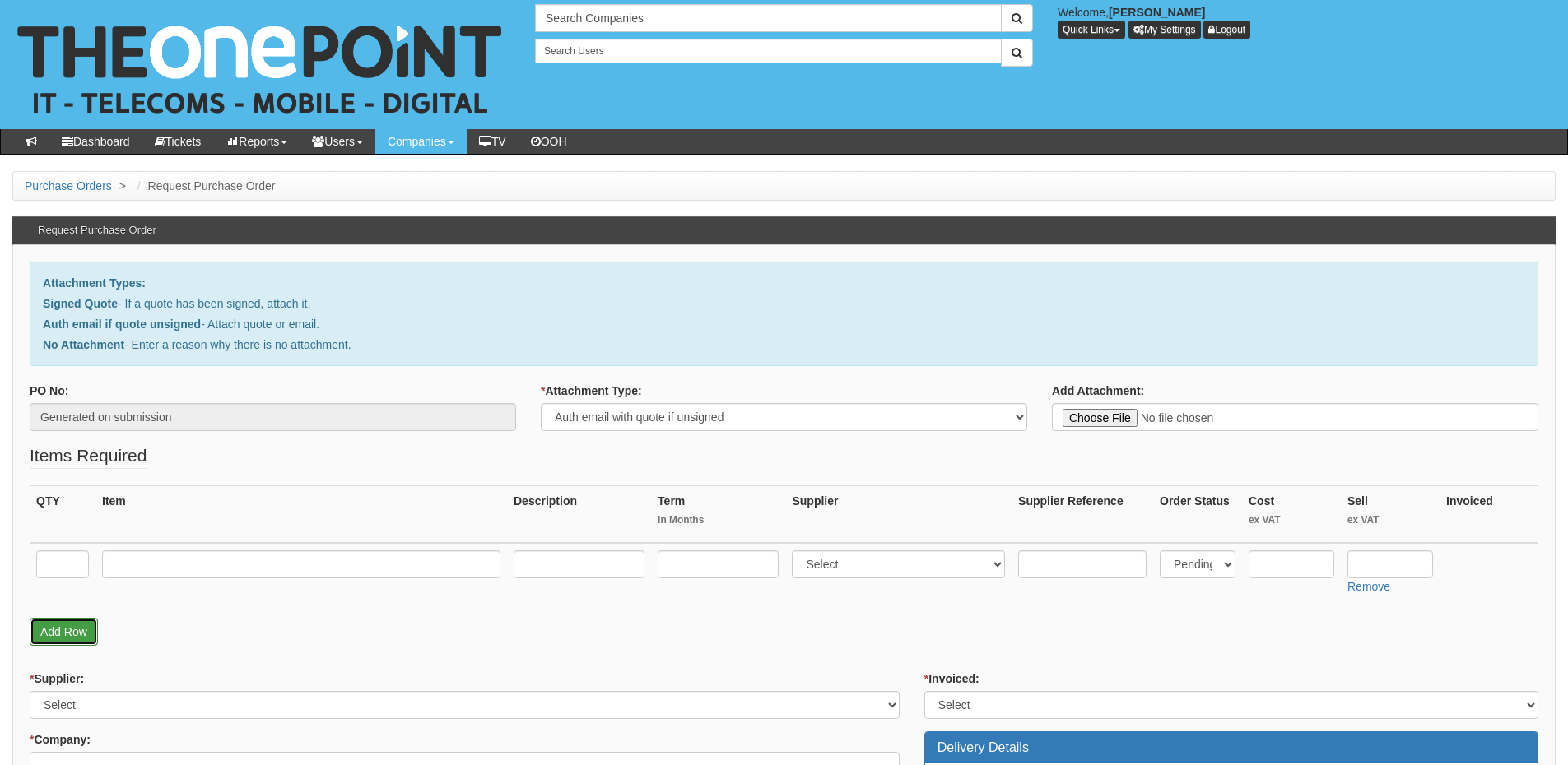
click at [65, 635] on link "Add Row" at bounding box center [63, 632] width 68 height 28
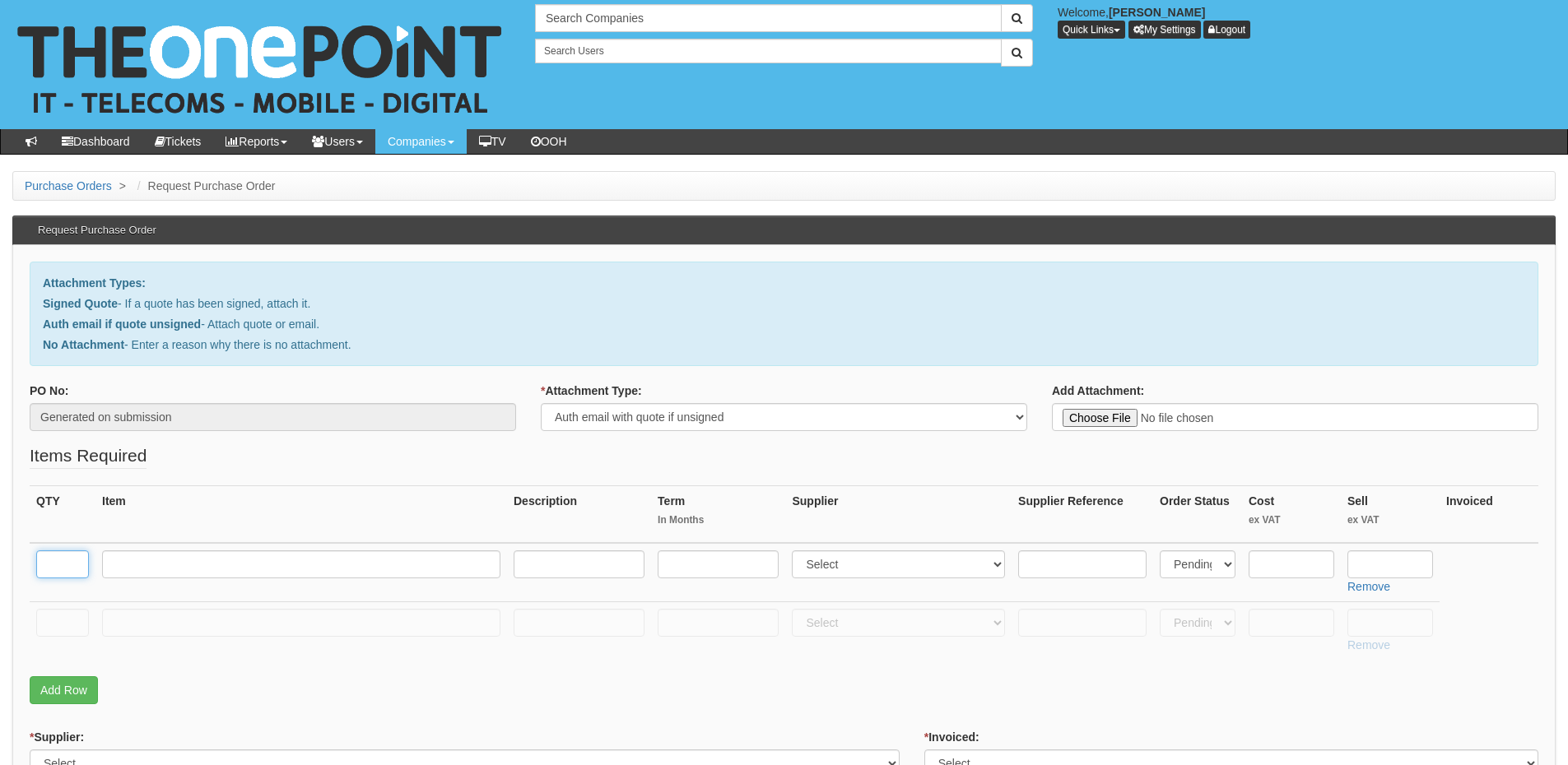
click at [67, 574] on input "text" at bounding box center [62, 565] width 53 height 28
type input "1"
click at [56, 615] on input "text" at bounding box center [62, 622] width 53 height 28
type input "1"
click at [140, 620] on input "text" at bounding box center [301, 622] width 398 height 28
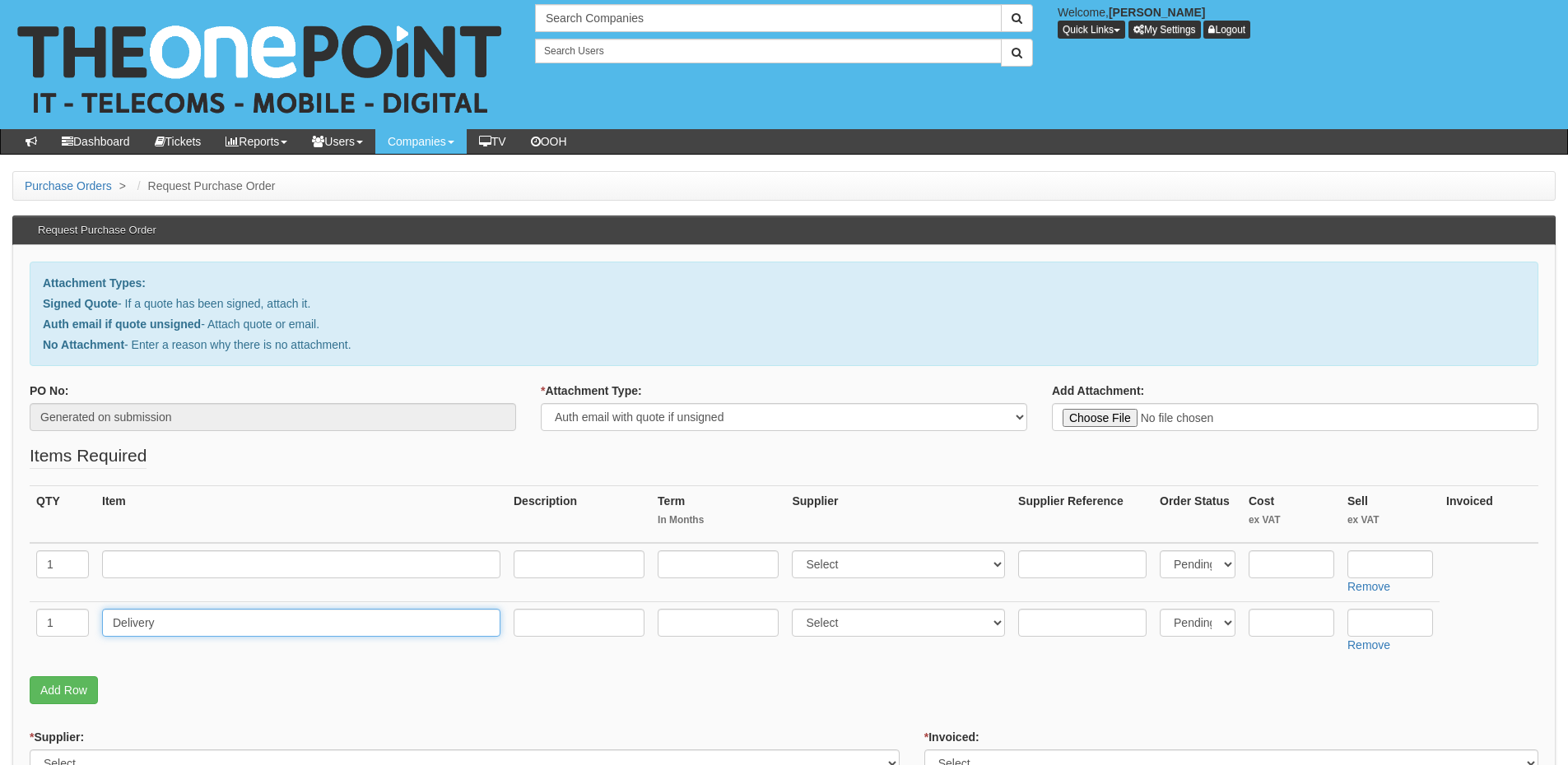
type input "Delivery"
click at [1389, 621] on input "text" at bounding box center [1390, 622] width 85 height 28
type input "12.50"
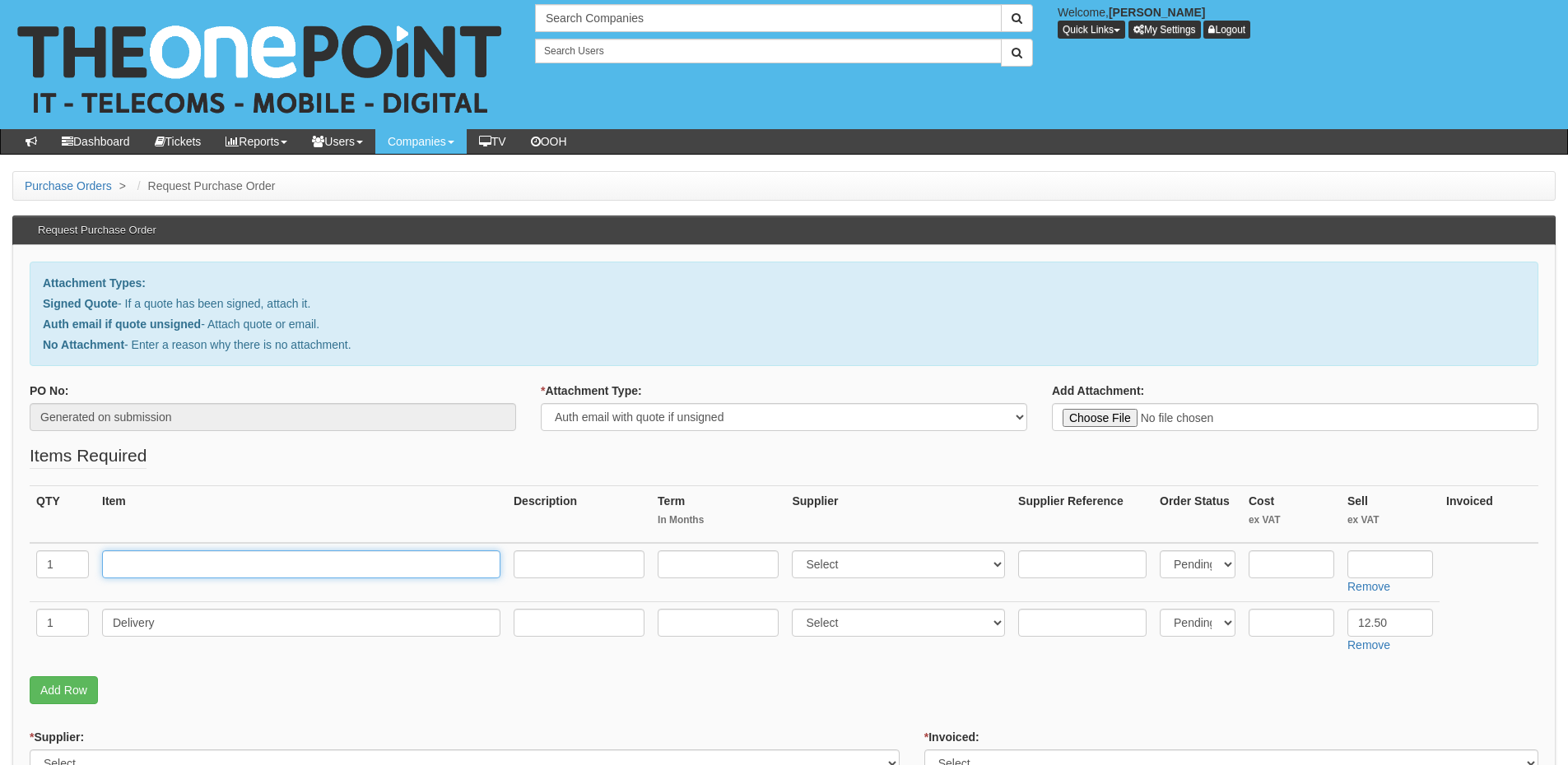
click at [170, 566] on input "text" at bounding box center [301, 565] width 398 height 28
click at [196, 560] on input "text" at bounding box center [301, 565] width 398 height 28
click at [1367, 560] on input "text" at bounding box center [1390, 565] width 85 height 28
type input "269.91"
click at [1266, 561] on input "text" at bounding box center [1291, 565] width 85 height 28
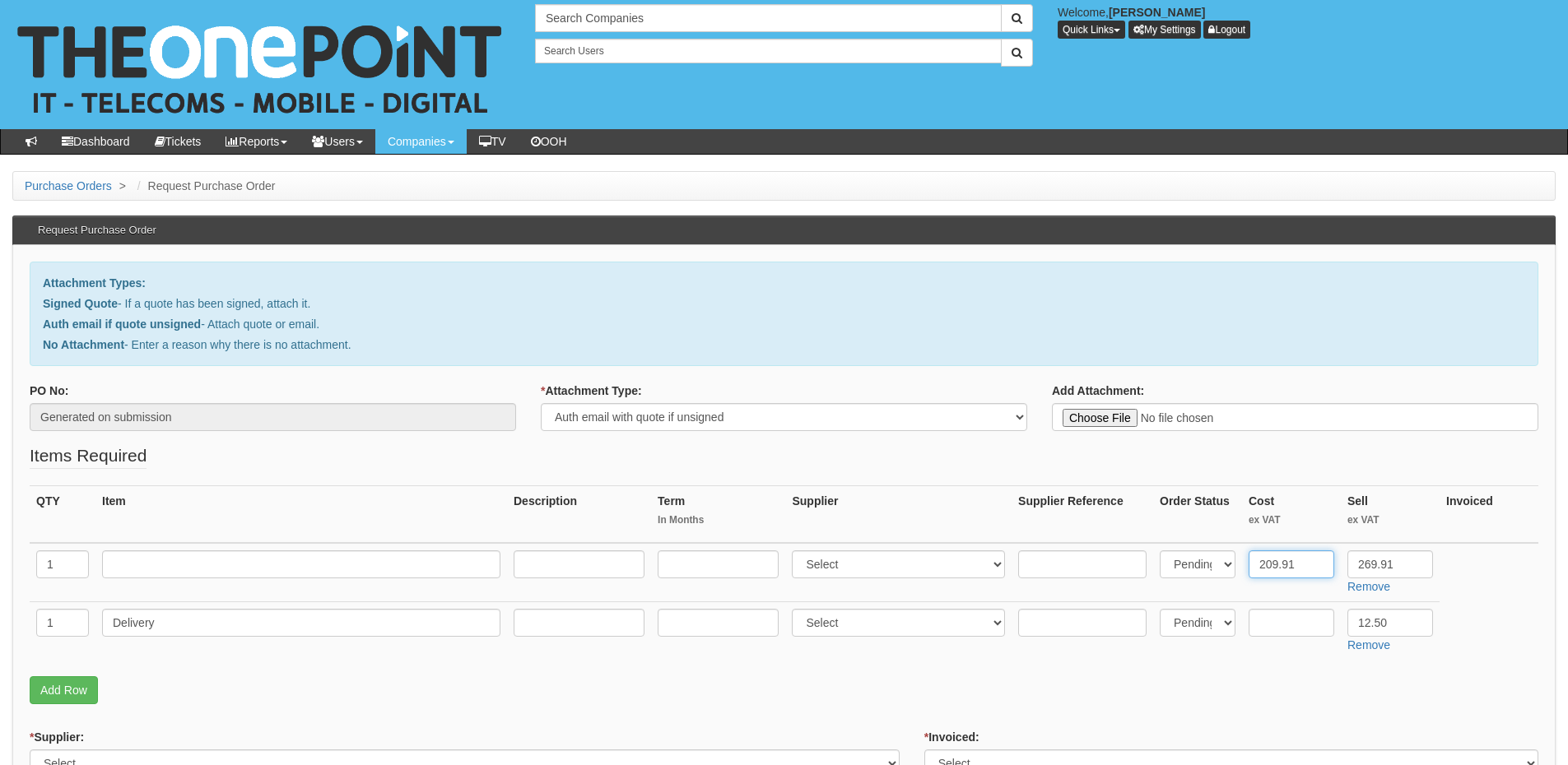
type input "209.91"
click at [1069, 566] on input "text" at bounding box center [1082, 565] width 129 height 28
paste input "RBC6"
type input "RBC6"
click at [873, 574] on select "Select 123 REG.co.uk 1Password 3 4Gon AA Jones Electric Ltd Abzorb Access Group…" at bounding box center [898, 565] width 213 height 28
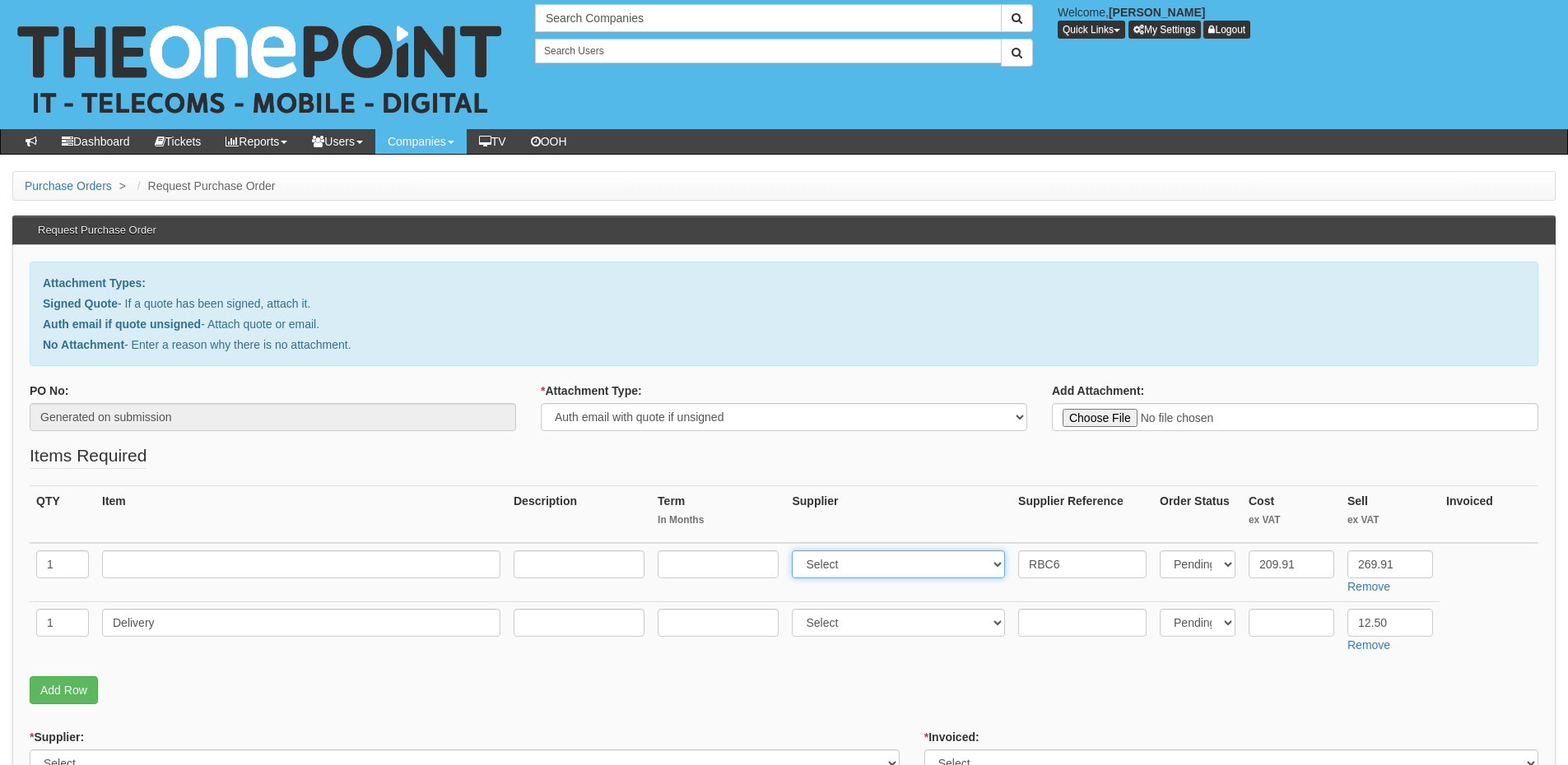
select select "220"
click at [796, 551] on select "Select 123 REG.co.uk 1Password 3 4Gon AA Jones Electric Ltd Abzorb Access Group…" at bounding box center [898, 565] width 213 height 28
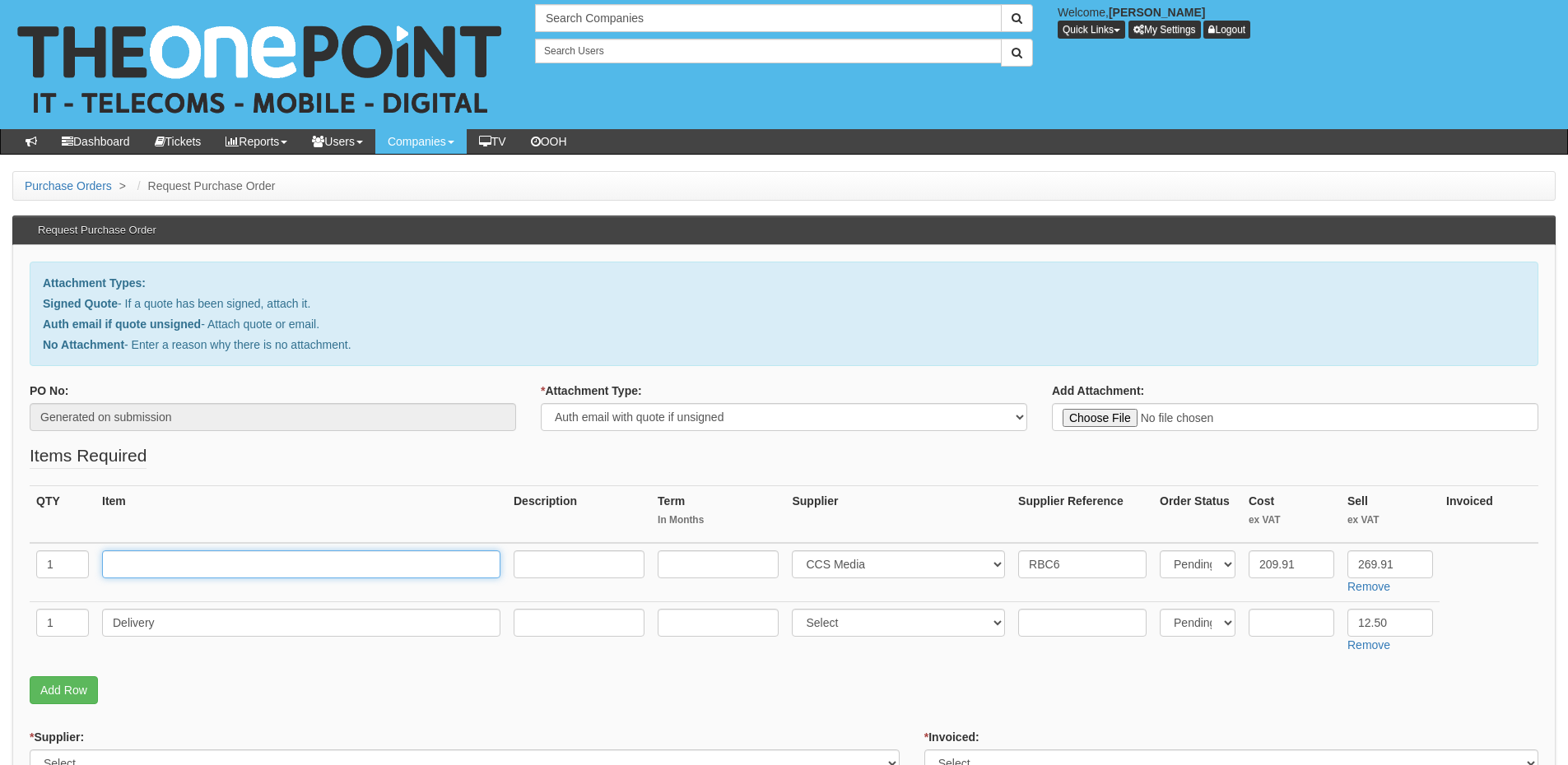
click at [305, 570] on input "text" at bounding box center [301, 565] width 398 height 28
paste input "APC Replacement Battery Cartridge"
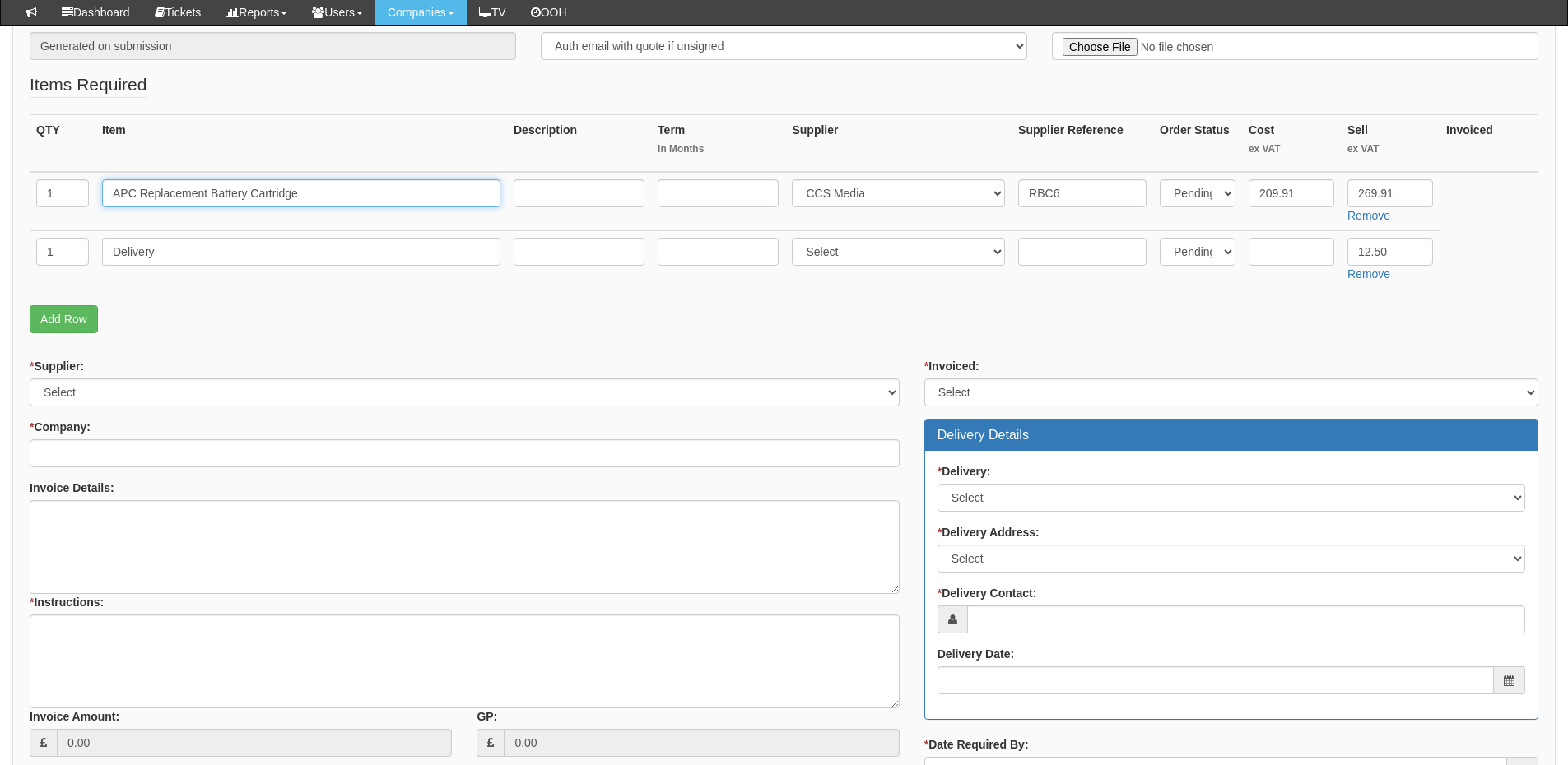
type input "APC Replacement Battery Cartridge"
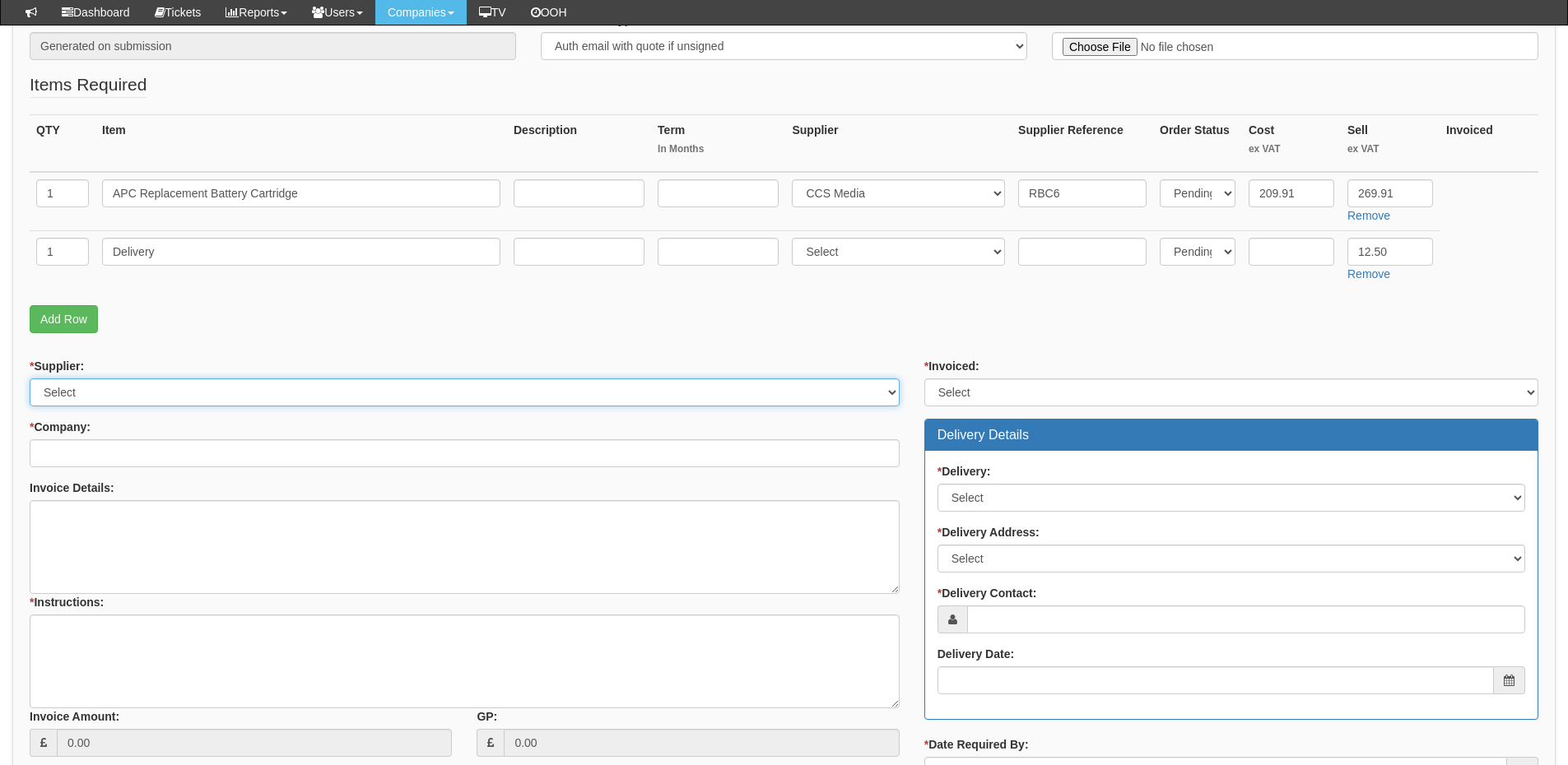
click at [117, 390] on select "Select 123 REG.co.uk 1Password 3 4Gon AA Jones Electric Ltd Abzorb Access Group…" at bounding box center [465, 392] width 870 height 28
select select "220"
click at [30, 379] on select "Select 123 REG.co.uk 1Password 3 4Gon AA Jones Electric Ltd Abzorb Access Group…" at bounding box center [465, 392] width 870 height 28
click at [116, 453] on input "* Company:" at bounding box center [465, 453] width 870 height 28
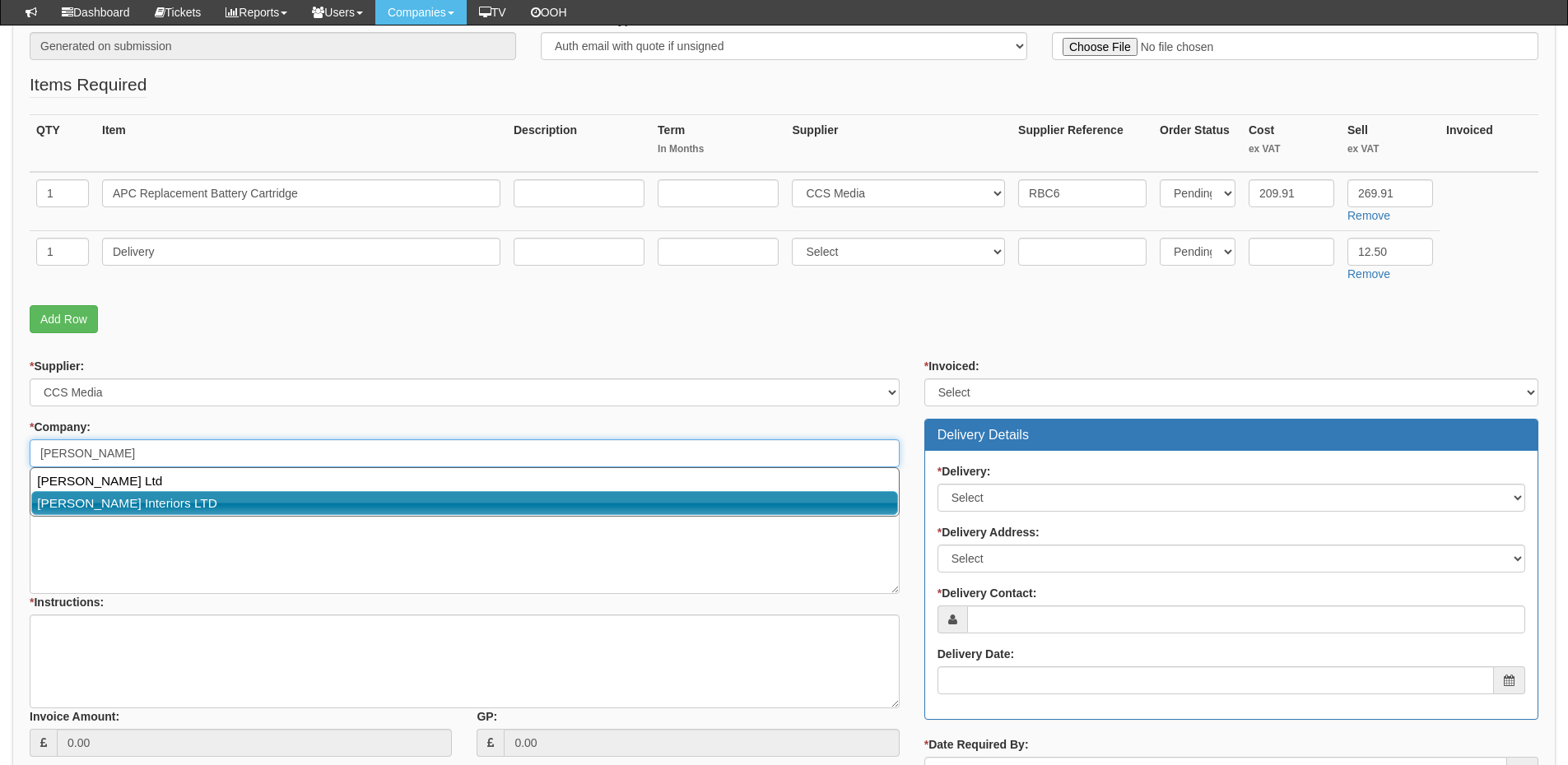
click at [144, 505] on link "Ben Johnson Interiors LTD" at bounding box center [465, 503] width 866 height 24
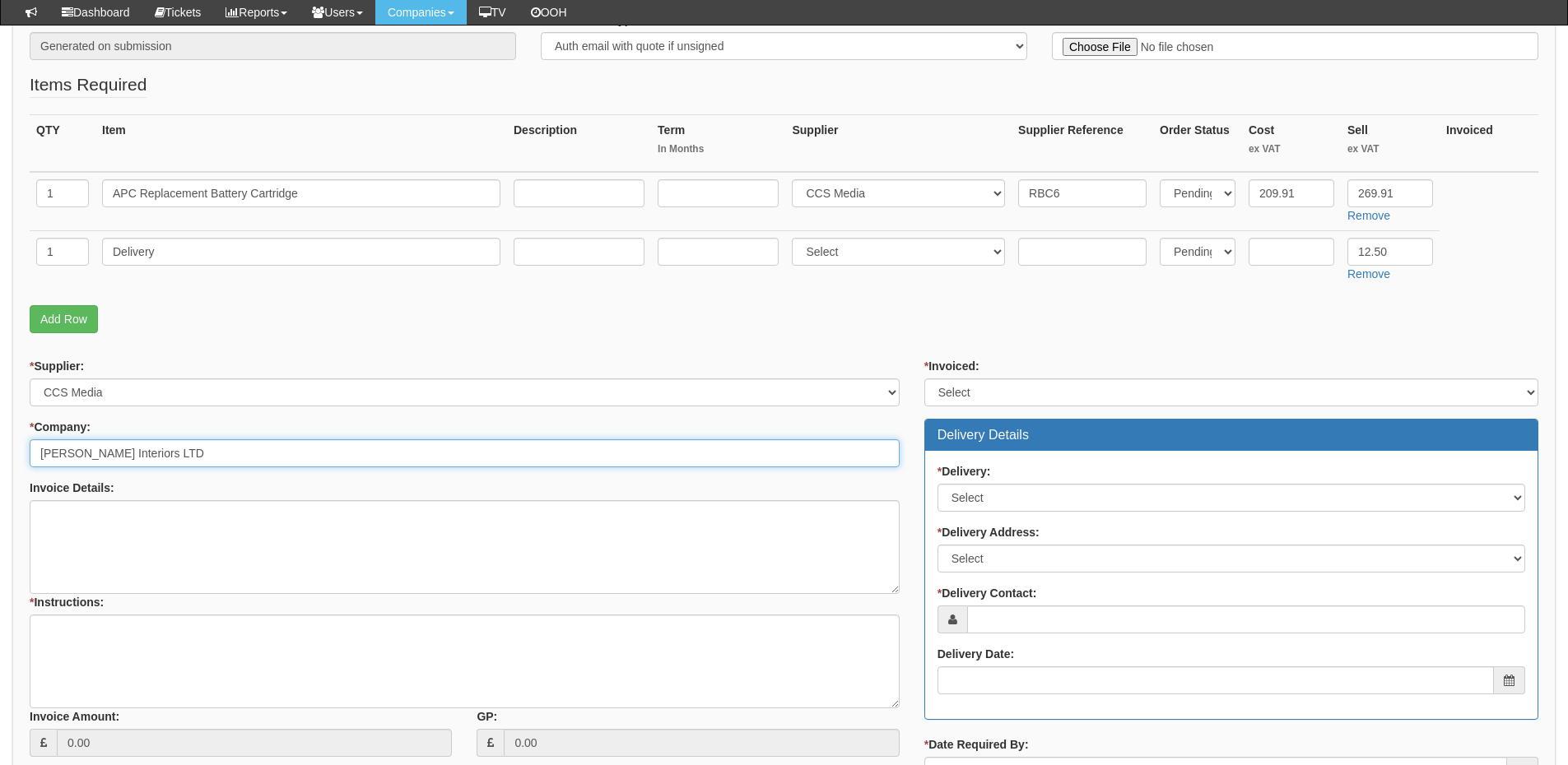
type input "Ben Johnson Interiors LTD"
click at [952, 385] on select "Select Yes No N/A STB (part of order)" at bounding box center [1231, 392] width 614 height 28
select select "2"
click at [925, 379] on select "Select Yes No N/A STB (part of order)" at bounding box center [1231, 392] width 614 height 28
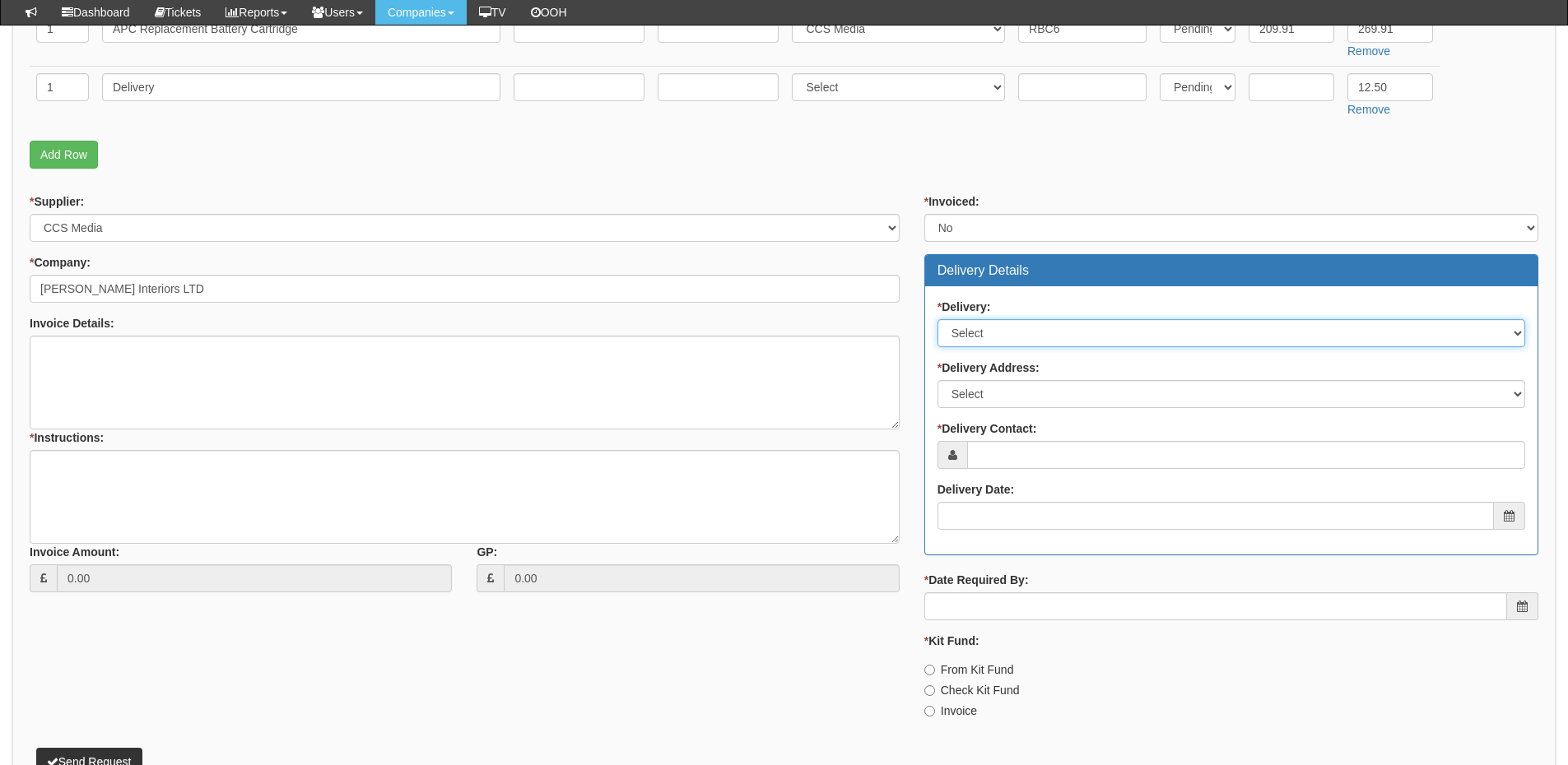
click at [968, 341] on select "Select No Not Applicable Yes" at bounding box center [1231, 333] width 588 height 28
select select "1"
click at [938, 319] on select "Select No Not Applicable Yes" at bounding box center [1231, 333] width 588 height 28
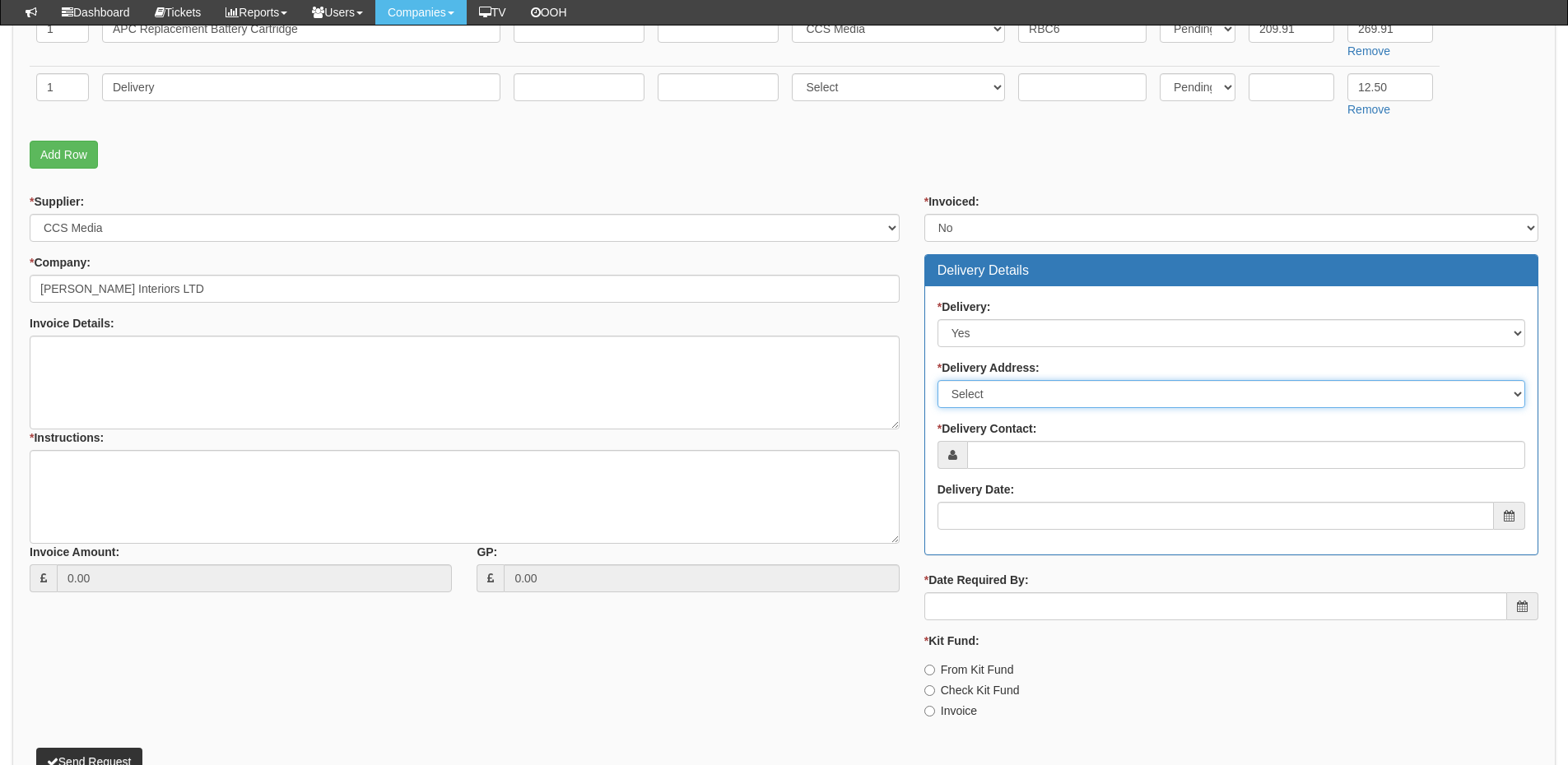
click at [967, 401] on select "Select Not Applicable Main Address - YO23 2BD Other" at bounding box center [1231, 394] width 588 height 28
select select "other"
click at [938, 381] on select "Select Not Applicable Main Address - YO23 2BD Other" at bounding box center [1231, 394] width 588 height 28
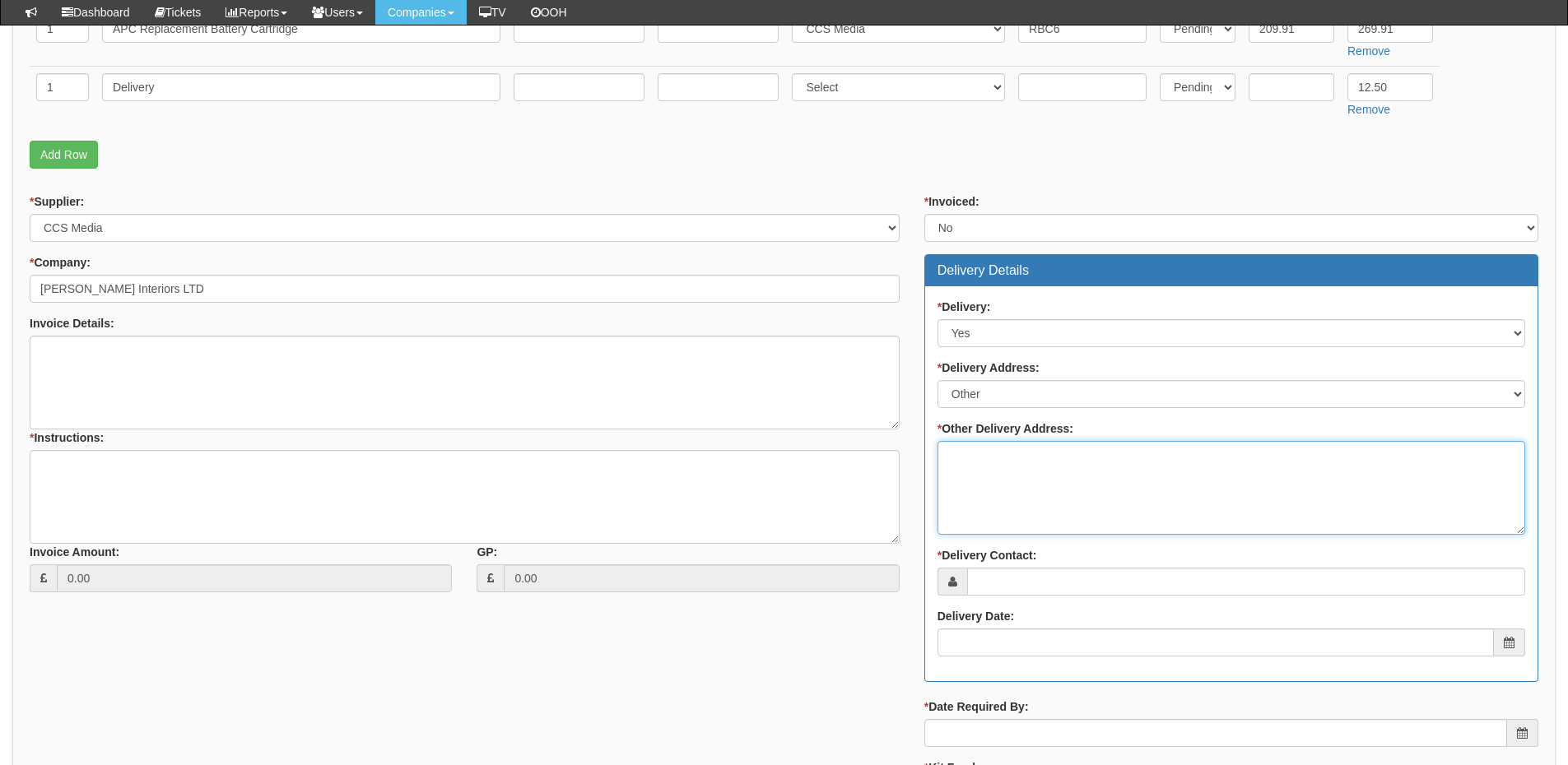
click at [962, 473] on textarea "* Other Delivery Address:" at bounding box center [1231, 488] width 588 height 94
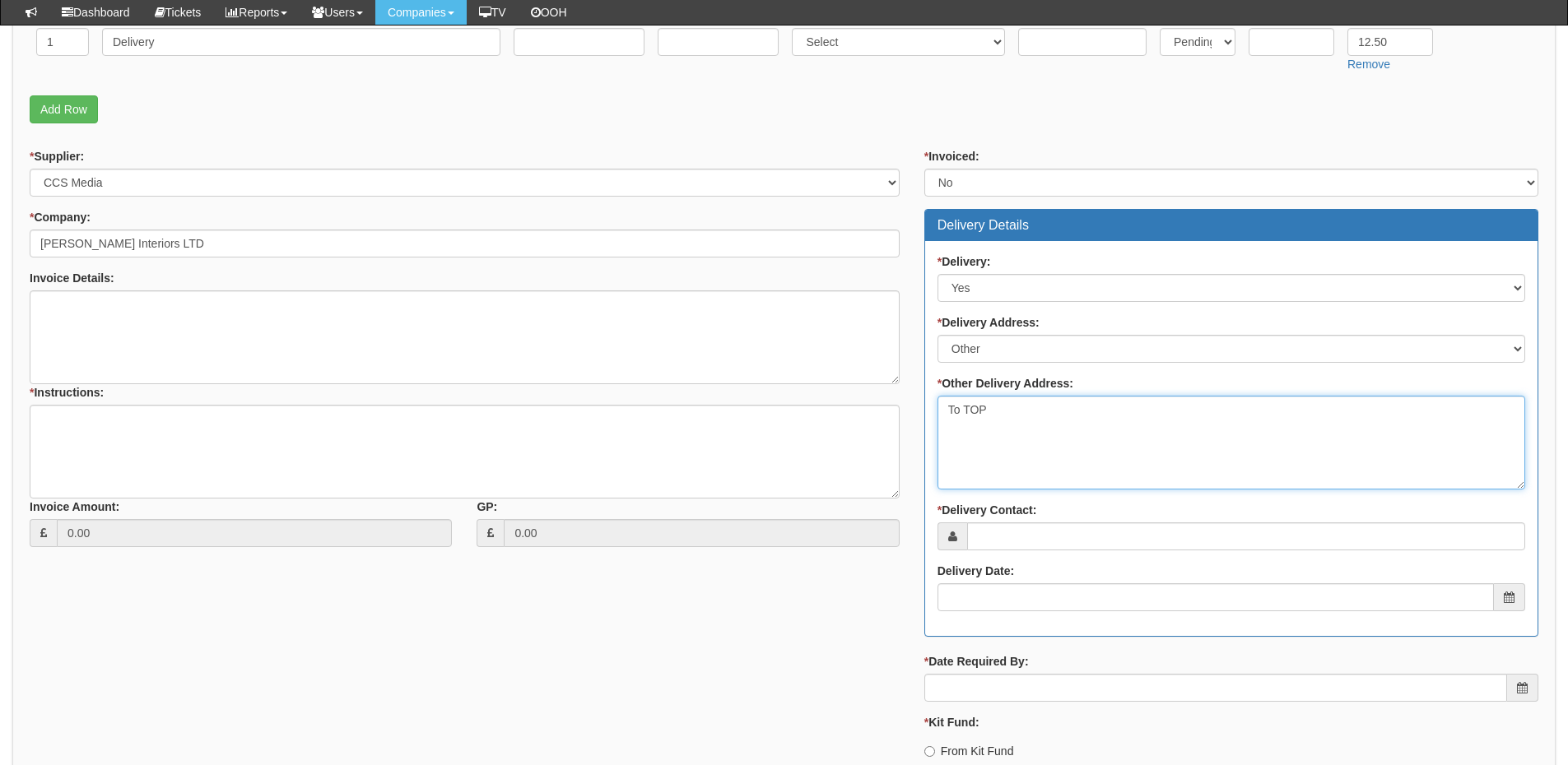
scroll to position [576, 0]
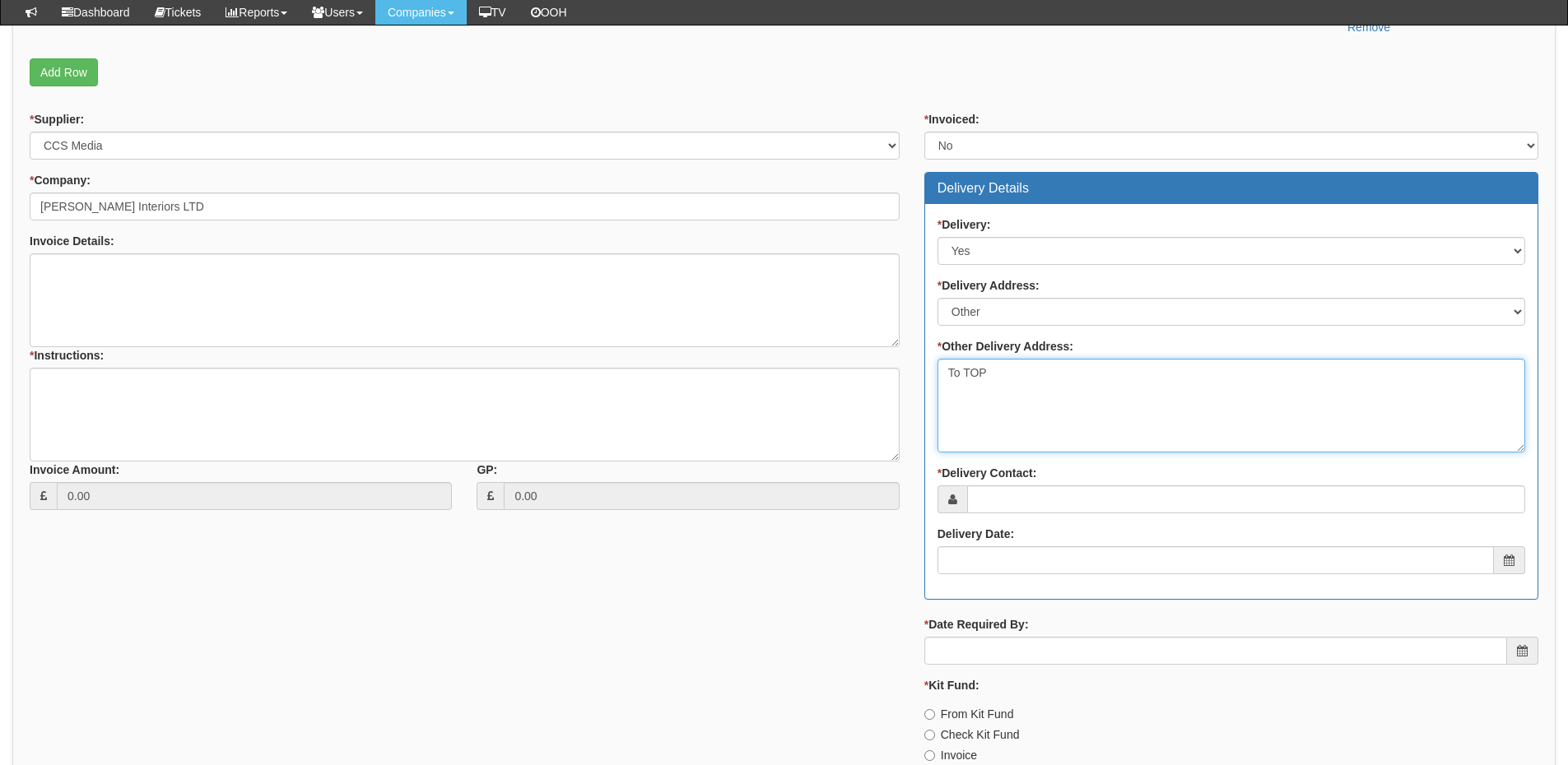
type textarea "To TOP"
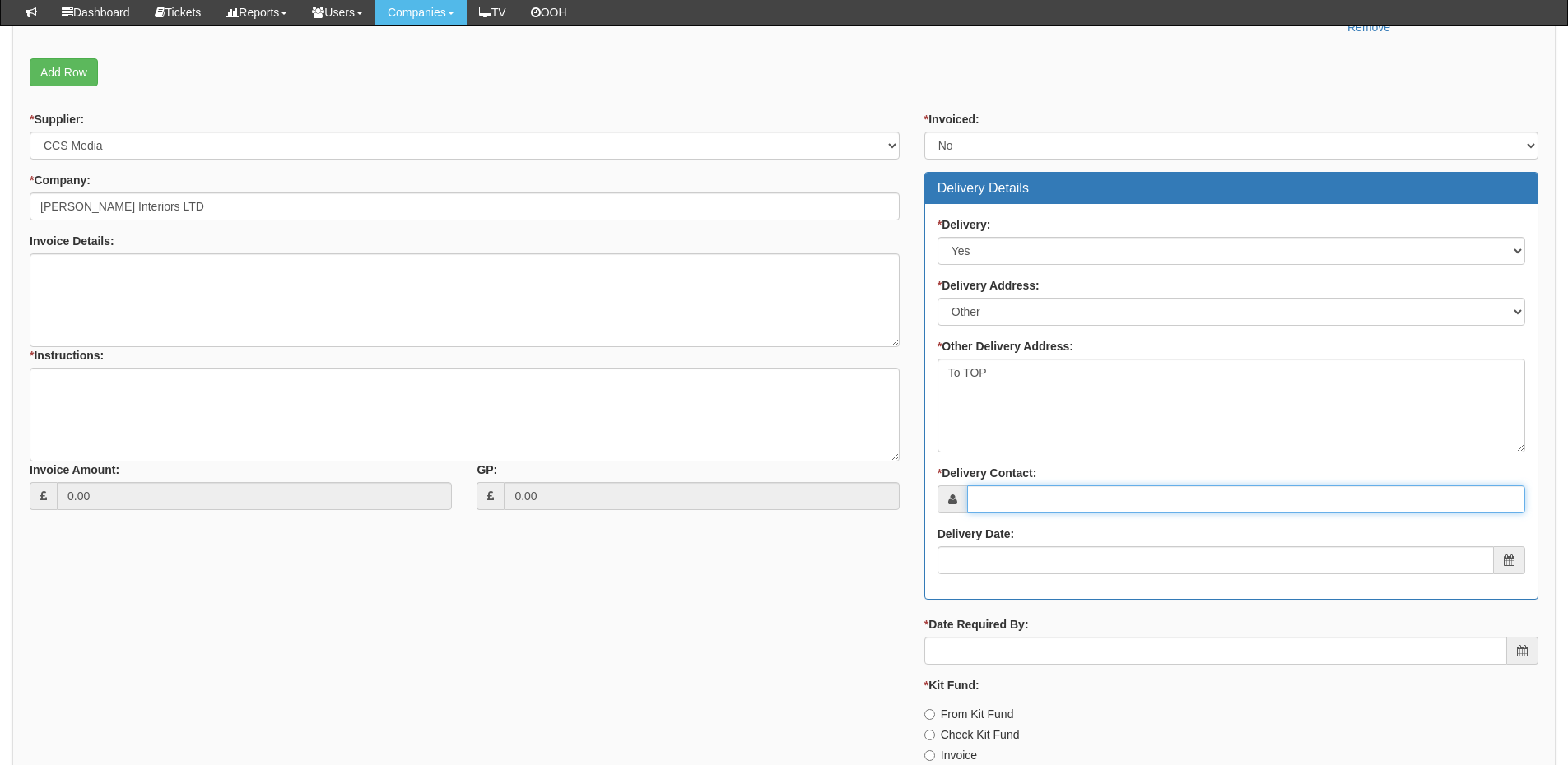
click at [985, 496] on input "* Delivery Contact:" at bounding box center [1246, 499] width 558 height 28
click at [1069, 497] on input "* Delivery Contact:" at bounding box center [1246, 499] width 558 height 28
type input "Emma Dodsley"
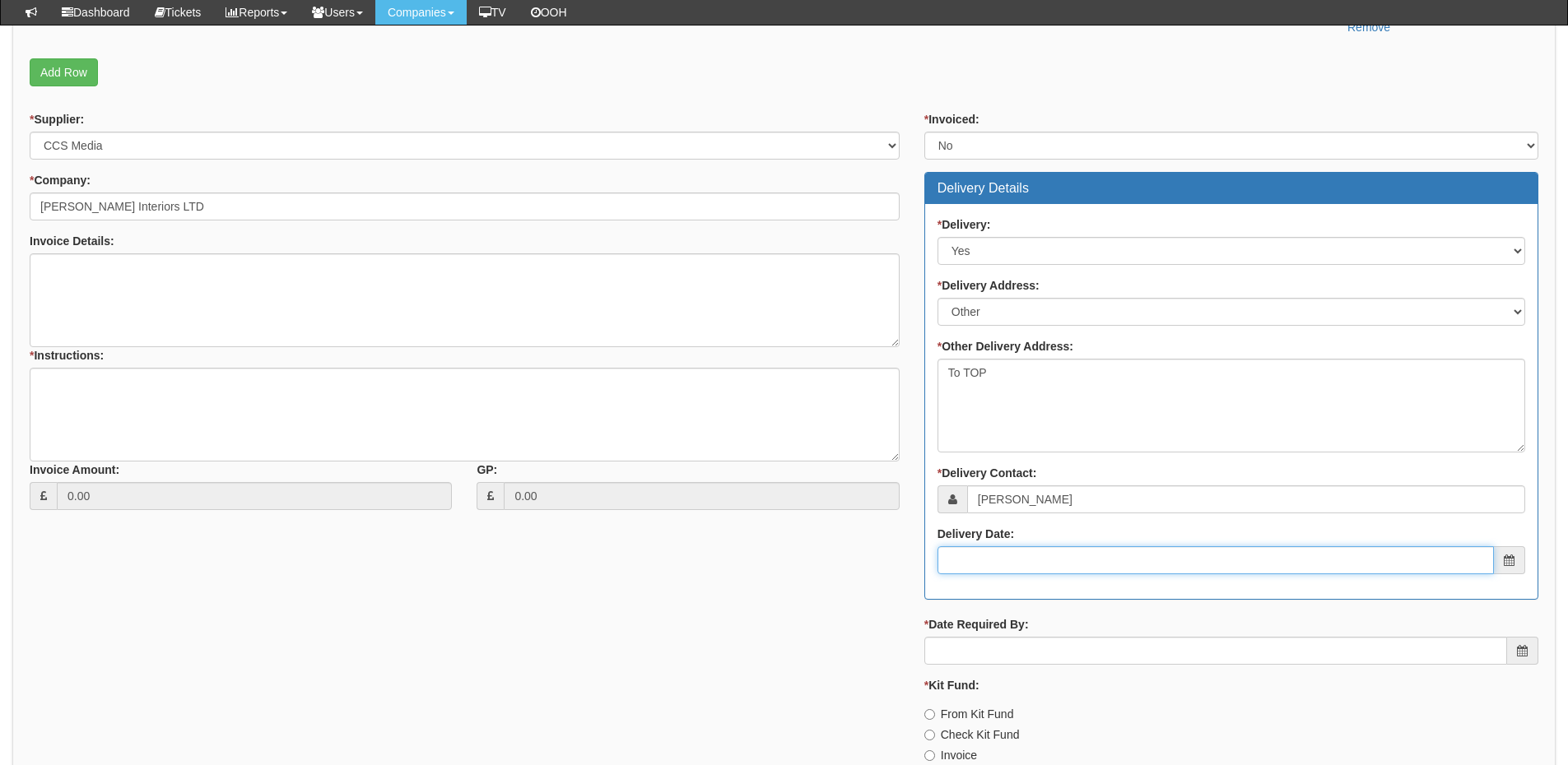
click at [1064, 552] on input "Delivery Date:" at bounding box center [1215, 560] width 556 height 28
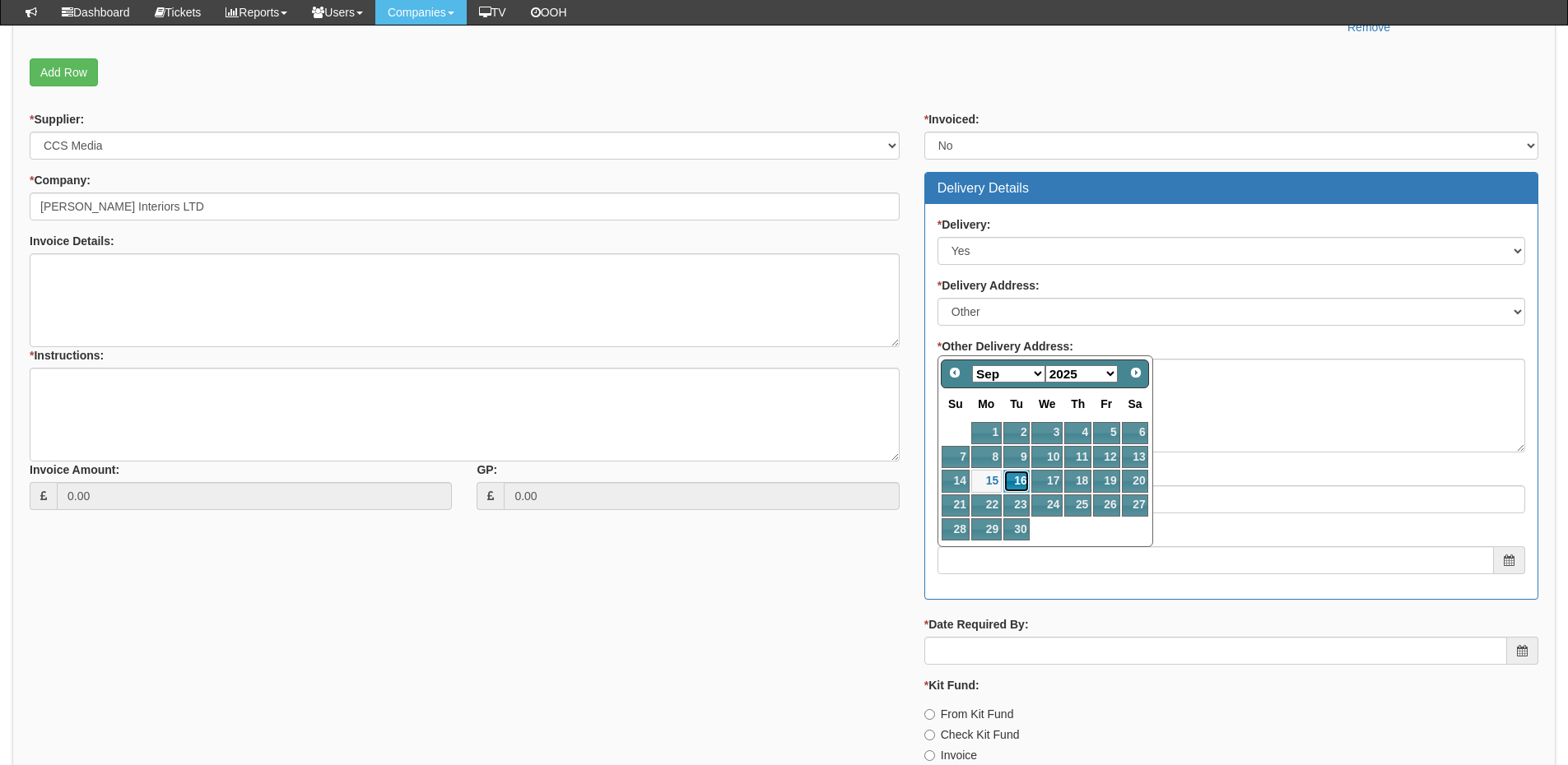
click at [1017, 477] on link "16" at bounding box center [1016, 481] width 27 height 22
type input "2025-09-16"
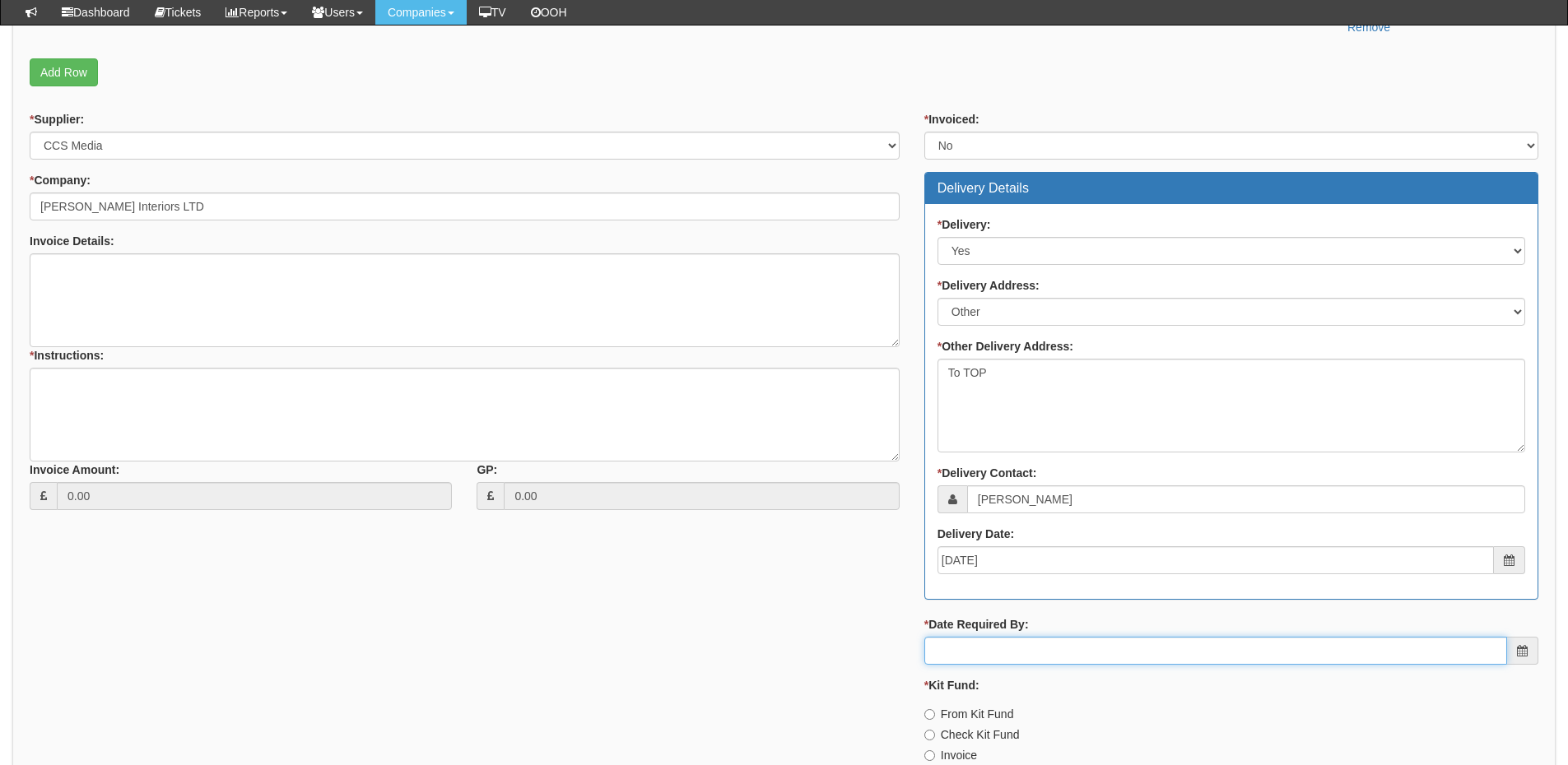
click at [1026, 653] on input "* Date Required By:" at bounding box center [1216, 651] width 583 height 28
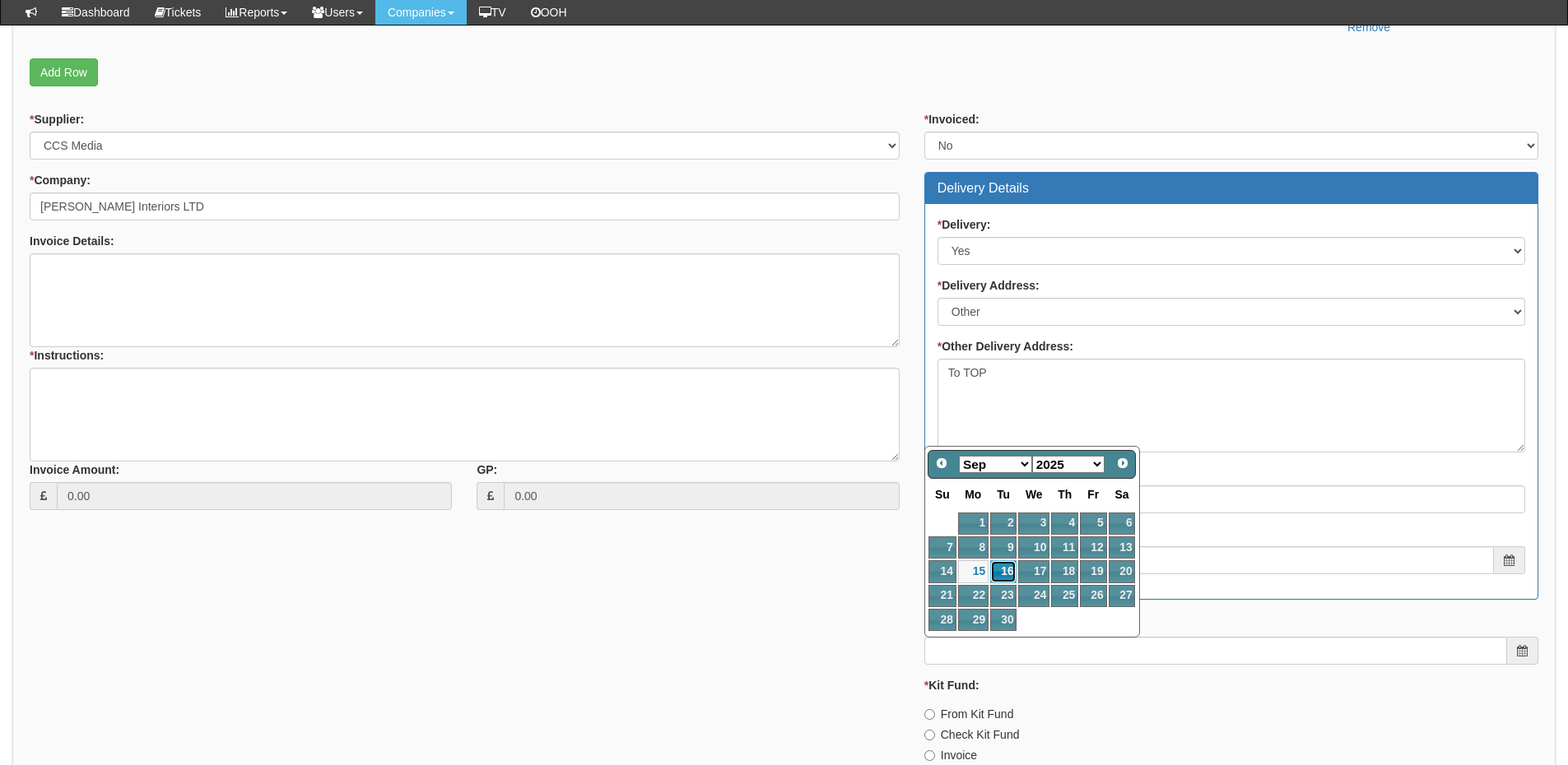
click at [1002, 571] on link "16" at bounding box center [1003, 571] width 27 height 22
type input "2025-09-16"
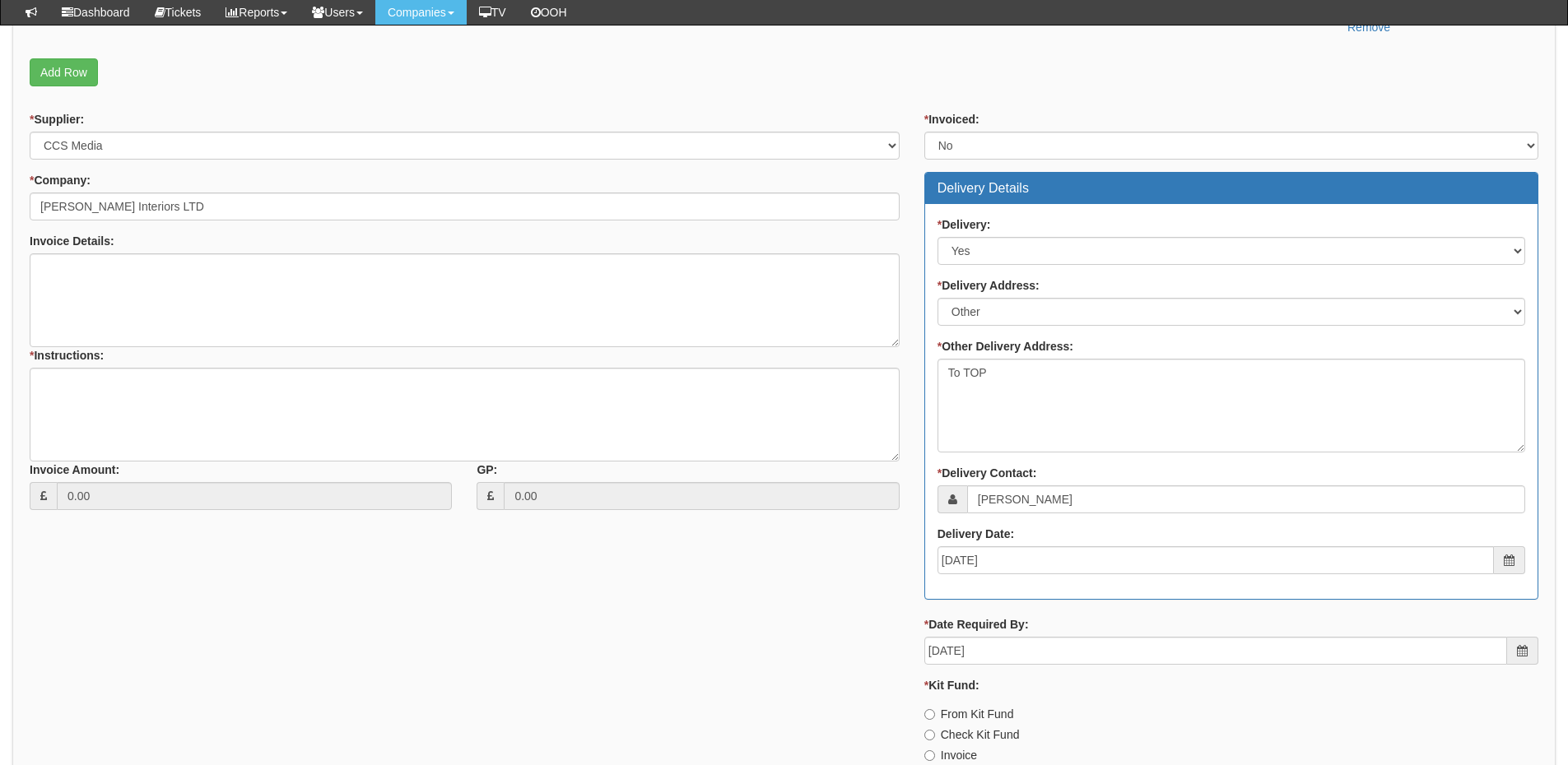
click at [952, 754] on label "Invoice" at bounding box center [951, 755] width 53 height 17
click at [935, 754] on input "Invoice" at bounding box center [930, 755] width 11 height 11
radio input "true"
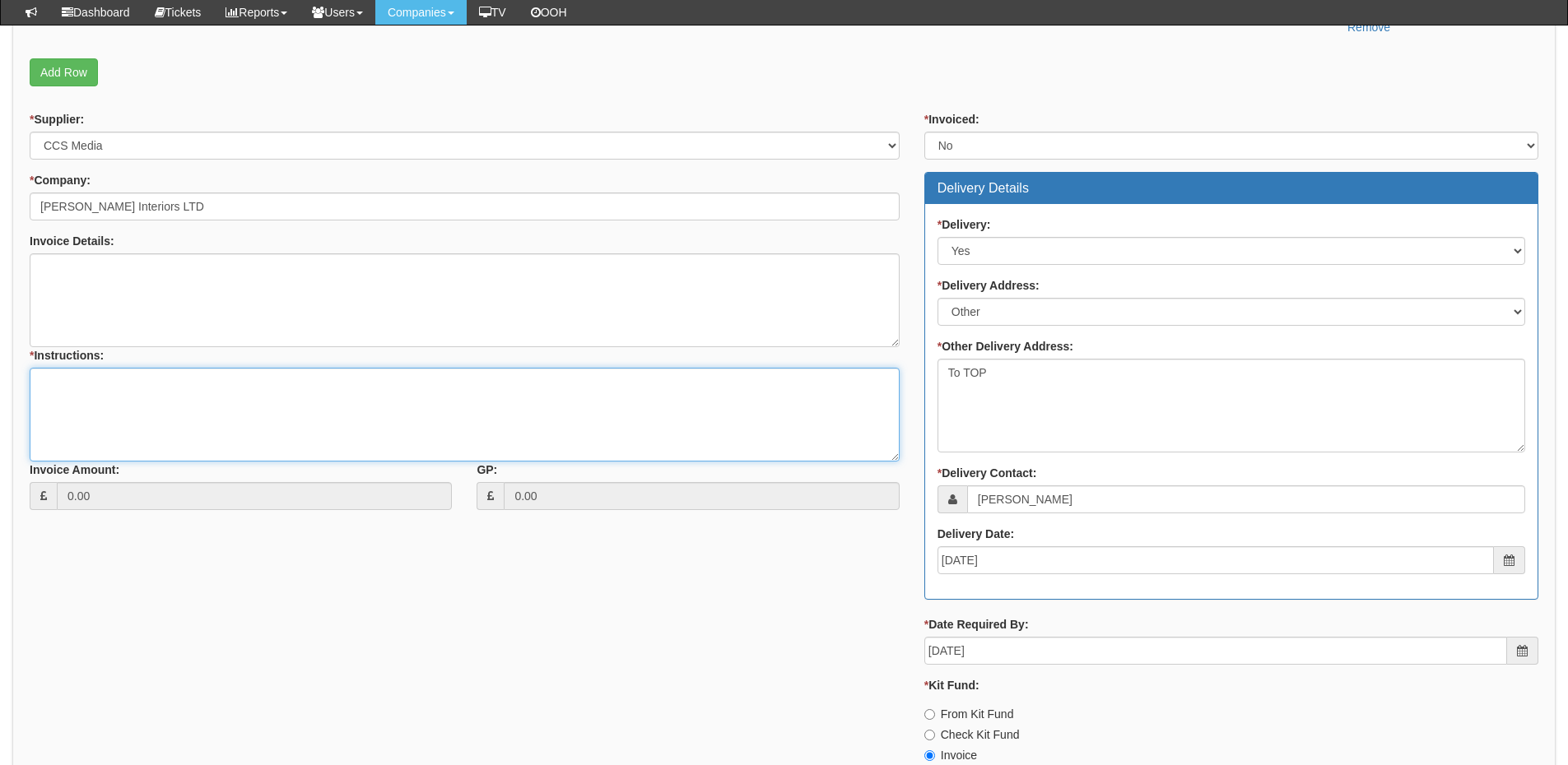
click at [296, 426] on textarea "* Instructions:" at bounding box center [465, 414] width 870 height 94
click at [129, 381] on textarea "* Instructions:" at bounding box center [465, 414] width 870 height 94
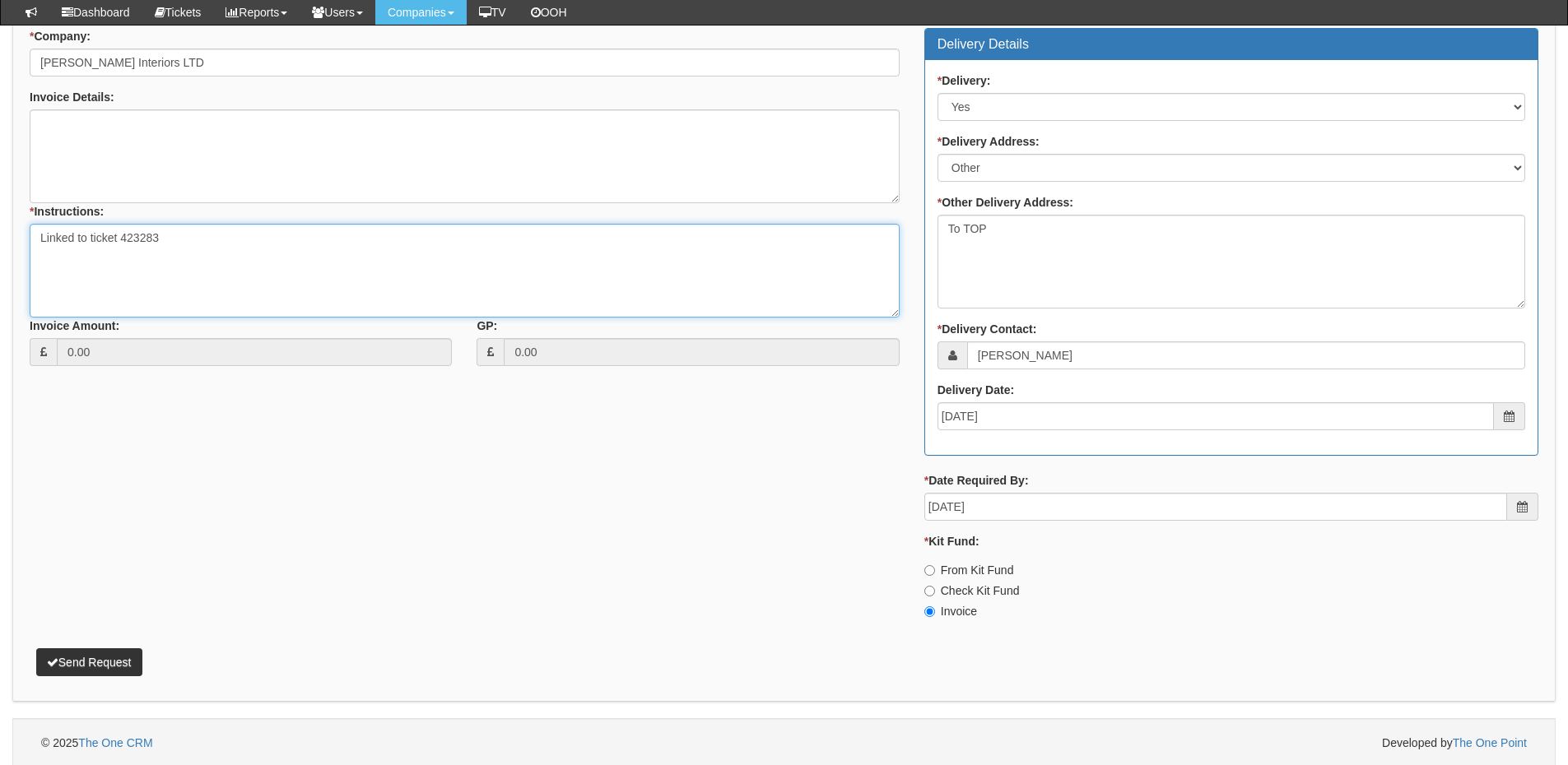
scroll to position [722, 0]
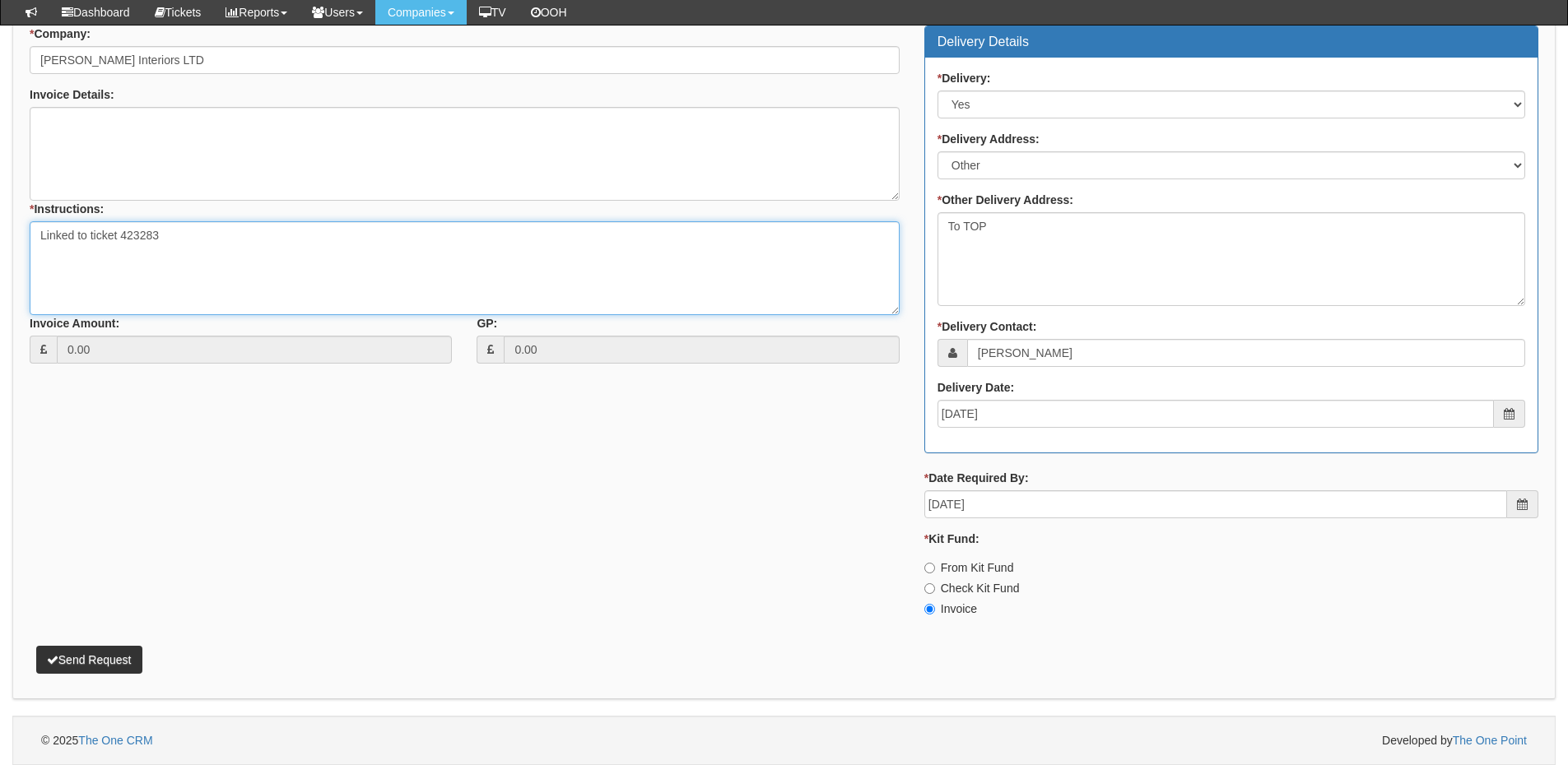
type textarea "Linked to ticket 423283"
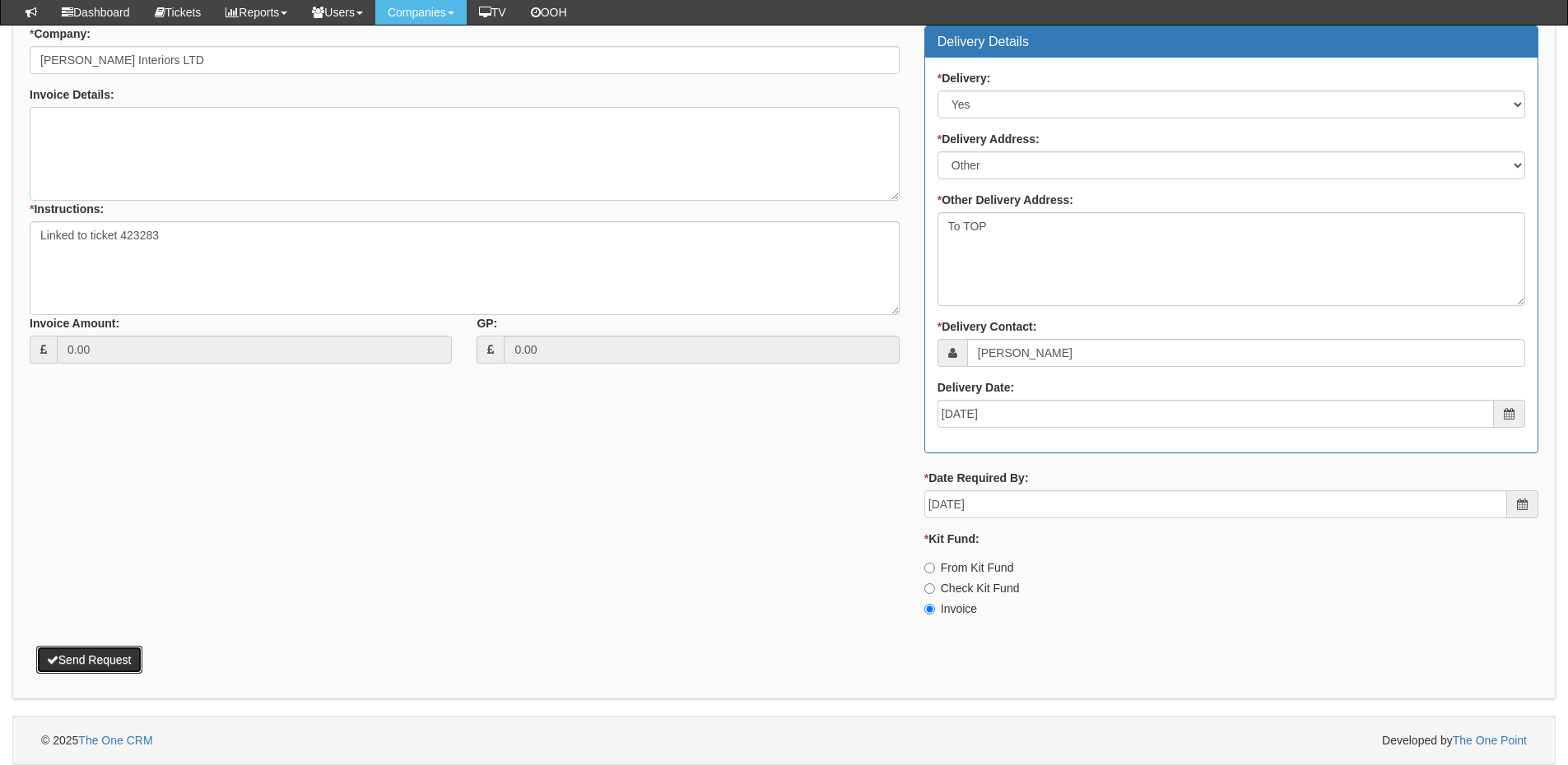
click at [75, 661] on button "Send Request" at bounding box center [89, 660] width 106 height 28
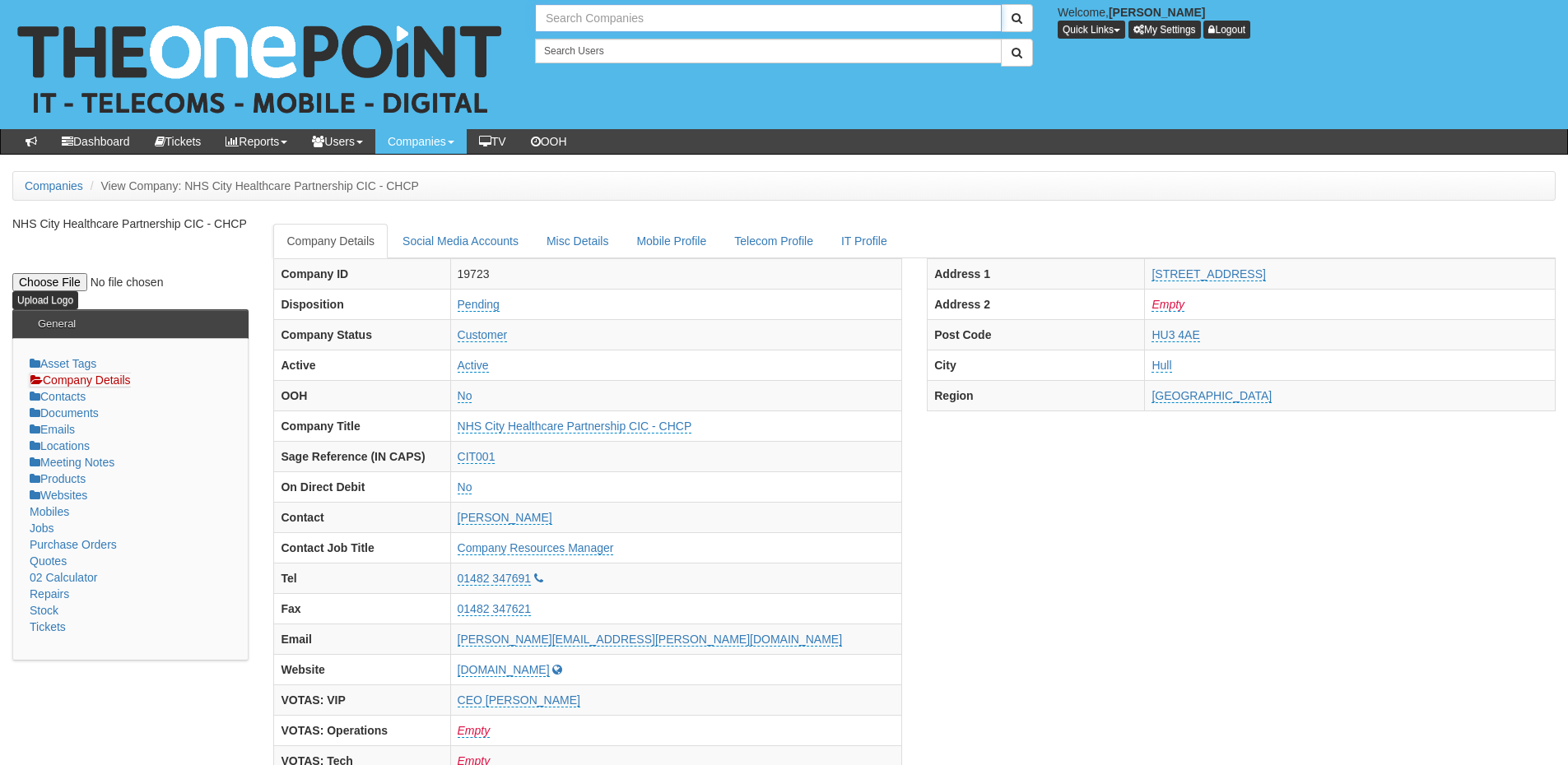
click at [570, 25] on input "text" at bounding box center [768, 18] width 467 height 28
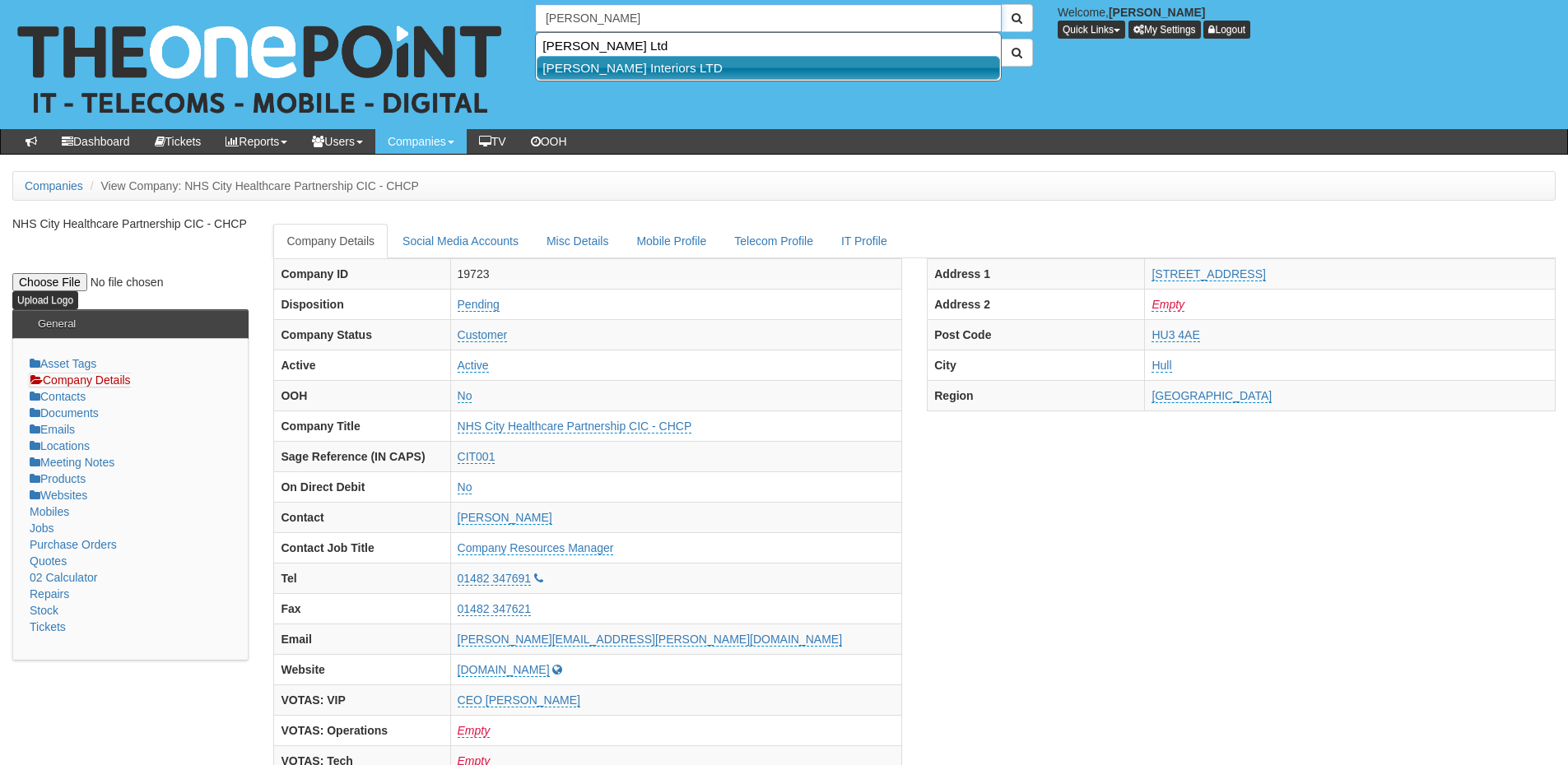
click at [582, 65] on link "[PERSON_NAME] Interiors LTD" at bounding box center [768, 67] width 464 height 24
type input "[PERSON_NAME] Interiors LTD"
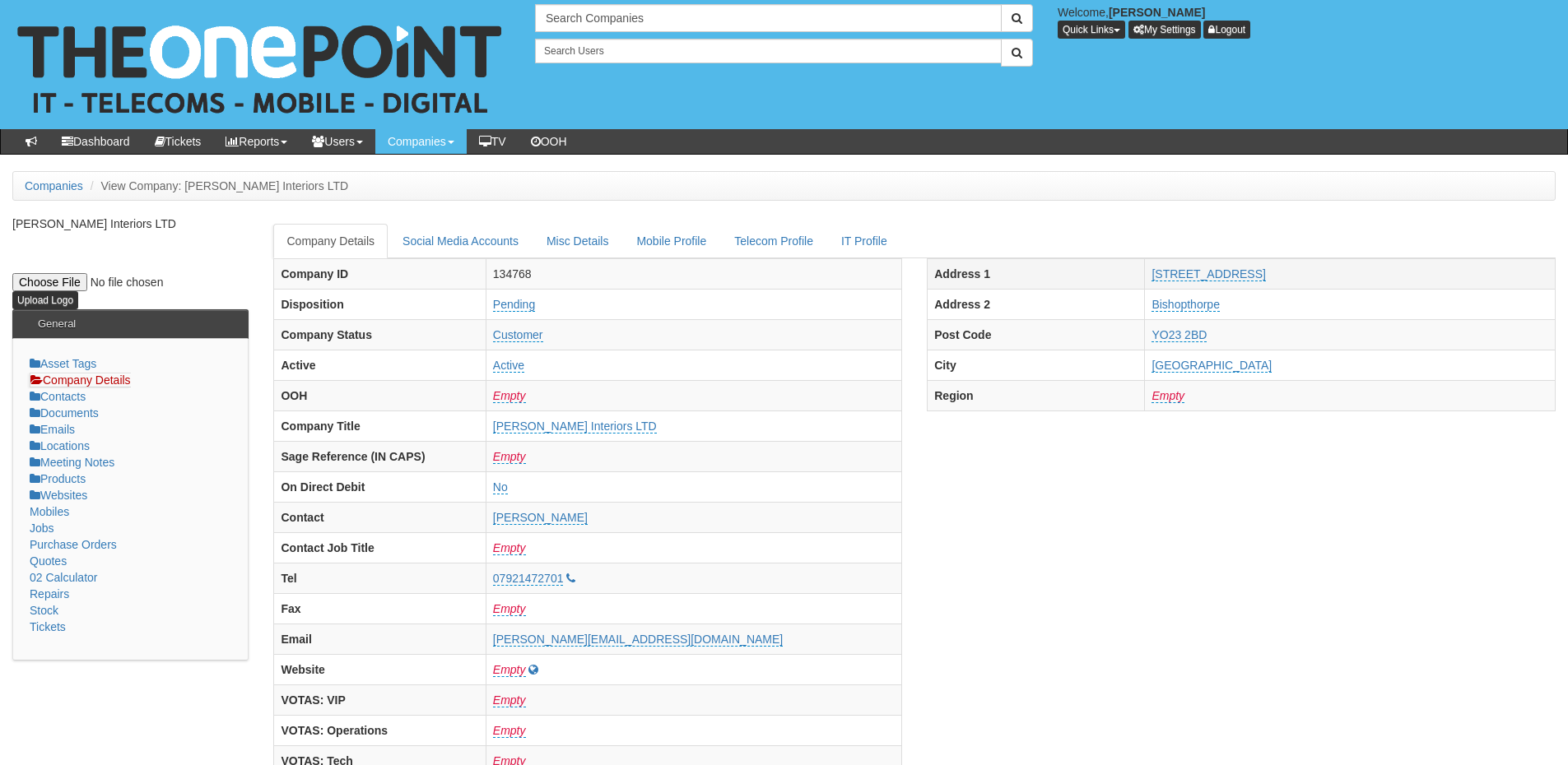
drag, startPoint x: 1104, startPoint y: 273, endPoint x: 1280, endPoint y: 275, distance: 176.0
click at [1280, 275] on tr "Address 1 7 Middlethorpe Business Park" at bounding box center [1242, 273] width 628 height 31
copy tr "7 Middlethorpe Business Park"
drag, startPoint x: 1101, startPoint y: 308, endPoint x: 1215, endPoint y: 305, distance: 114.0
click at [1215, 305] on tr "Address 2 Bishopthorpe" at bounding box center [1242, 303] width 628 height 31
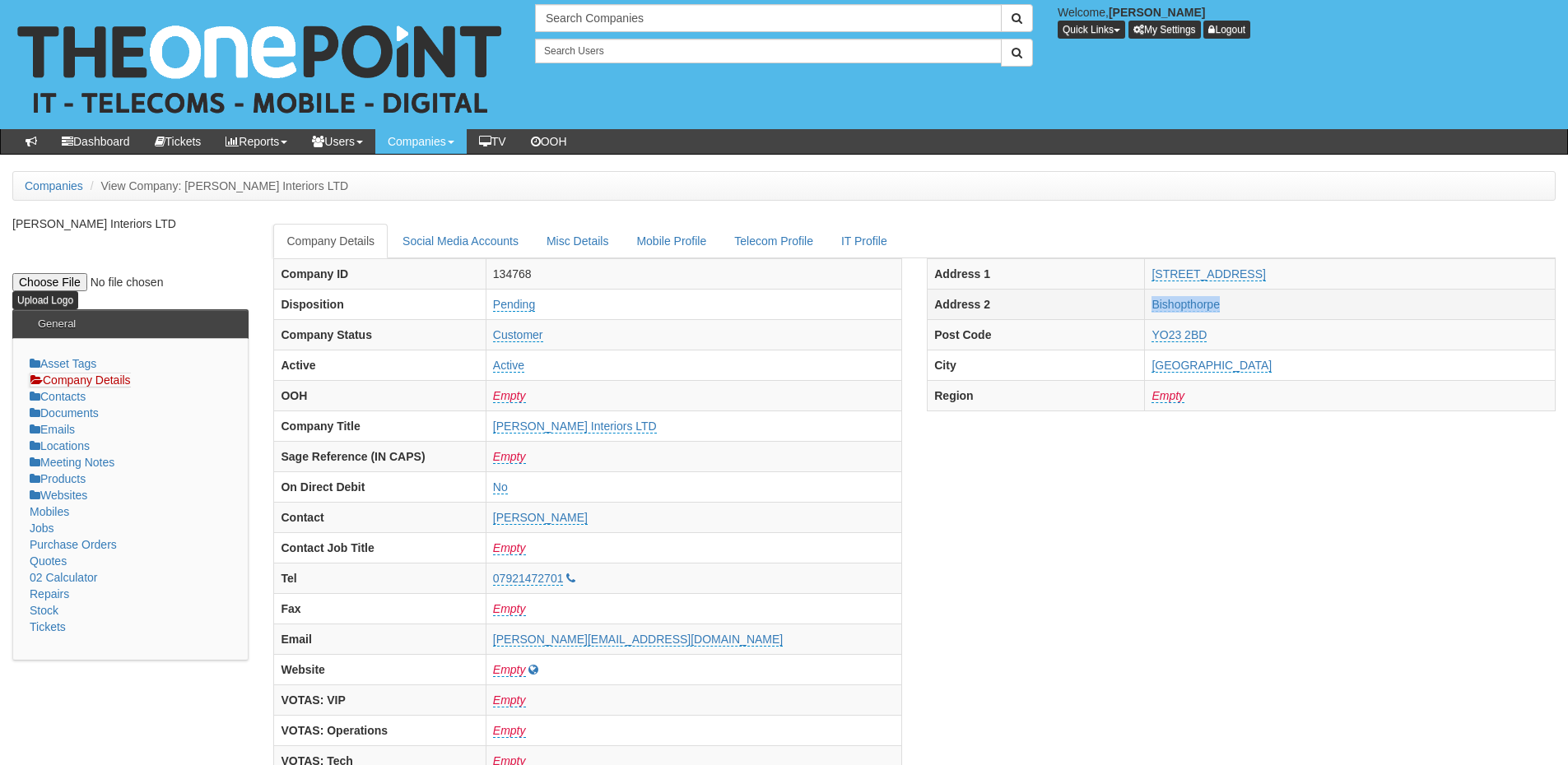
copy tr "Bishopthorpe"
drag, startPoint x: 1092, startPoint y: 337, endPoint x: 1206, endPoint y: 337, distance: 114.0
click at [1206, 337] on tr "Post Code YO23 2BD" at bounding box center [1242, 334] width 628 height 31
copy tr "YO23 2BD"
click at [566, 13] on input "text" at bounding box center [768, 18] width 467 height 28
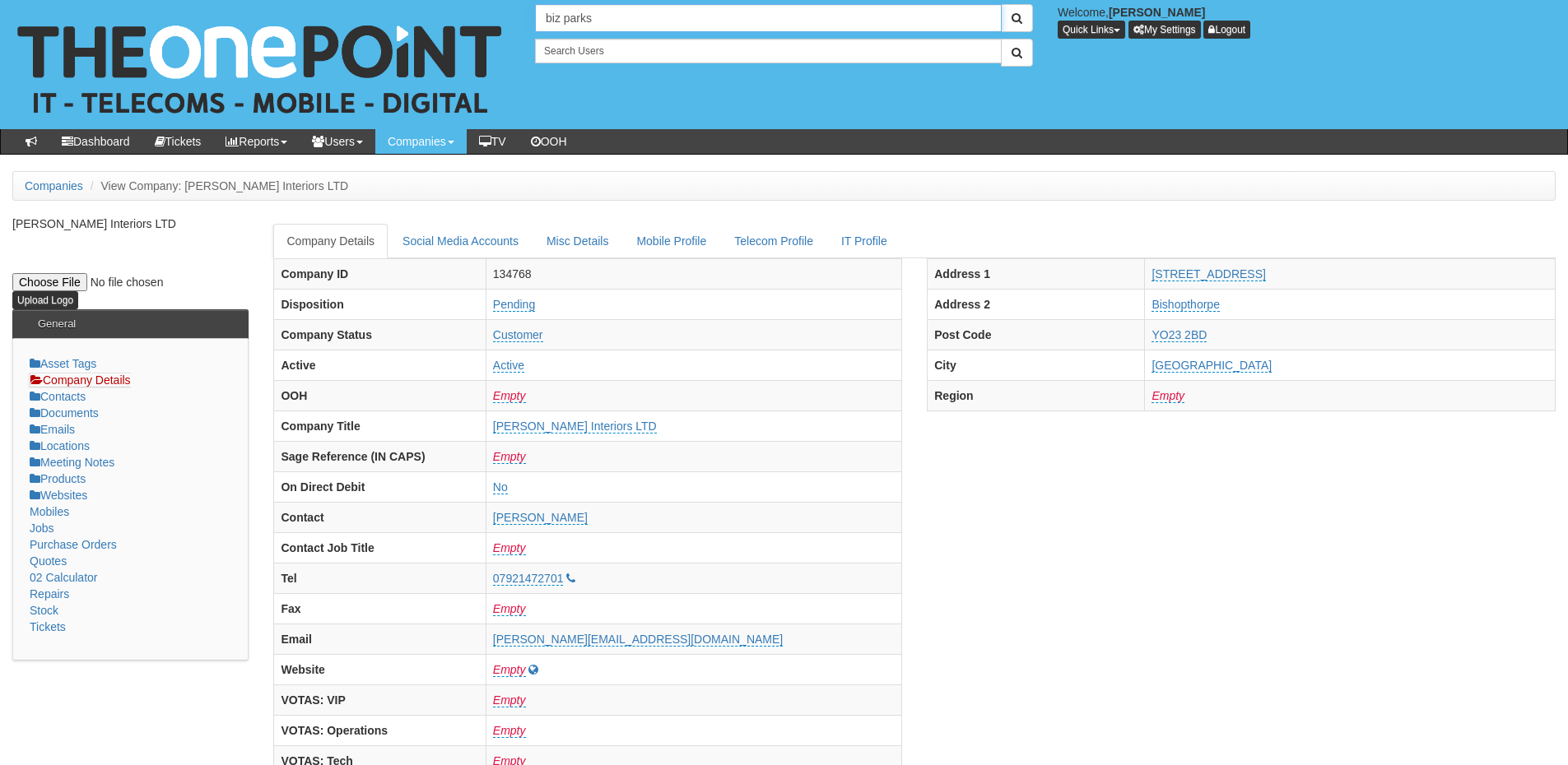
click at [563, 24] on input "biz parks" at bounding box center [768, 18] width 467 height 28
click at [612, 15] on input "bizparks" at bounding box center [768, 18] width 467 height 28
click at [562, 23] on input "bizparks" at bounding box center [768, 18] width 467 height 28
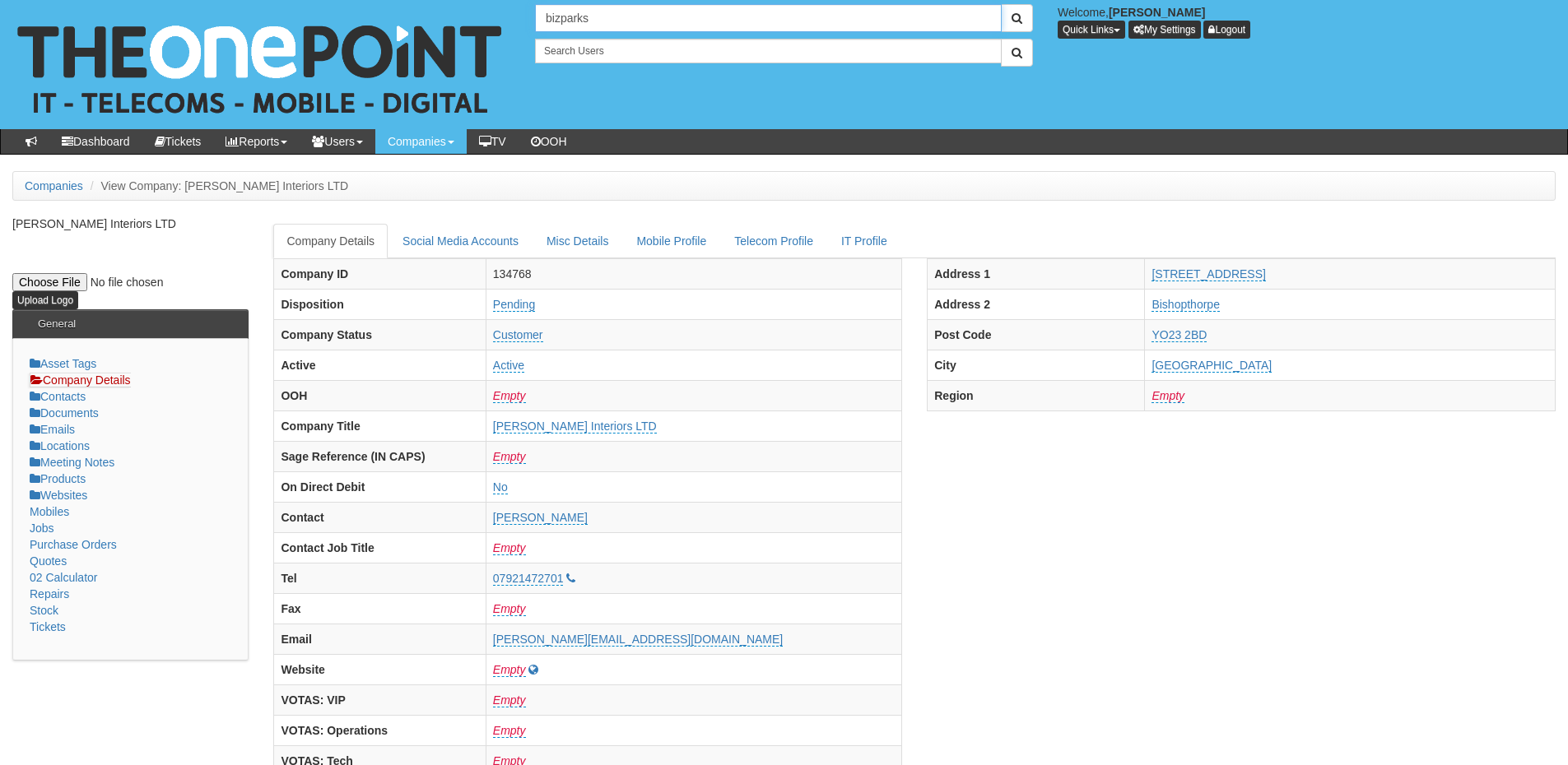
drag, startPoint x: 562, startPoint y: 23, endPoint x: 598, endPoint y: 21, distance: 36.1
click at [598, 21] on input "bizparks" at bounding box center [768, 18] width 467 height 28
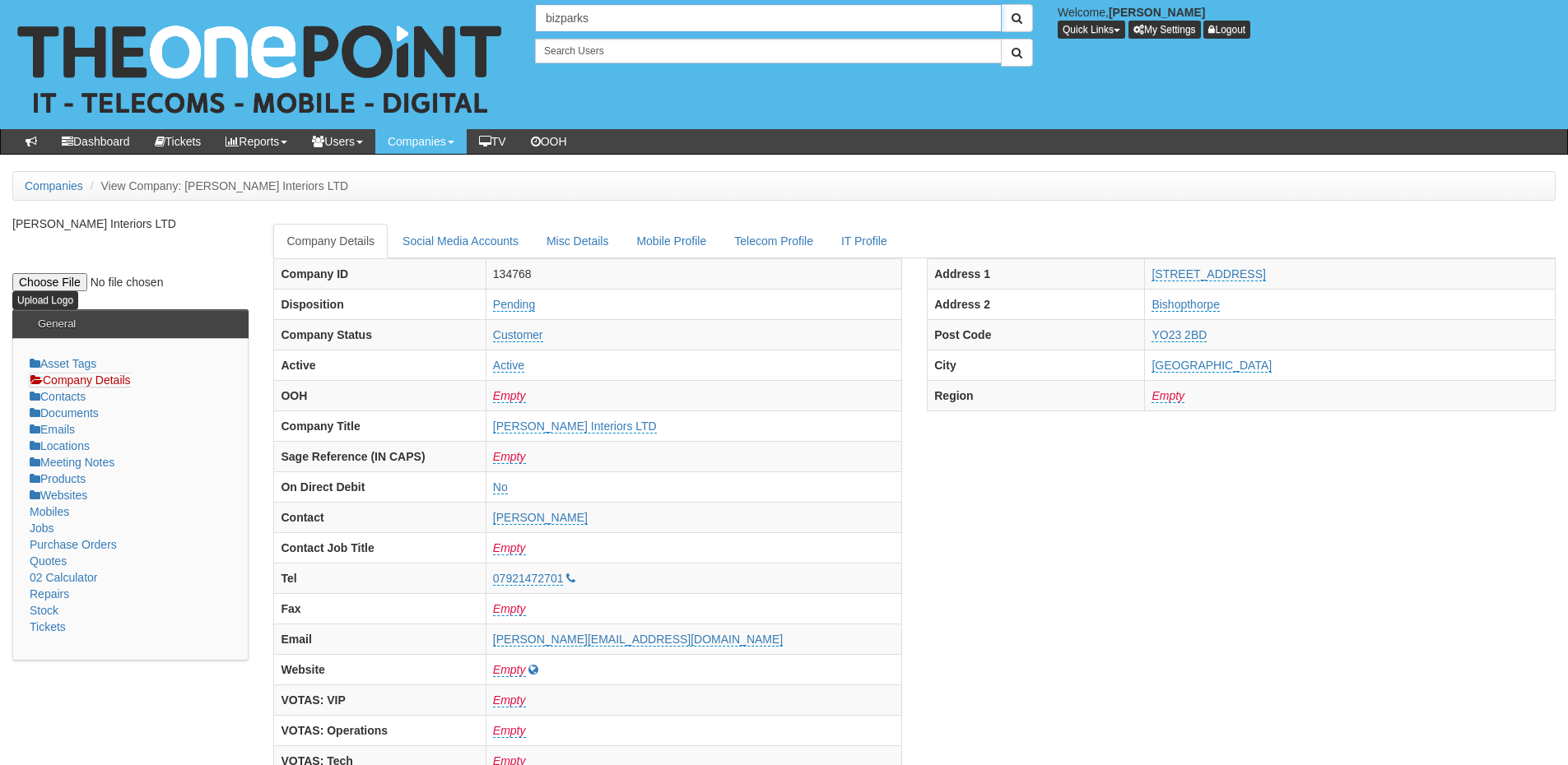
click at [598, 21] on input "bizparks" at bounding box center [768, 18] width 467 height 28
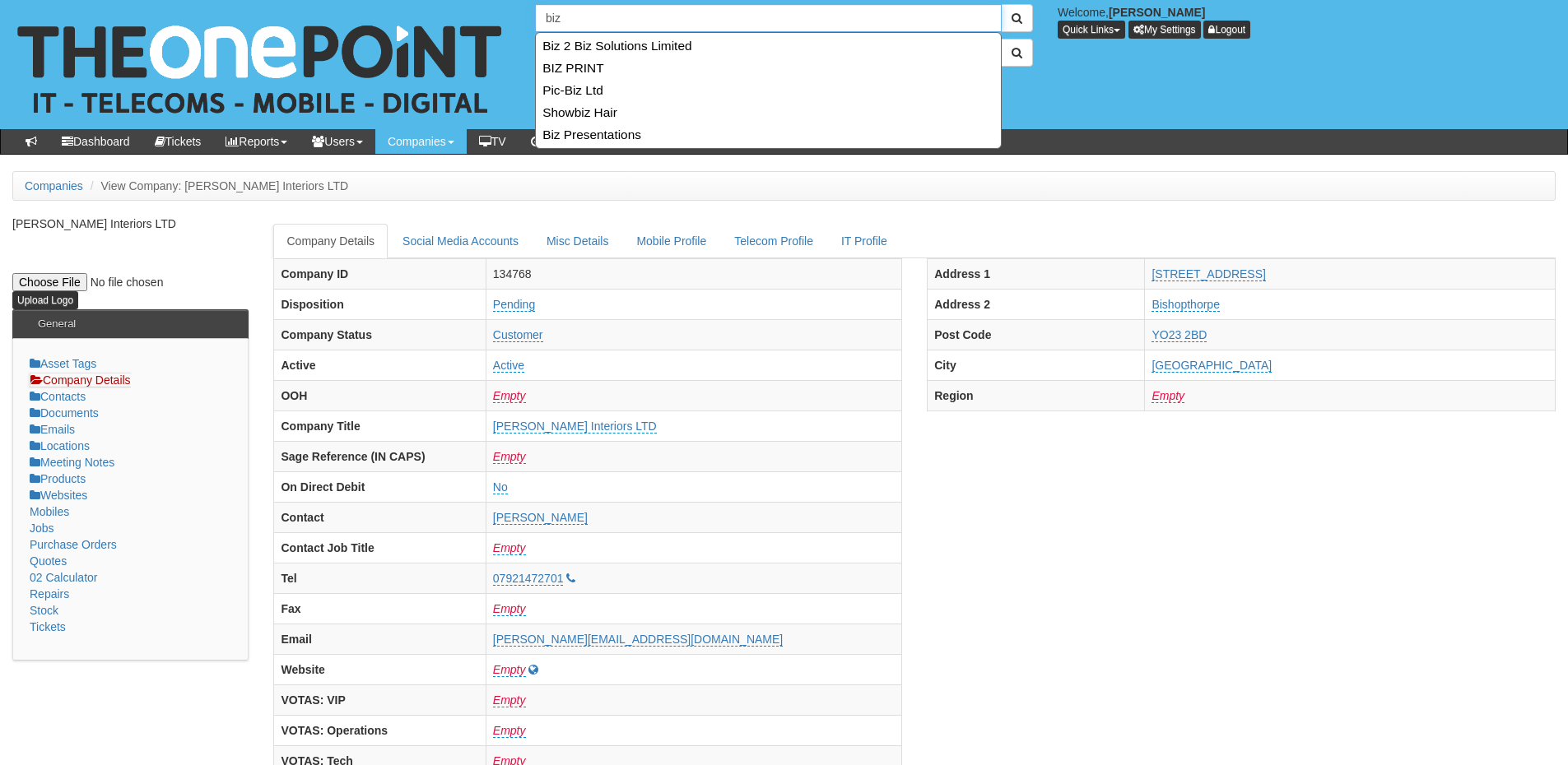
drag, startPoint x: 585, startPoint y: 19, endPoint x: 540, endPoint y: 25, distance: 45.4
click at [540, 25] on input "biz" at bounding box center [768, 18] width 467 height 28
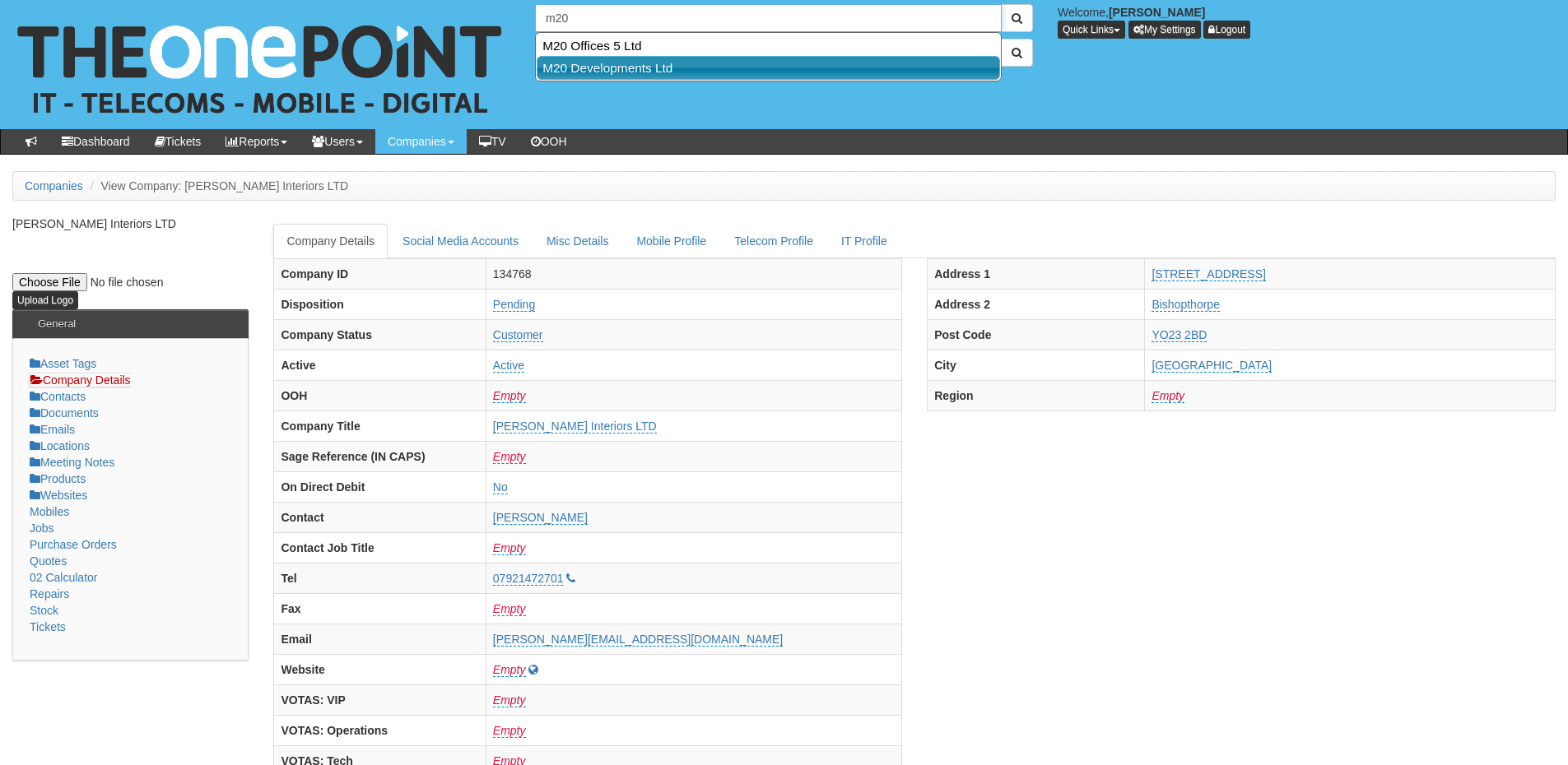
click at [580, 59] on link "M20 Developments Ltd" at bounding box center [768, 67] width 464 height 24
type input "M20 Developments Ltd"
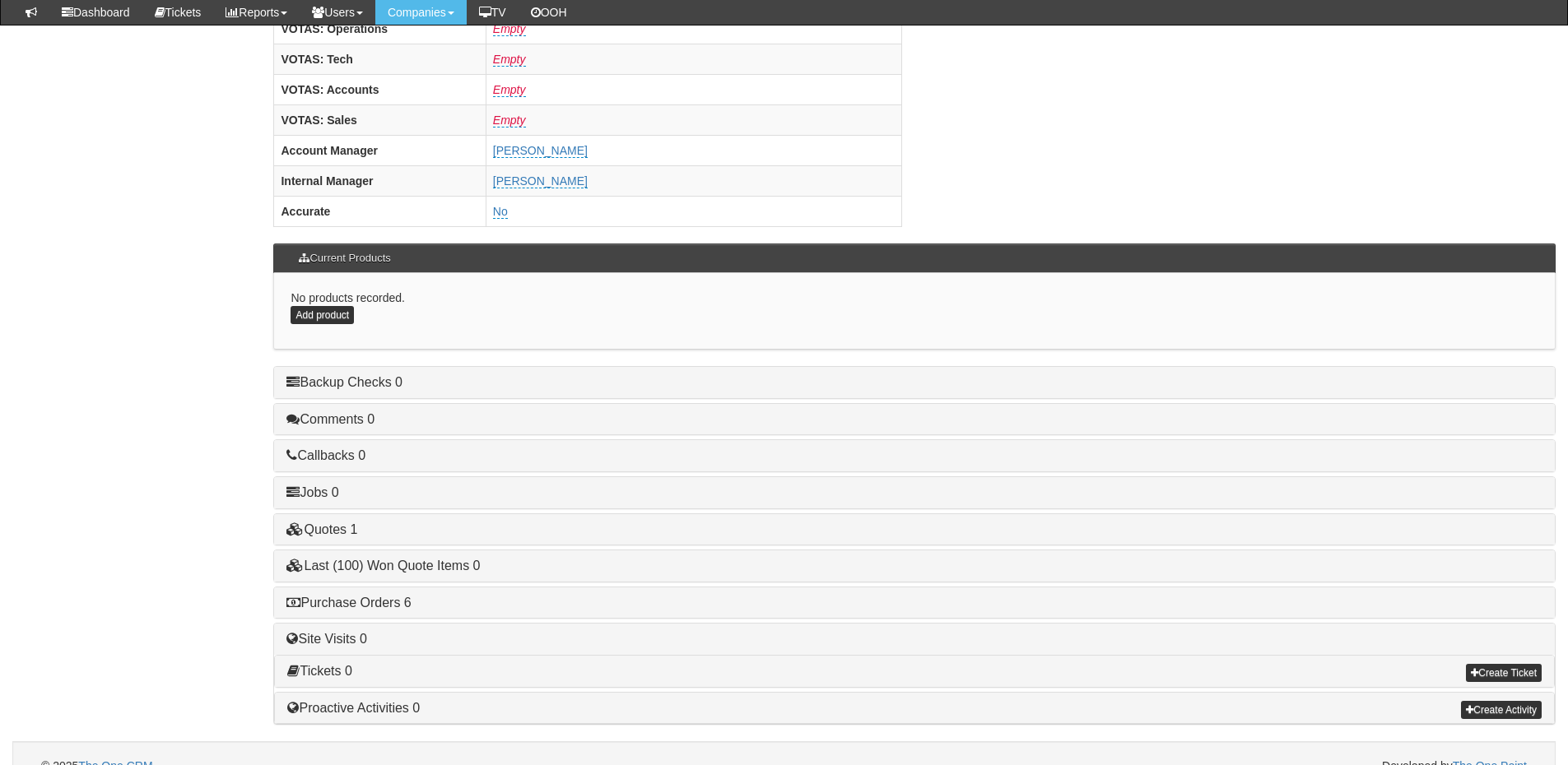
scroll to position [686, 0]
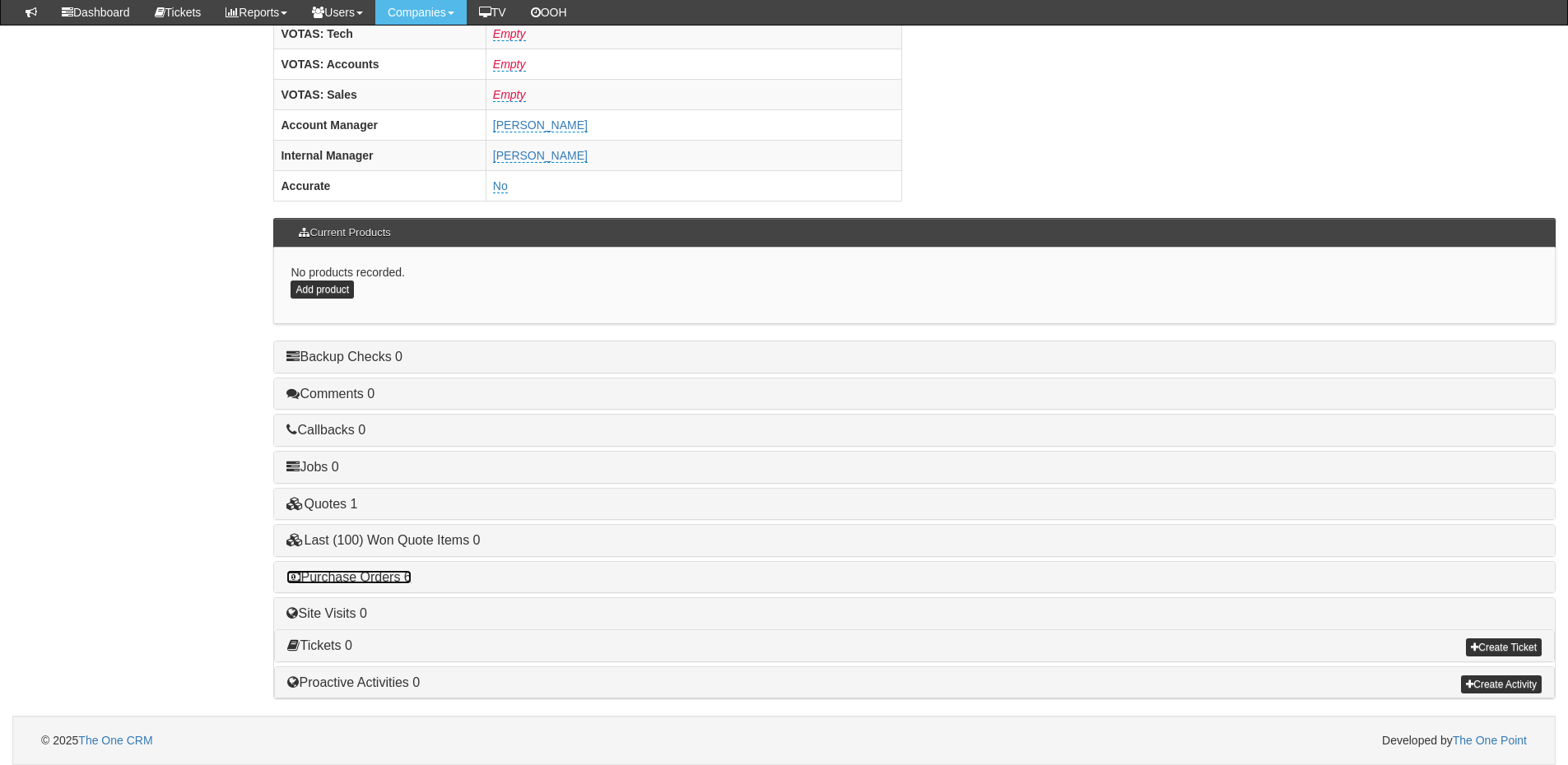
click at [385, 581] on link "Purchase Orders 6" at bounding box center [348, 577] width 124 height 14
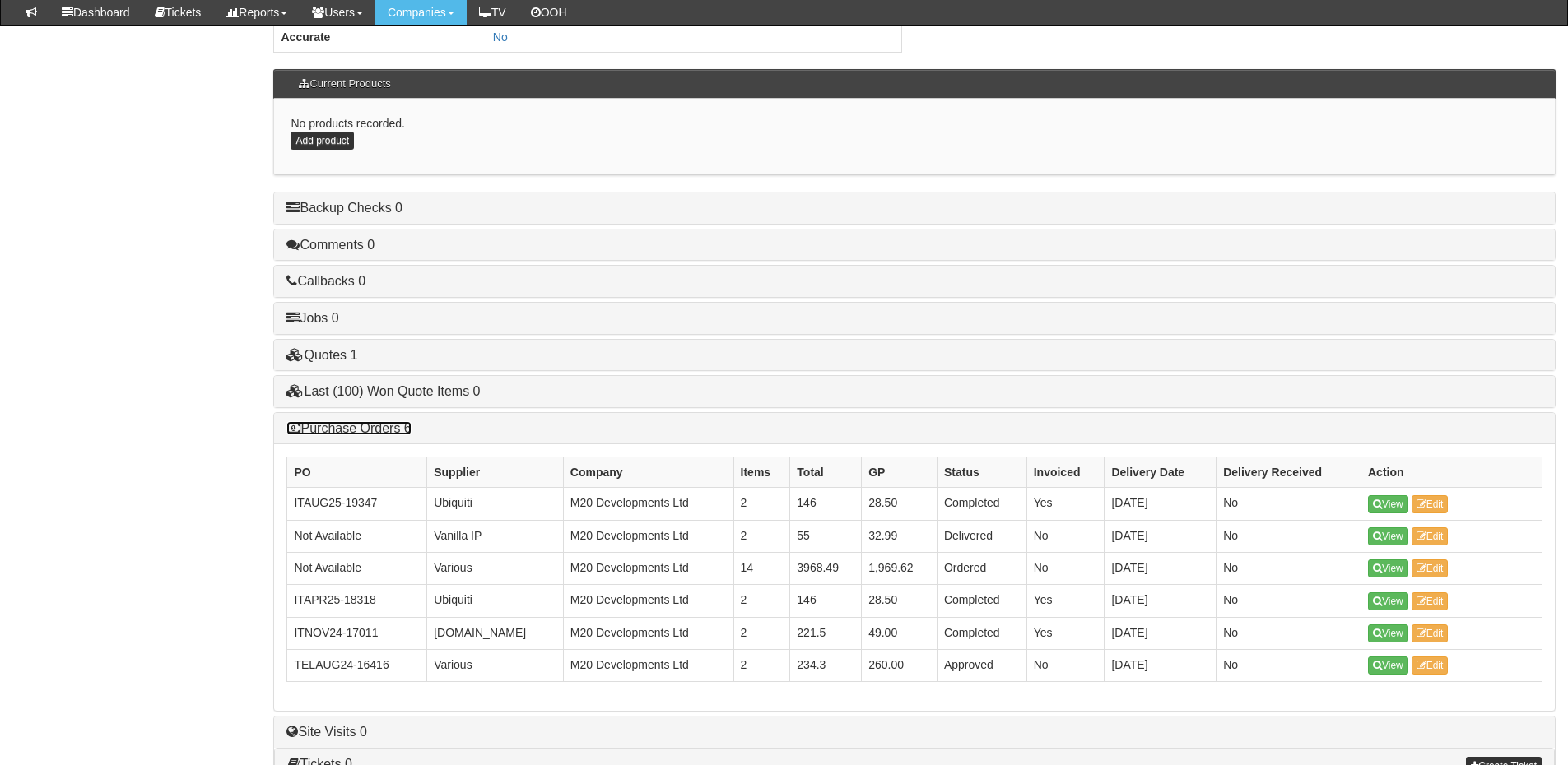
scroll to position [932, 0]
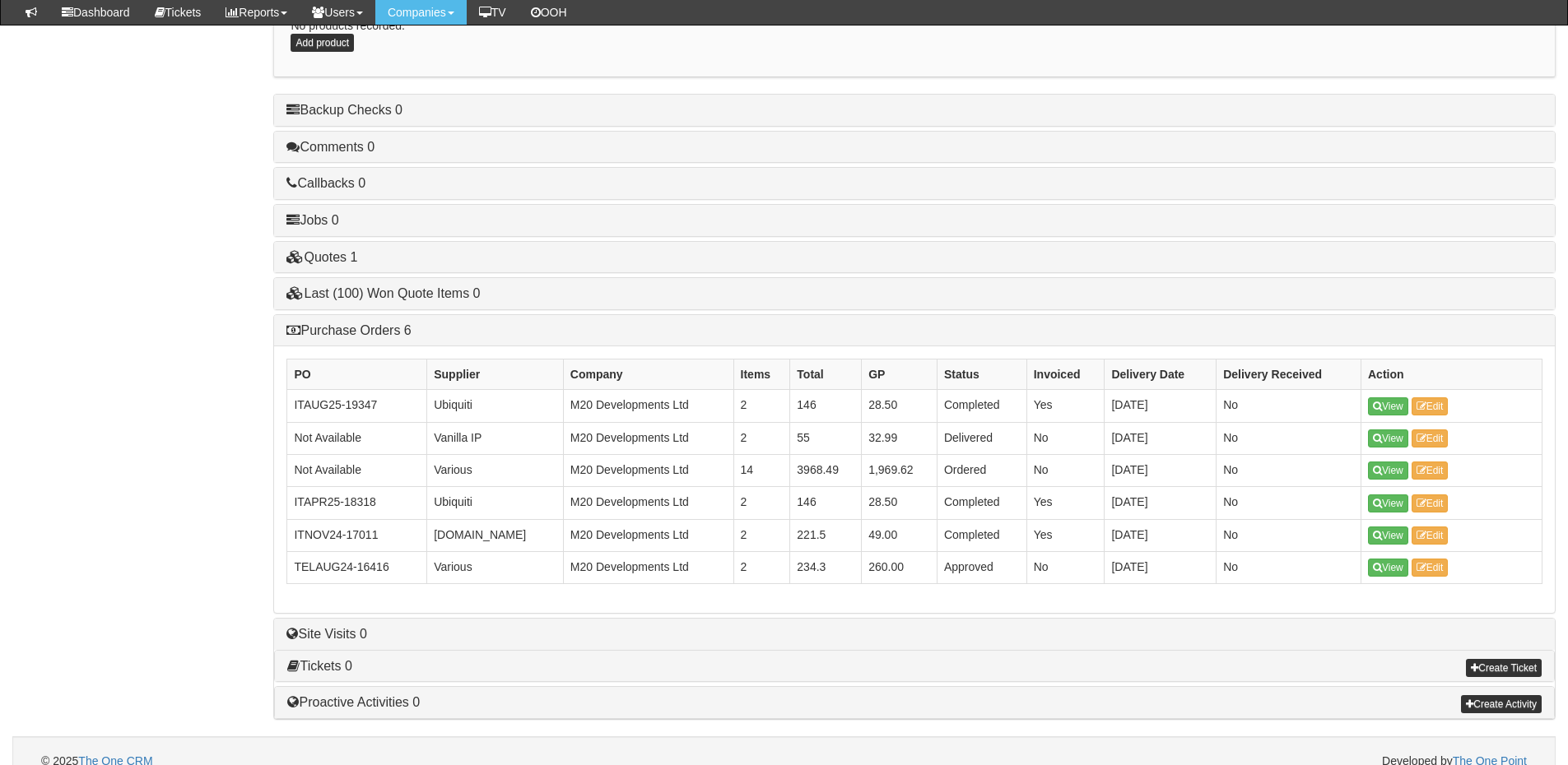
click at [305, 323] on h4 "Purchase Orders 6" at bounding box center [914, 330] width 1256 height 15
click at [342, 334] on link "Purchase Orders 6" at bounding box center [348, 330] width 124 height 14
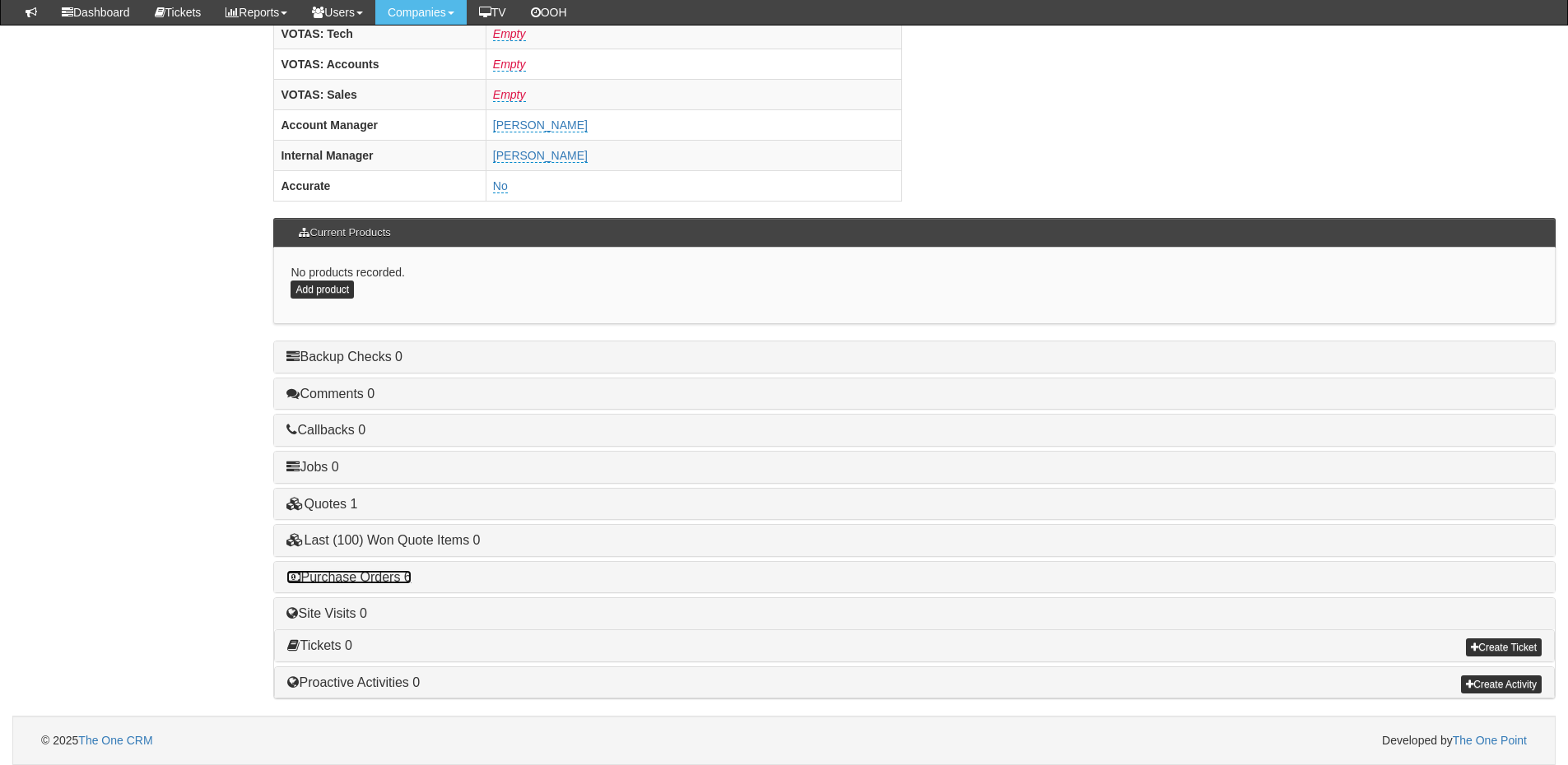
scroll to position [686, 0]
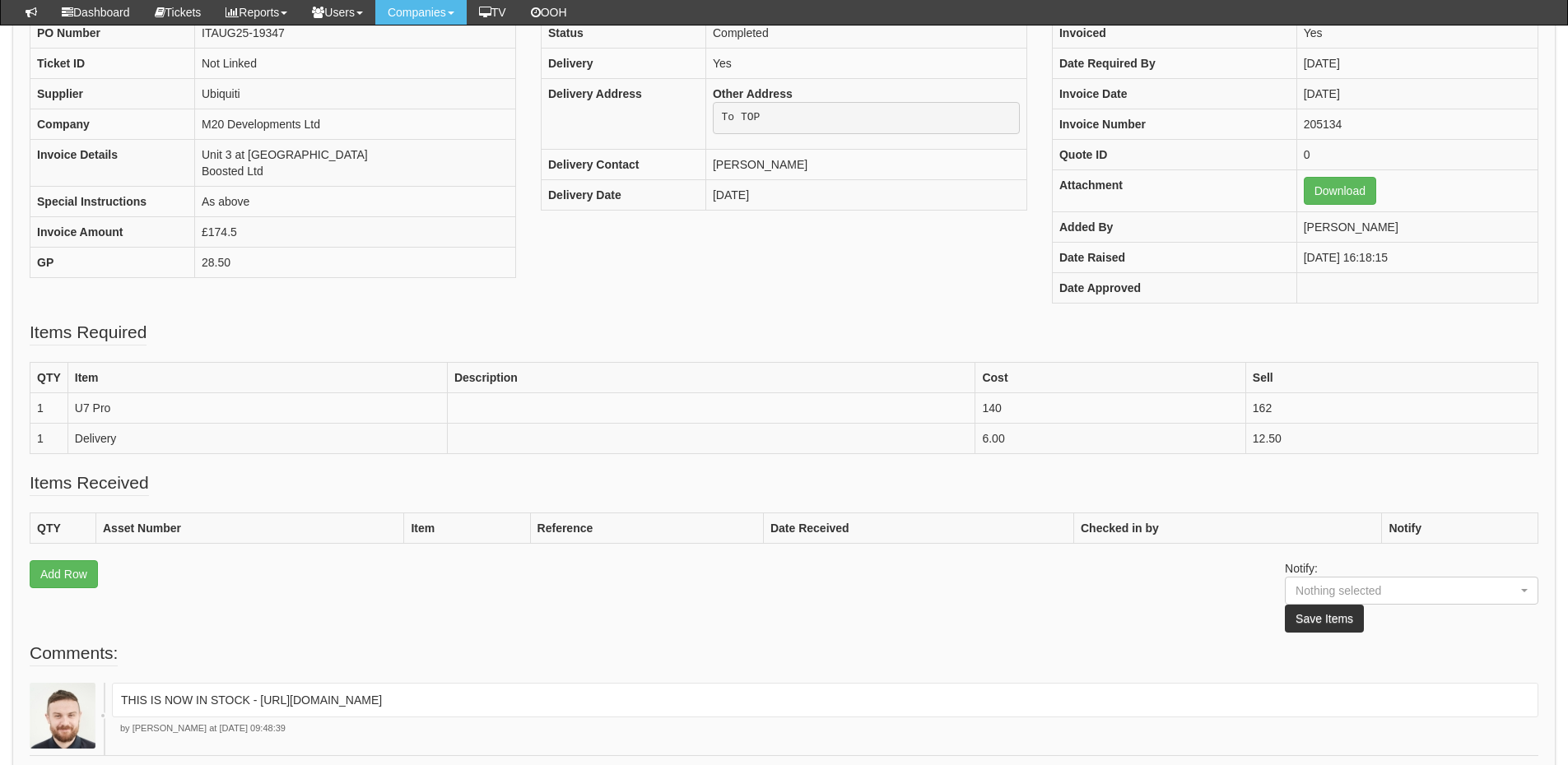
scroll to position [247, 0]
